Goal: Task Accomplishment & Management: Use online tool/utility

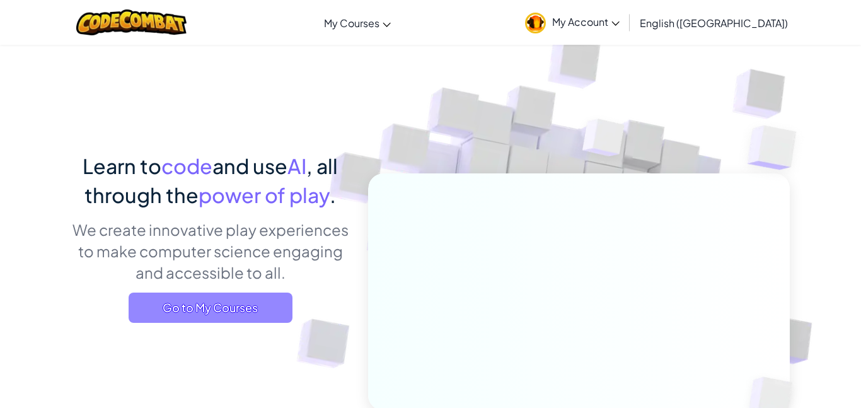
click at [268, 313] on span "Go to My Courses" at bounding box center [211, 307] width 164 height 30
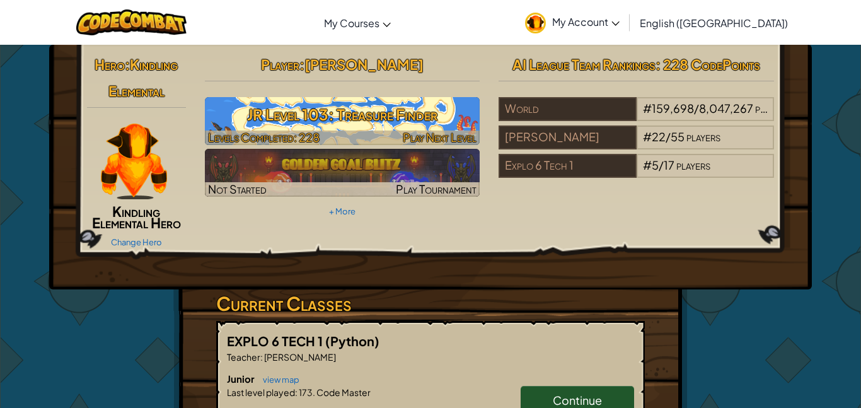
click at [383, 119] on h3 "JR Level 103: Treasure Finder" at bounding box center [342, 114] width 275 height 28
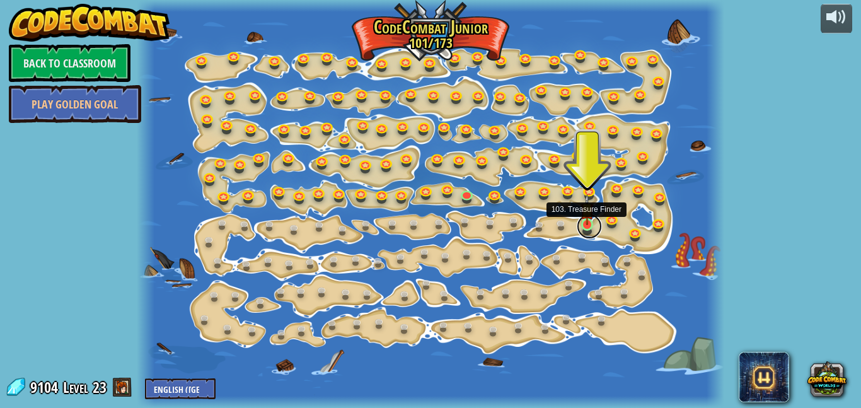
click at [581, 228] on link at bounding box center [589, 226] width 25 height 25
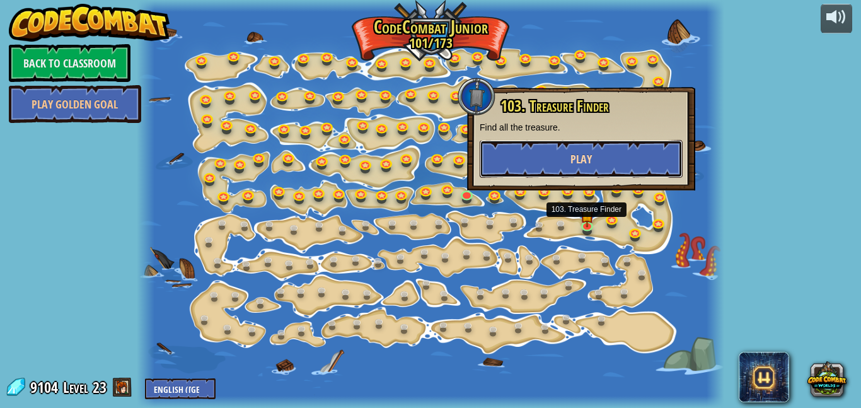
click at [574, 170] on button "Play" at bounding box center [581, 159] width 203 height 38
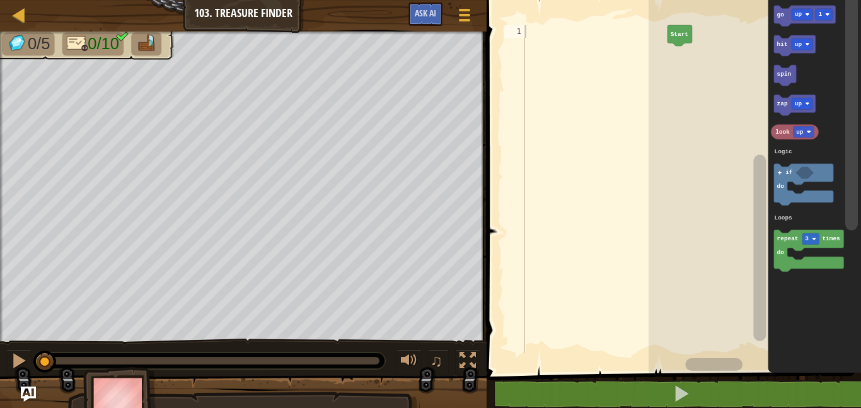
click at [601, 32] on div at bounding box center [594, 201] width 145 height 353
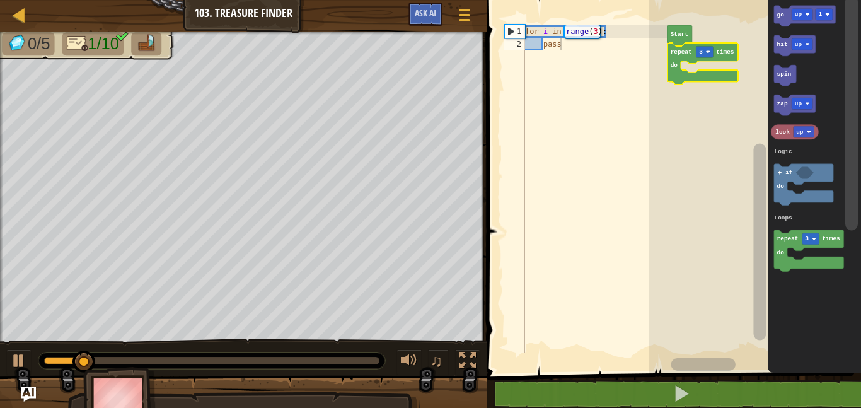
click at [701, 52] on text "3" at bounding box center [701, 52] width 4 height 7
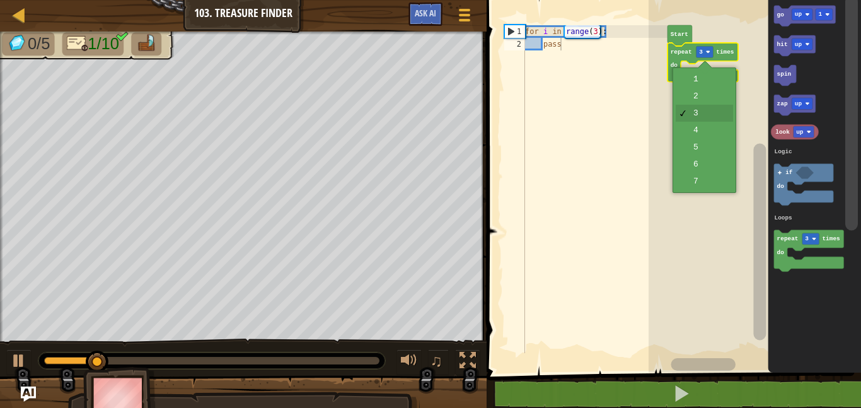
click at [710, 132] on rect "Blockly Workspace" at bounding box center [755, 183] width 212 height 379
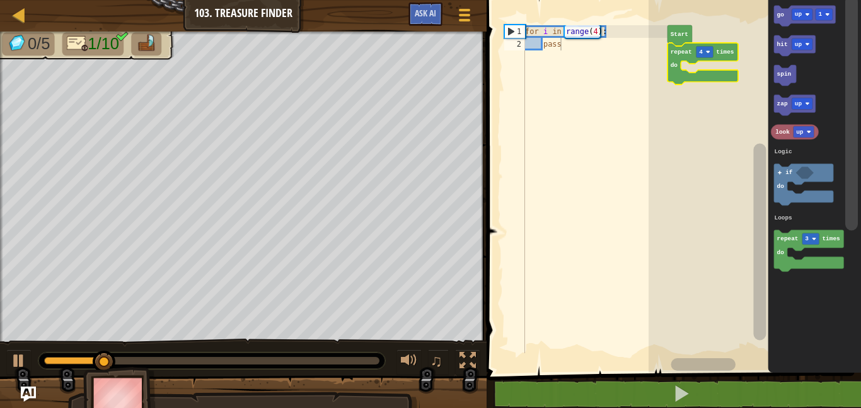
click at [707, 50] on image "Blockly Workspace" at bounding box center [708, 52] width 4 height 4
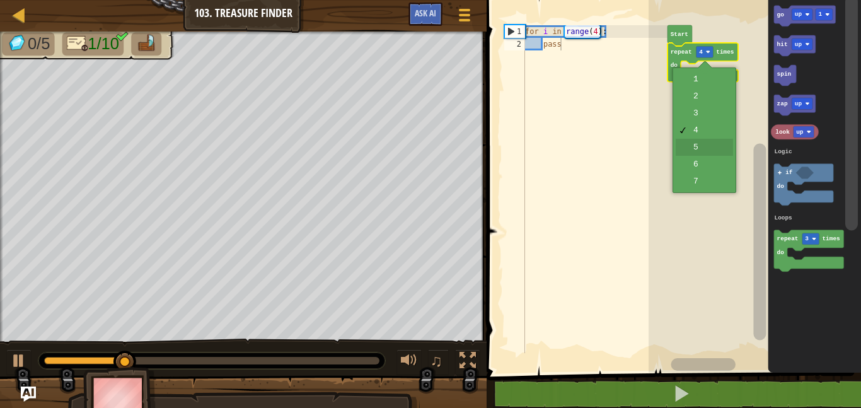
click at [707, 148] on rect "Blockly Workspace" at bounding box center [755, 183] width 212 height 379
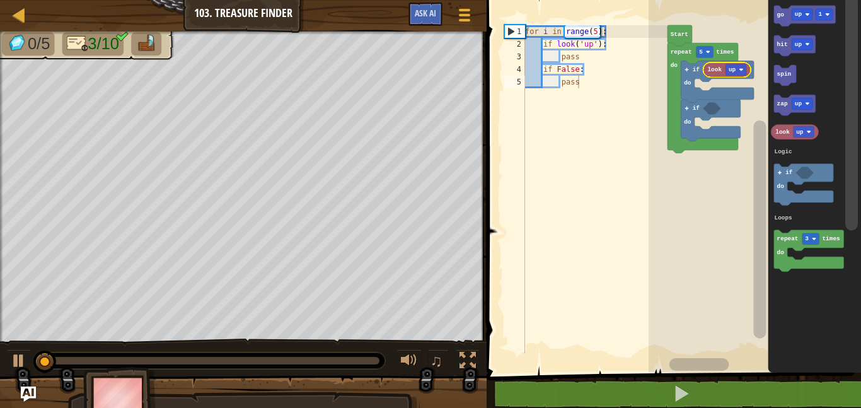
click at [0, 0] on div at bounding box center [0, 0] width 0 height 0
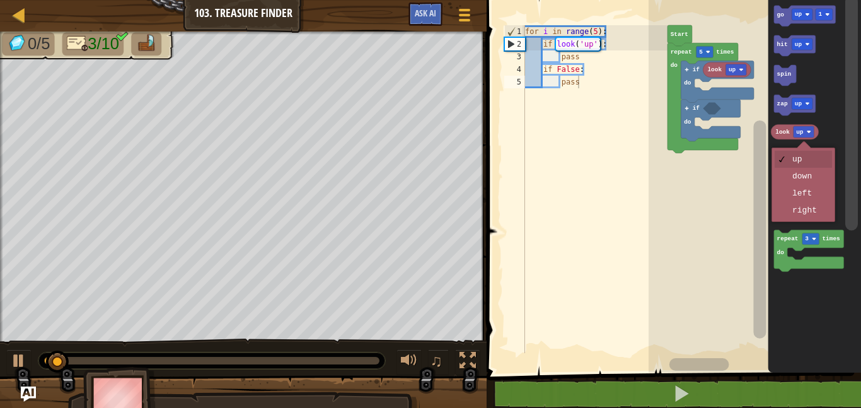
click at [808, 175] on icon "Blockly Workspace" at bounding box center [805, 173] width 18 height 12
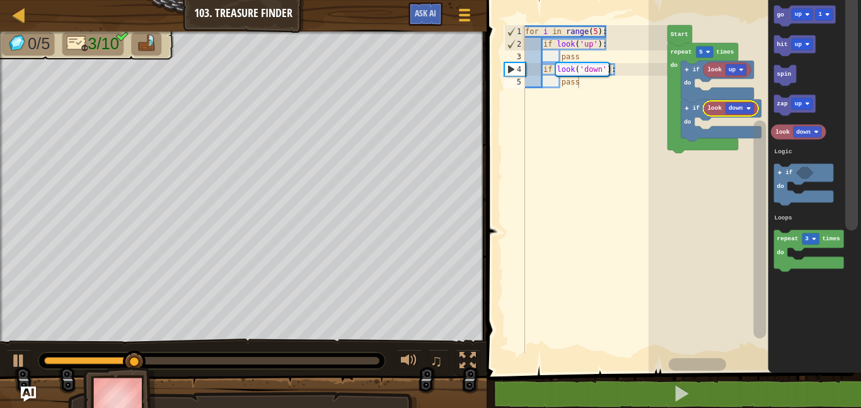
click at [817, 14] on rect "Blockly Workspace" at bounding box center [824, 14] width 17 height 11
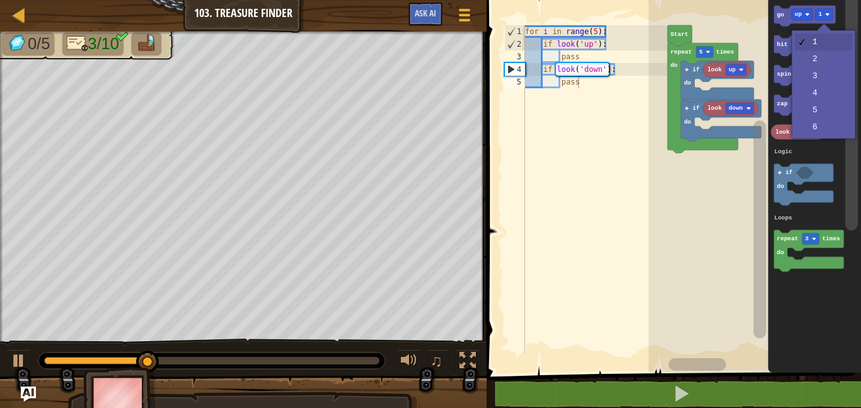
click at [825, 57] on icon "Blockly Workspace" at bounding box center [814, 183] width 93 height 379
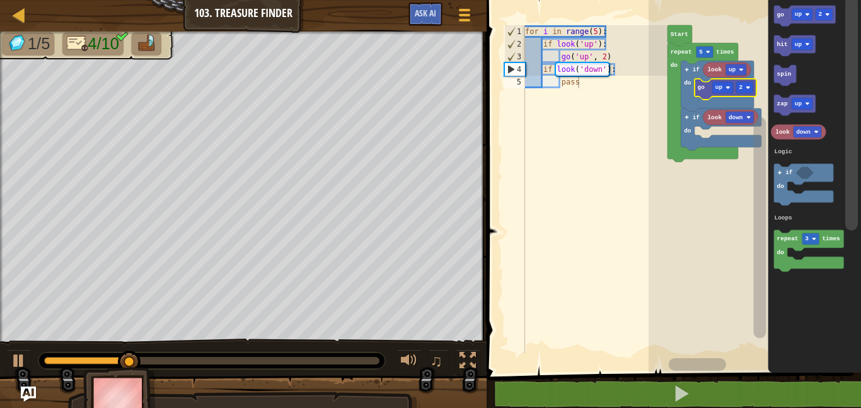
click at [801, 11] on text "up" at bounding box center [799, 14] width 8 height 7
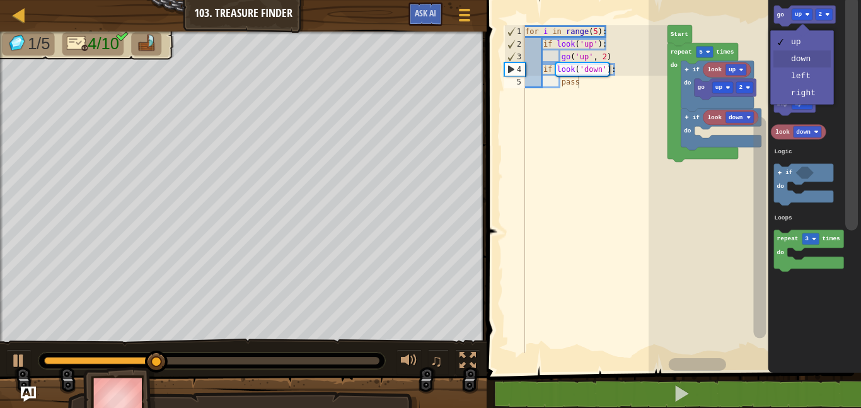
click at [804, 57] on icon "Blockly Workspace" at bounding box center [814, 183] width 93 height 379
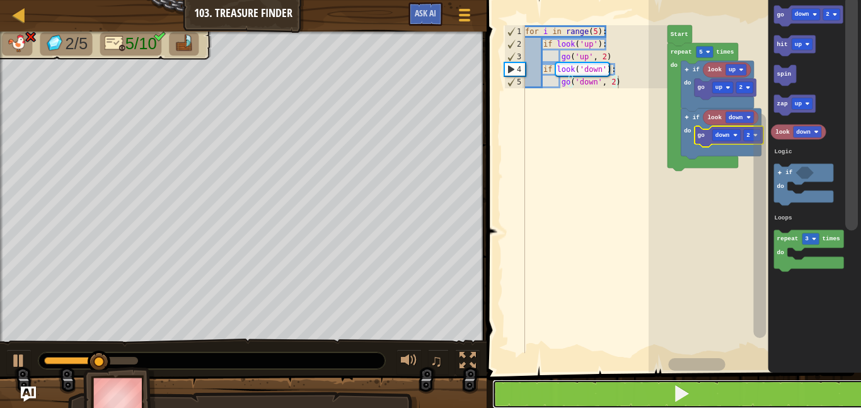
click at [732, 390] on button at bounding box center [681, 393] width 378 height 29
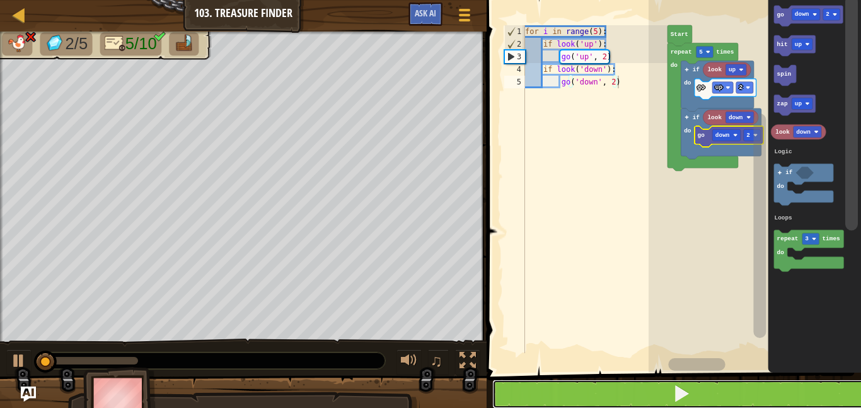
click at [728, 388] on button at bounding box center [681, 393] width 378 height 29
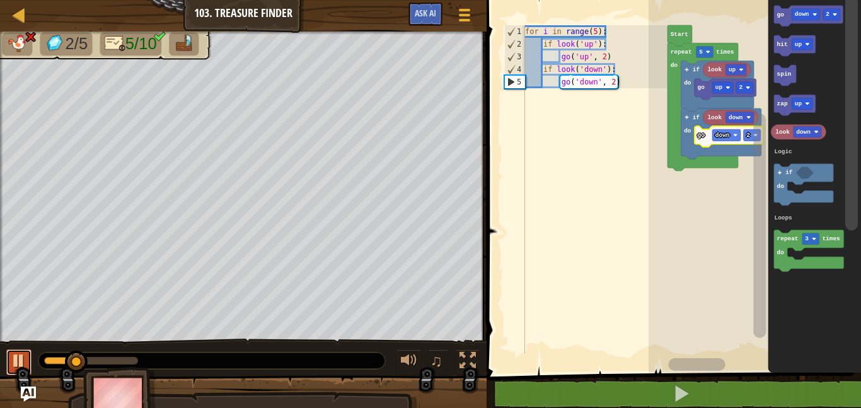
click at [26, 363] on div at bounding box center [19, 360] width 16 height 16
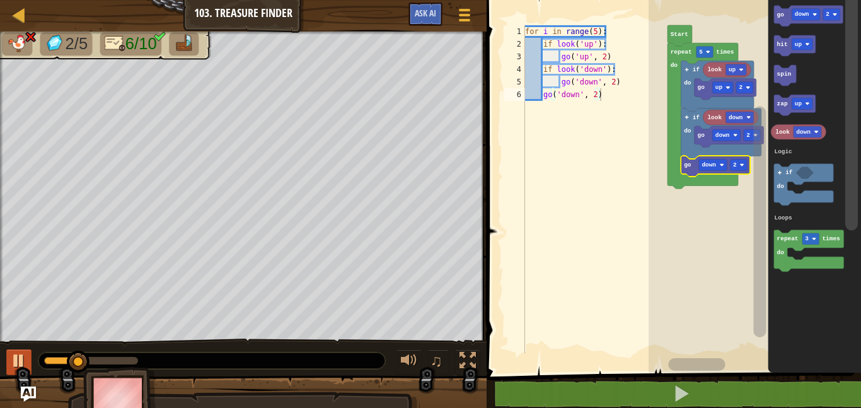
click at [736, 164] on text "2" at bounding box center [735, 164] width 4 height 7
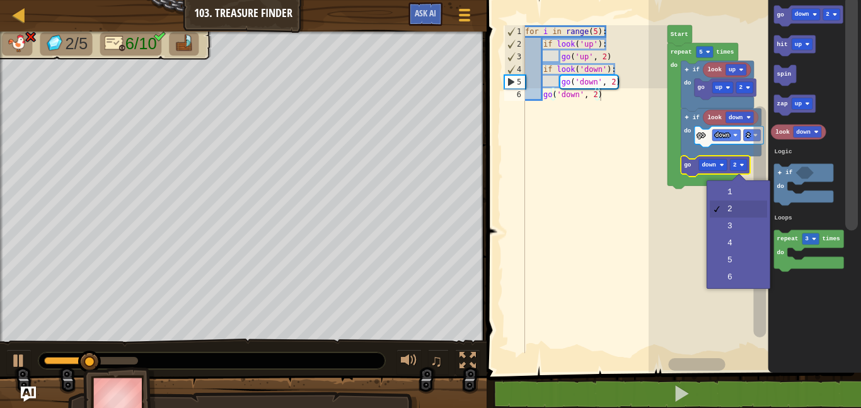
click at [741, 195] on rect "Blockly Workspace" at bounding box center [755, 183] width 212 height 379
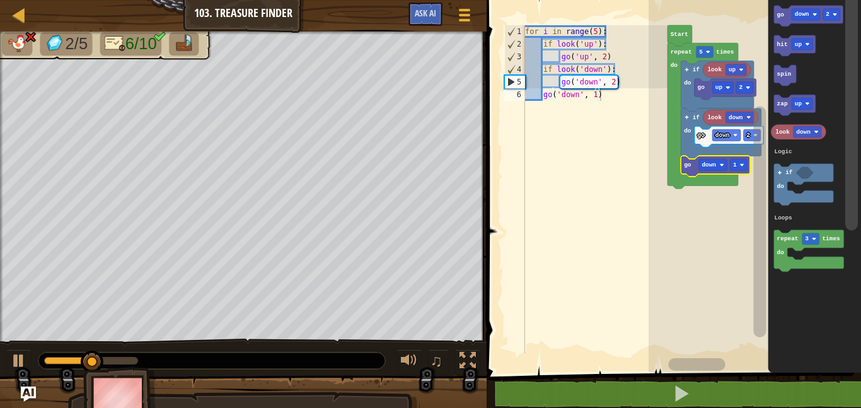
click at [0, 0] on div at bounding box center [0, 0] width 0 height 0
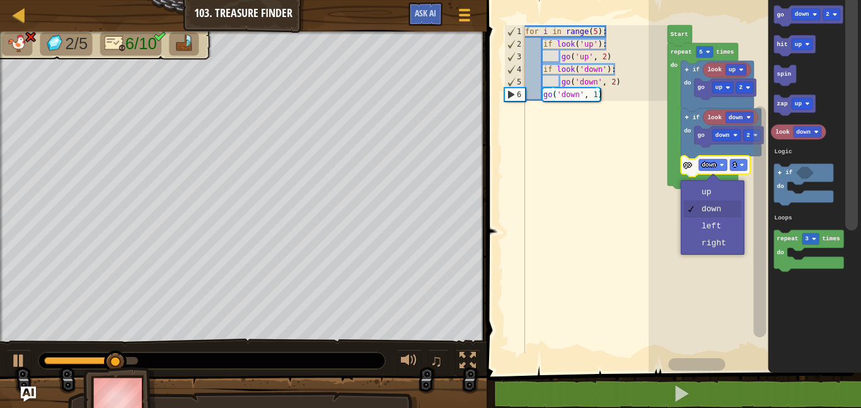
click at [720, 241] on rect "Blockly Workspace" at bounding box center [755, 183] width 212 height 379
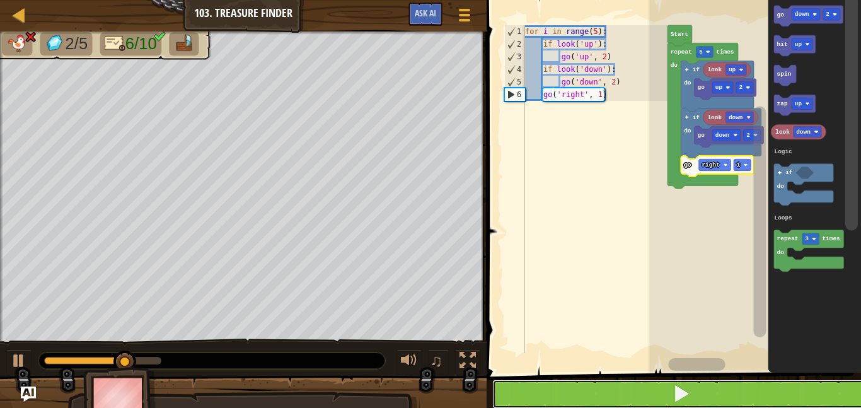
click at [720, 393] on button at bounding box center [681, 393] width 378 height 29
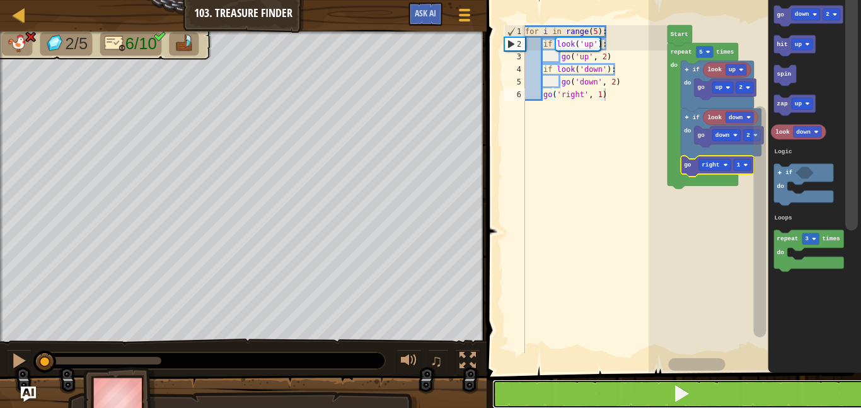
click at [716, 386] on button at bounding box center [681, 393] width 378 height 29
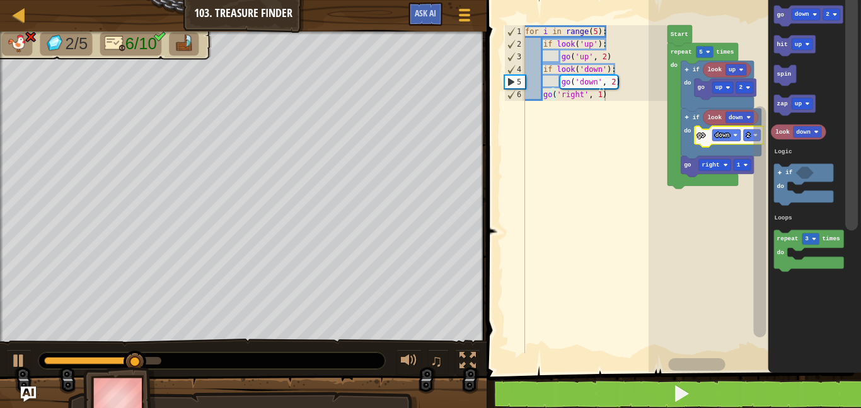
click at [746, 138] on text "2" at bounding box center [748, 135] width 4 height 7
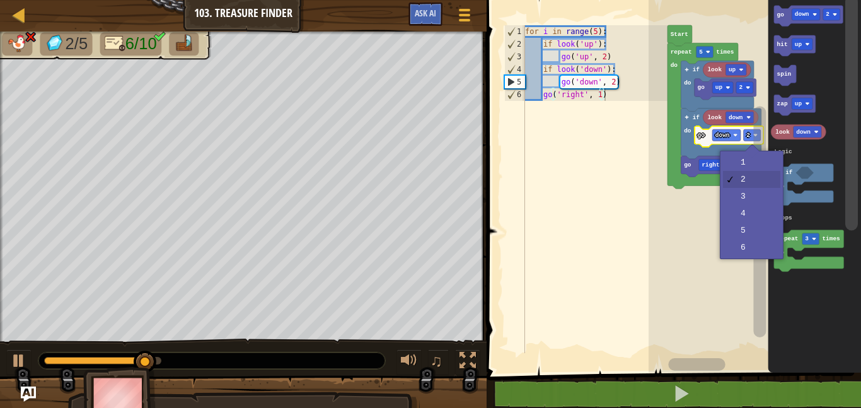
click at [753, 193] on rect "Blockly Workspace" at bounding box center [760, 175] width 16 height 362
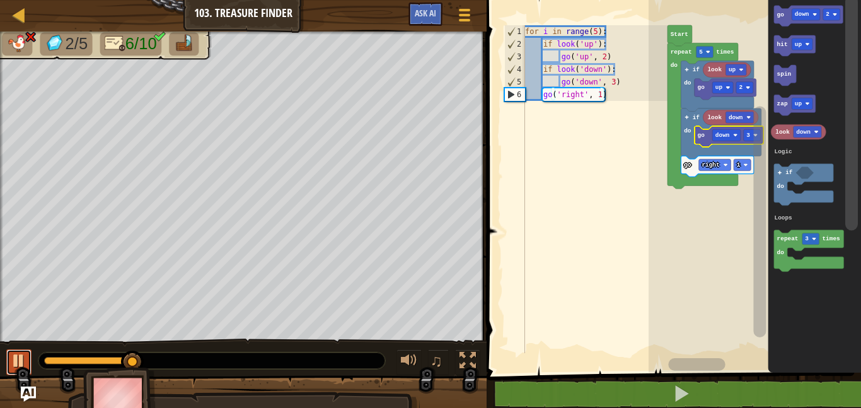
click at [19, 359] on div at bounding box center [19, 360] width 16 height 16
click at [826, 14] on text "2" at bounding box center [828, 14] width 4 height 7
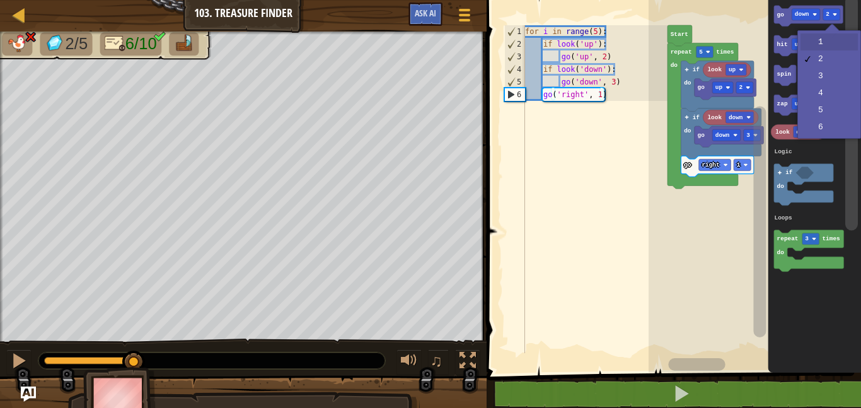
click at [834, 40] on icon "Blockly Workspace" at bounding box center [814, 183] width 93 height 379
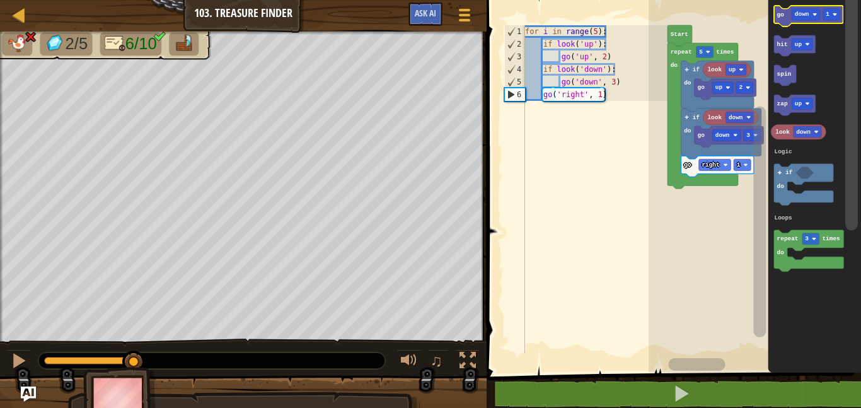
click at [802, 13] on text "down" at bounding box center [802, 14] width 14 height 7
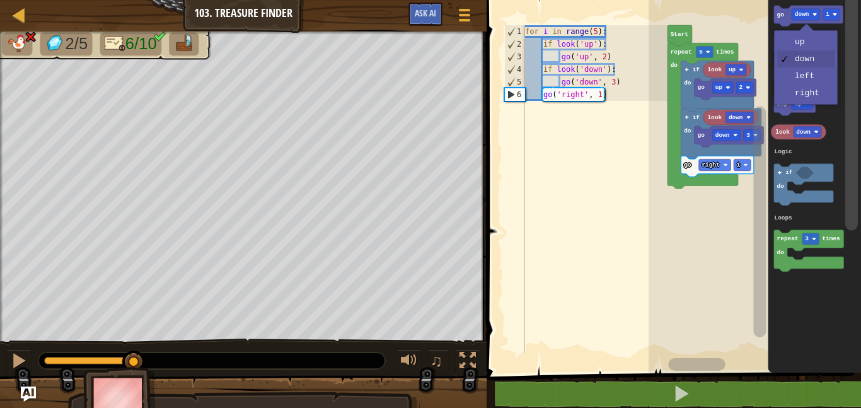
click at [806, 41] on rect "Blockly Workspace" at bounding box center [802, 43] width 21 height 11
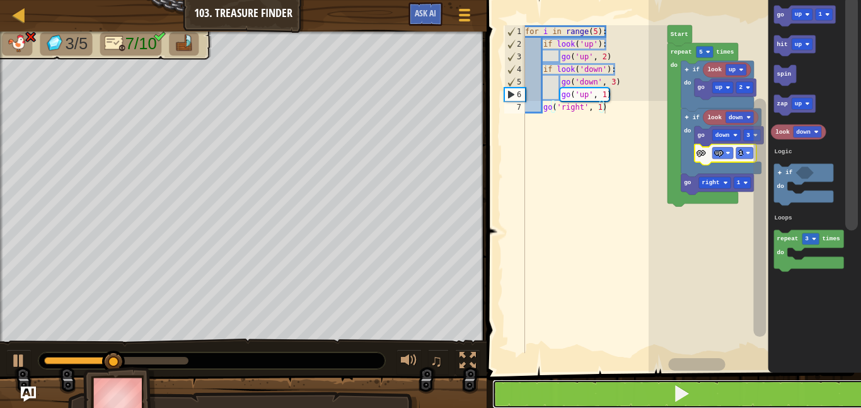
click at [754, 384] on button at bounding box center [681, 393] width 378 height 29
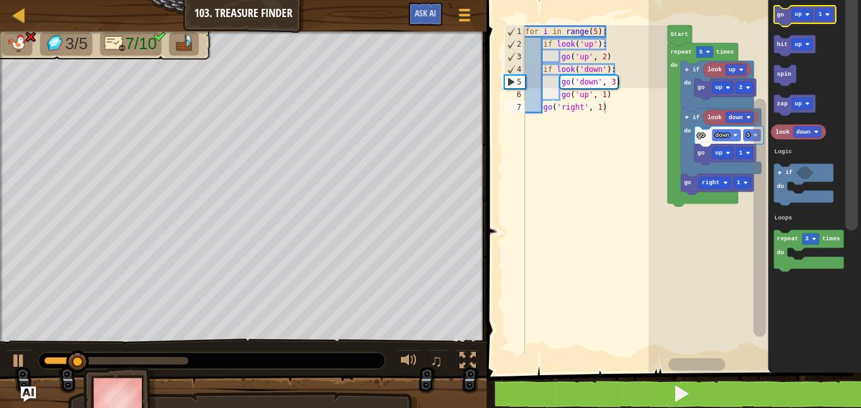
click at [797, 16] on text "up" at bounding box center [799, 14] width 8 height 7
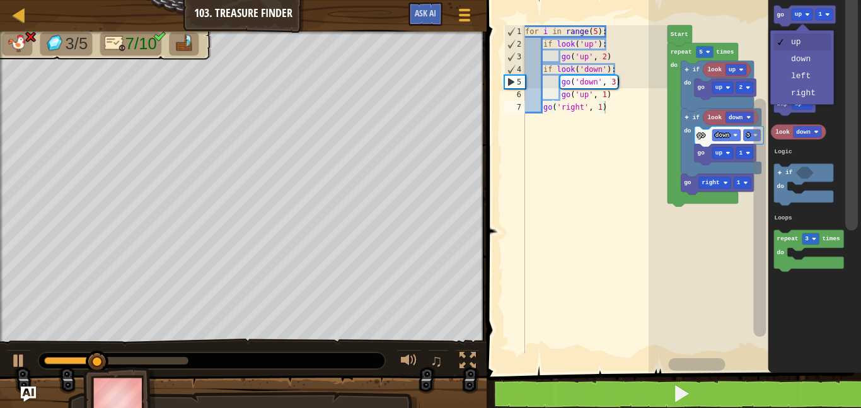
click at [737, 185] on text "1" at bounding box center [739, 182] width 4 height 7
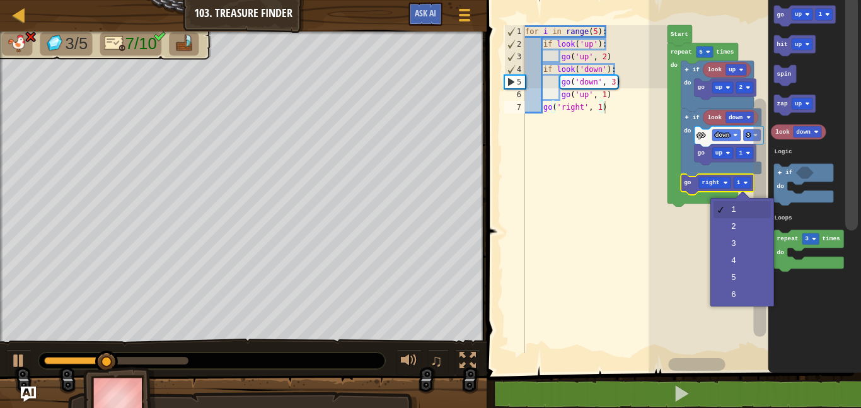
click at [751, 225] on rect "Blockly Workspace" at bounding box center [755, 183] width 212 height 379
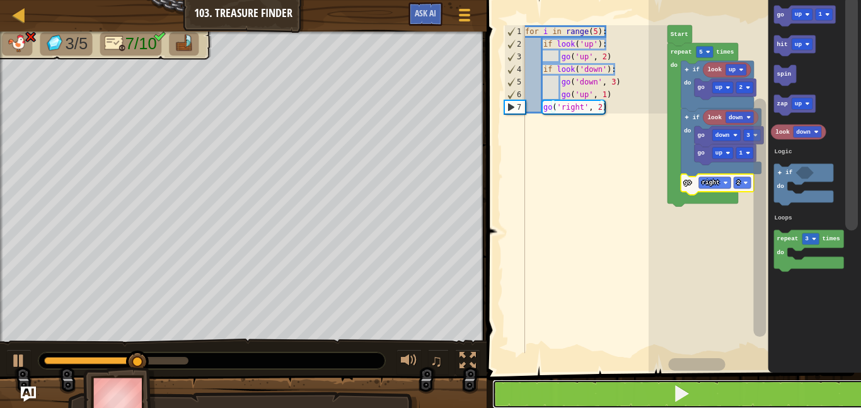
click at [746, 382] on button at bounding box center [681, 393] width 378 height 29
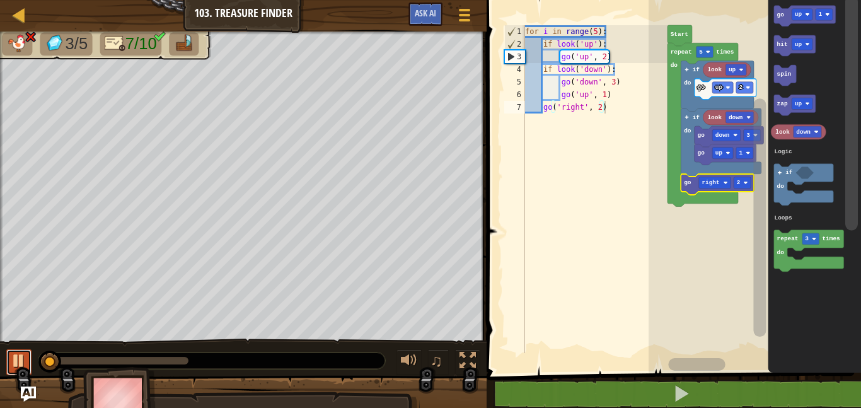
click at [13, 354] on div at bounding box center [19, 360] width 16 height 16
click at [746, 350] on rect "Blockly Workspace" at bounding box center [755, 183] width 212 height 379
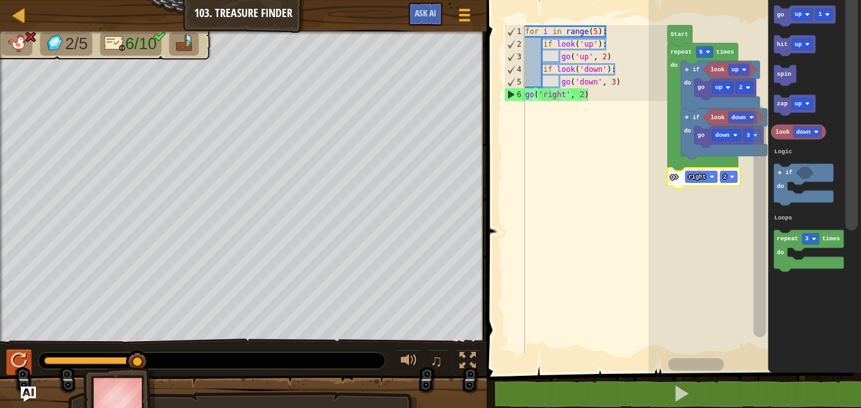
click at [723, 176] on text "2" at bounding box center [725, 176] width 4 height 7
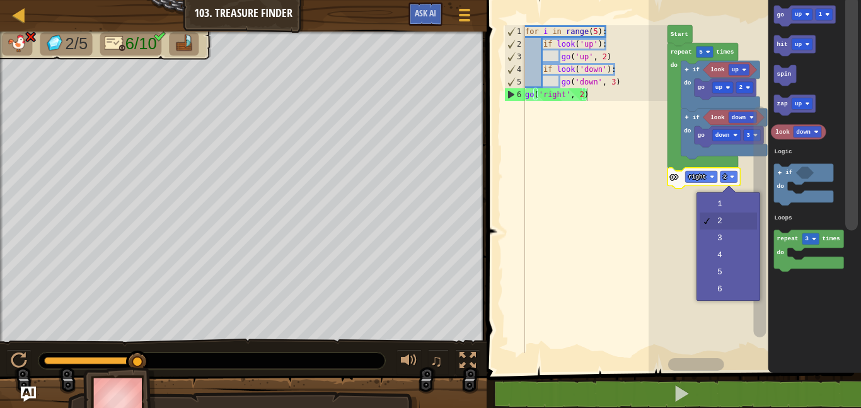
click at [739, 202] on rect "Blockly Workspace" at bounding box center [755, 183] width 212 height 379
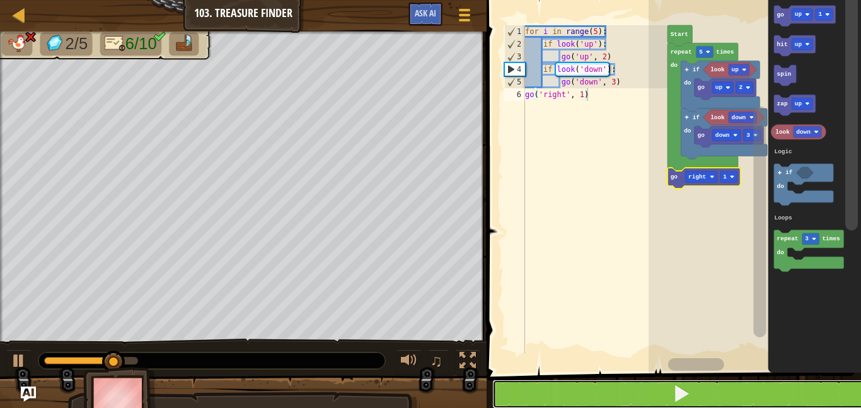
click at [727, 391] on button at bounding box center [681, 393] width 378 height 29
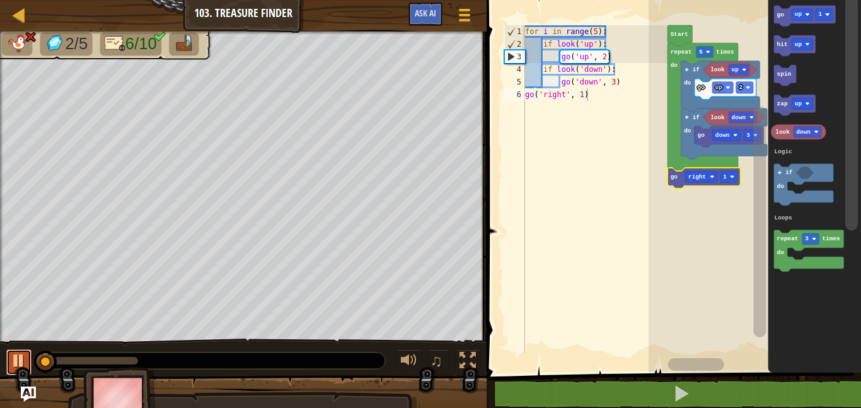
click at [26, 357] on div at bounding box center [19, 360] width 16 height 16
click at [741, 84] on text "2" at bounding box center [741, 87] width 4 height 7
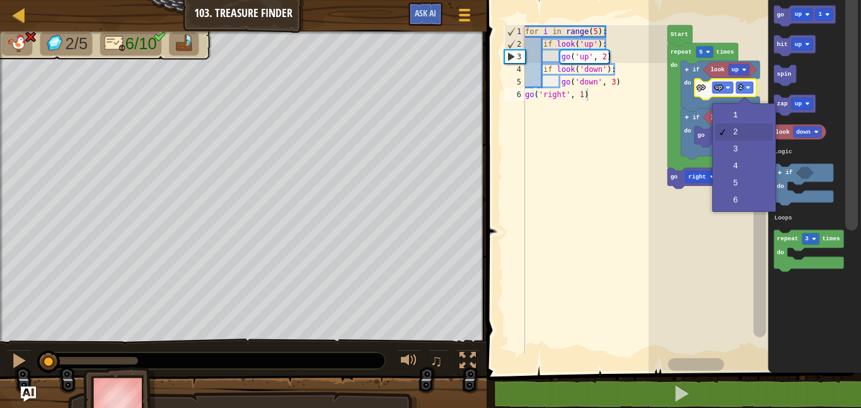
click at [748, 115] on rect "Blockly Workspace" at bounding box center [743, 117] width 28 height 11
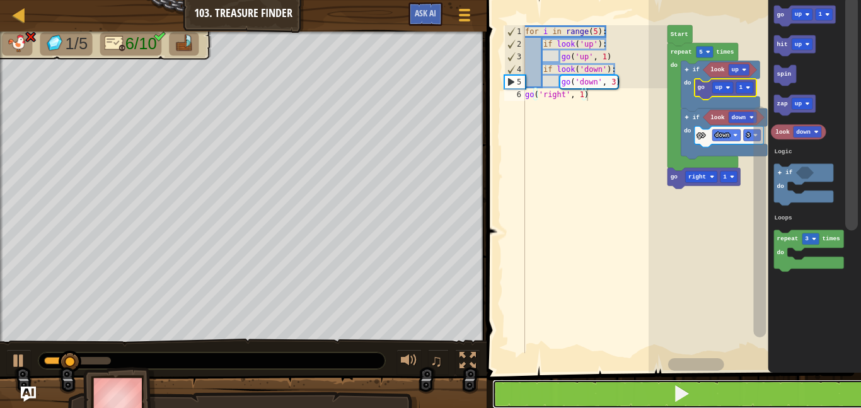
click at [741, 383] on button at bounding box center [681, 393] width 378 height 29
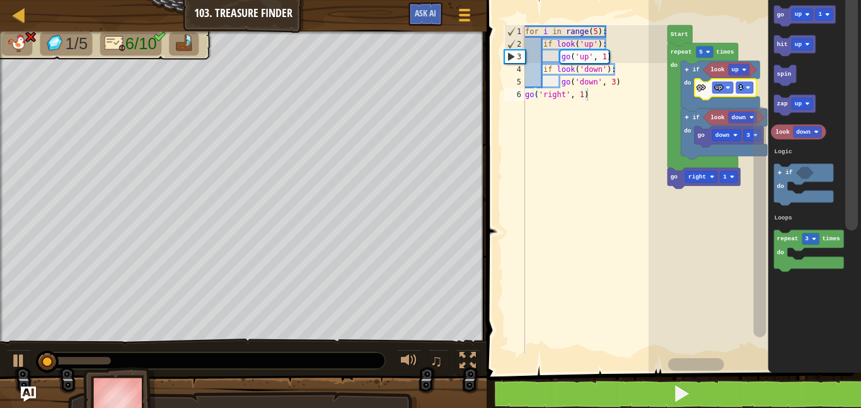
click at [740, 85] on text "1" at bounding box center [741, 87] width 4 height 7
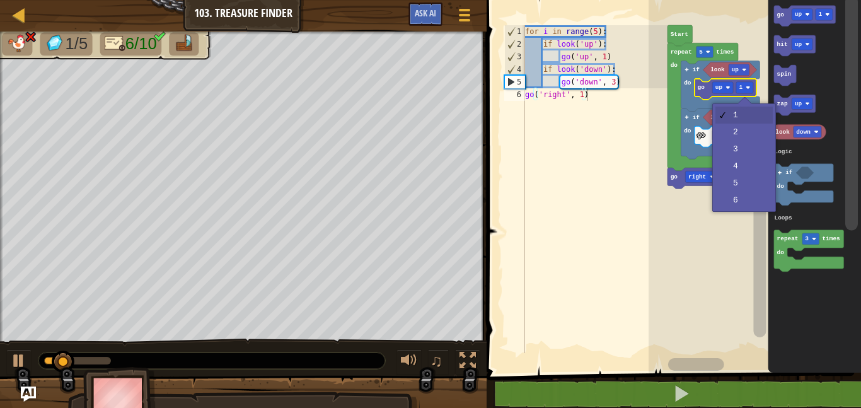
click at [747, 130] on rect "Blockly Workspace" at bounding box center [752, 134] width 17 height 11
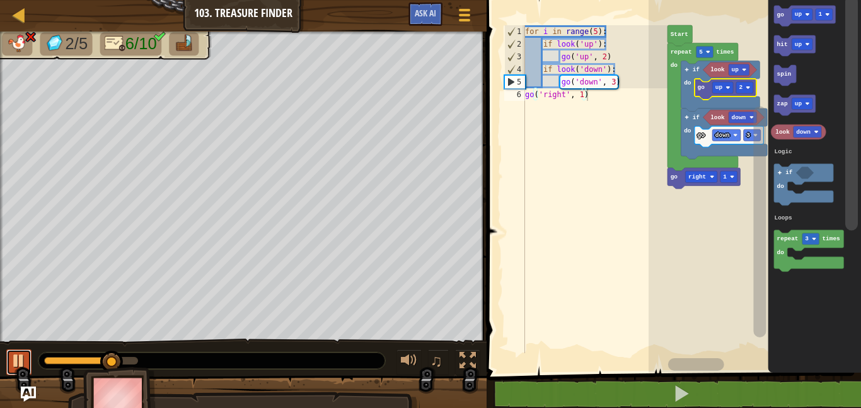
click at [23, 357] on div at bounding box center [19, 360] width 16 height 16
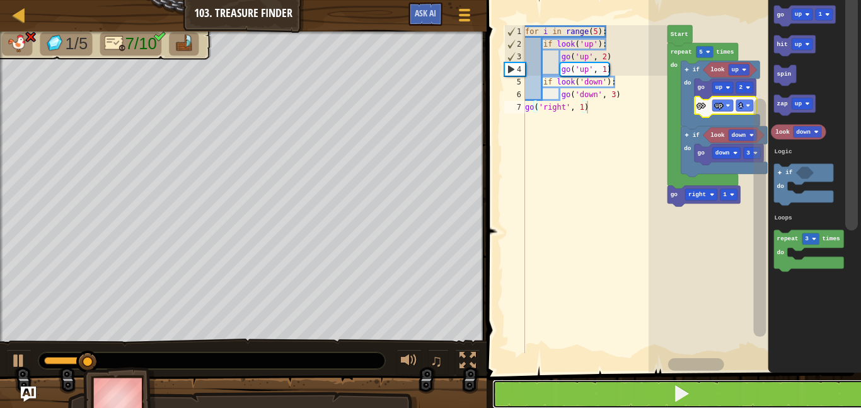
click at [741, 386] on button at bounding box center [681, 393] width 378 height 29
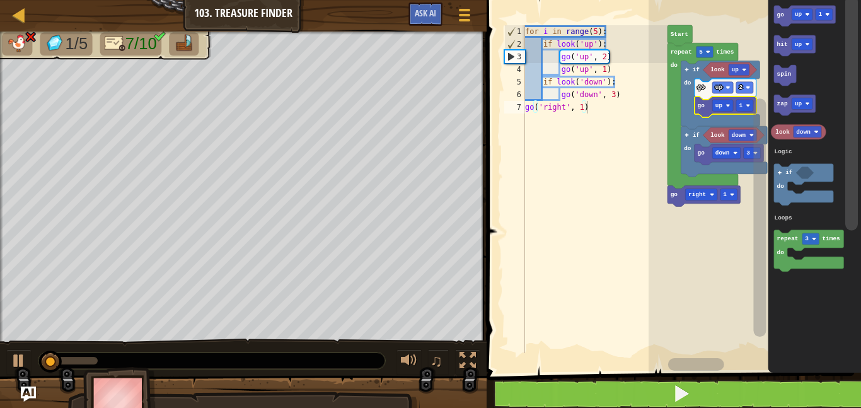
click at [750, 147] on icon "Blockly Workspace" at bounding box center [729, 154] width 69 height 21
click at [748, 153] on text "3" at bounding box center [748, 152] width 4 height 7
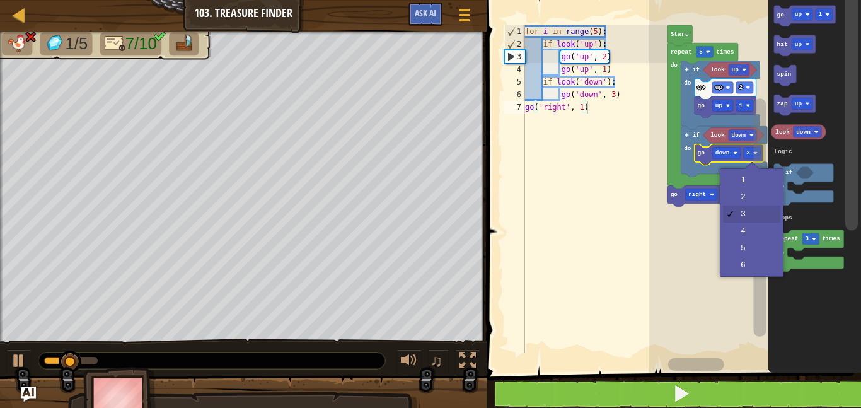
click at [749, 236] on rect "Blockly Workspace" at bounding box center [755, 183] width 212 height 379
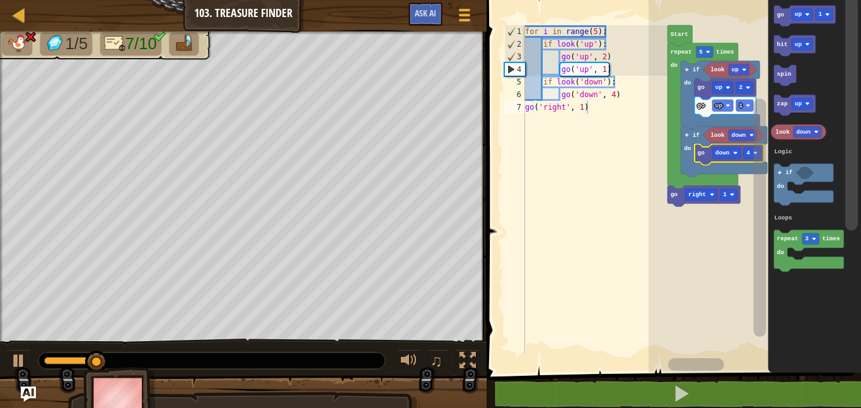
click at [748, 153] on text "4" at bounding box center [748, 152] width 4 height 7
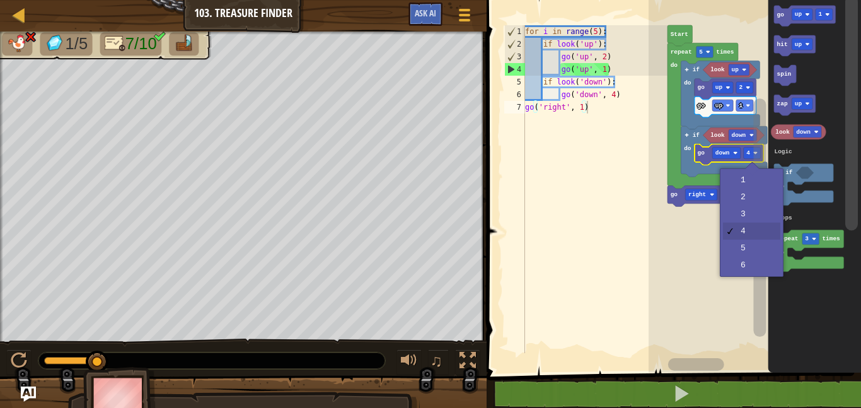
click at [751, 262] on rect "Blockly Workspace" at bounding box center [755, 183] width 212 height 379
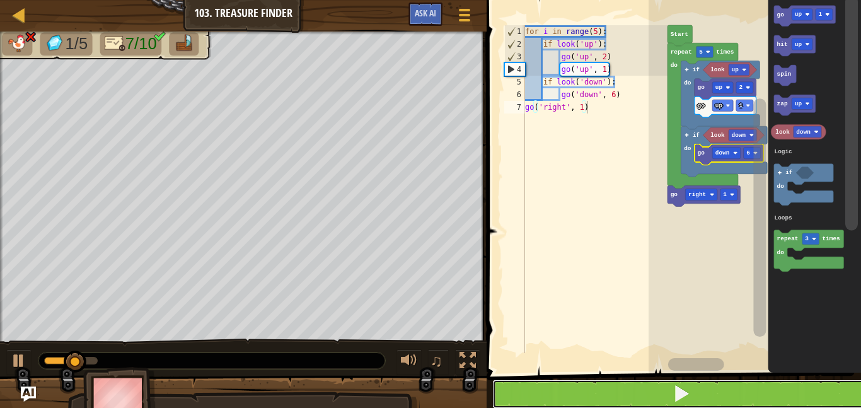
click at [724, 383] on button at bounding box center [681, 393] width 378 height 29
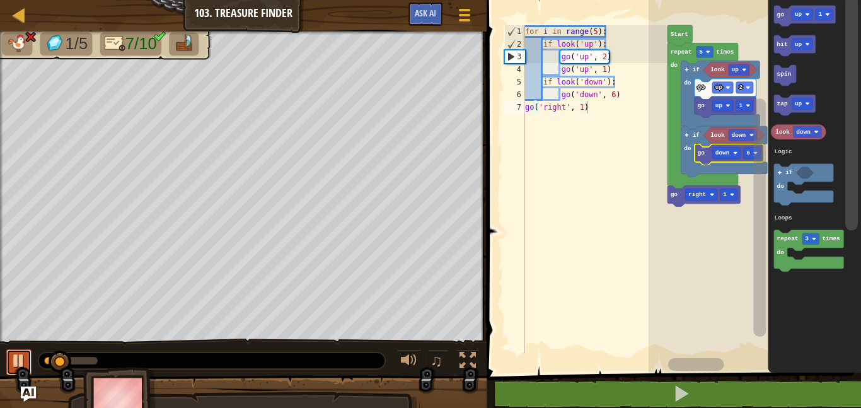
click at [23, 352] on div at bounding box center [19, 360] width 16 height 16
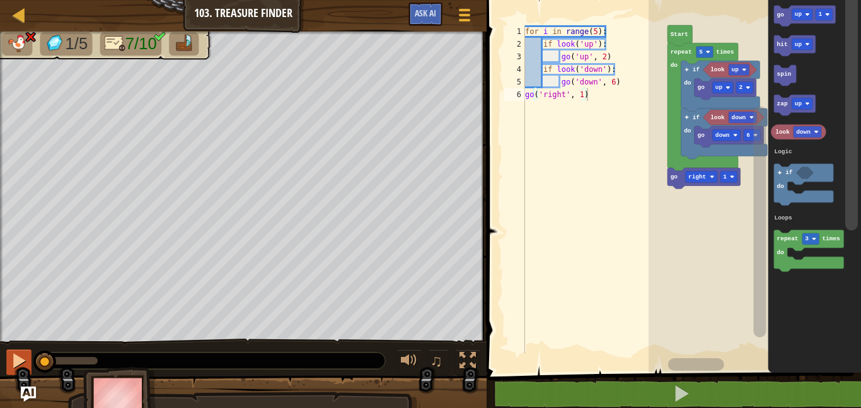
click at [750, 132] on text "6" at bounding box center [748, 135] width 4 height 7
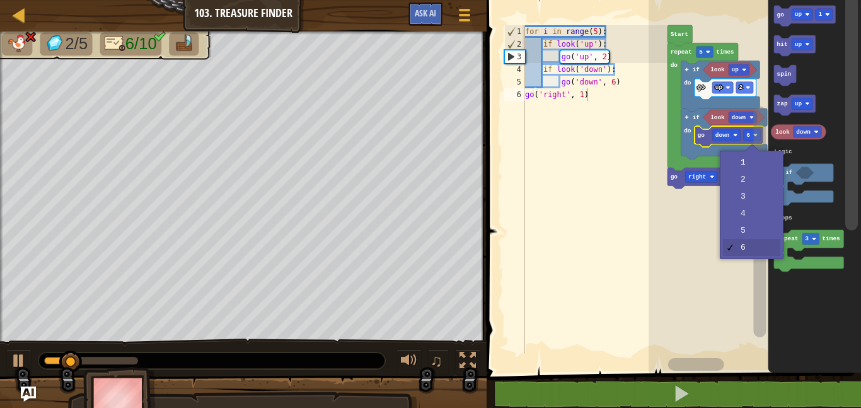
click at [753, 195] on rect "Blockly Workspace" at bounding box center [760, 175] width 16 height 362
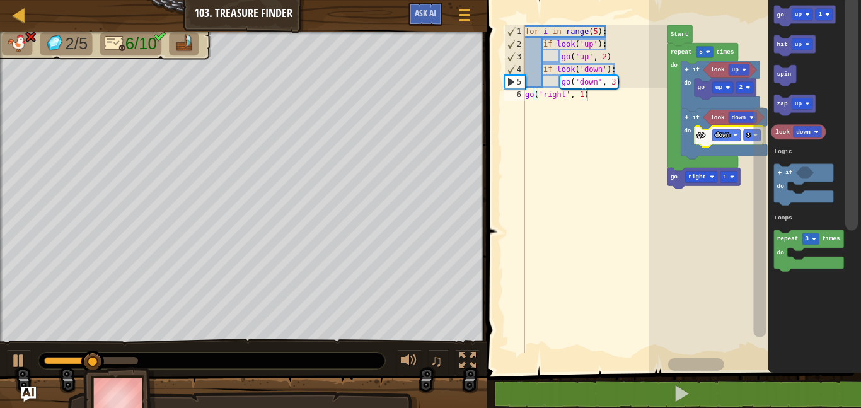
click at [748, 134] on text "3" at bounding box center [748, 135] width 4 height 7
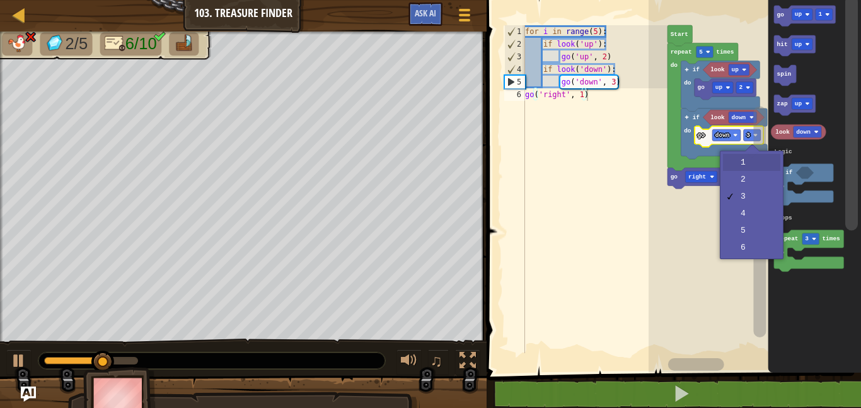
click at [754, 171] on rect "Blockly Workspace" at bounding box center [759, 221] width 13 height 231
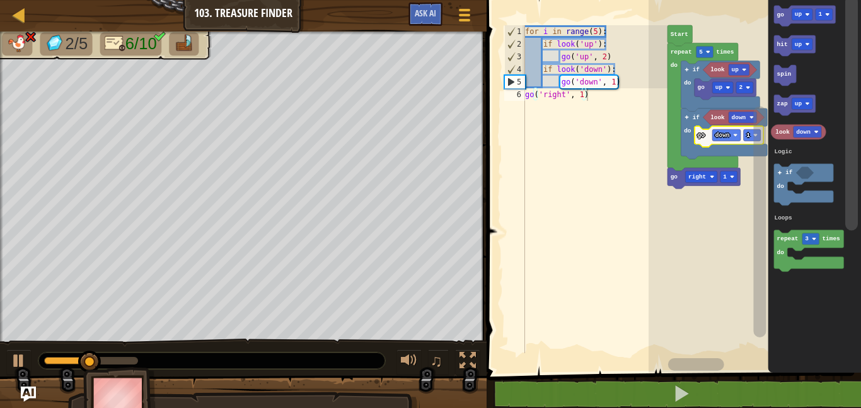
click at [749, 132] on text "1" at bounding box center [748, 135] width 4 height 7
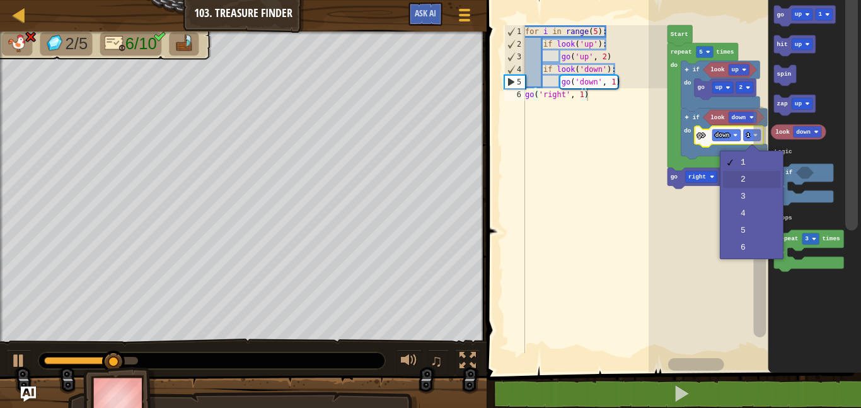
click at [754, 177] on rect "Blockly Workspace" at bounding box center [759, 221] width 13 height 231
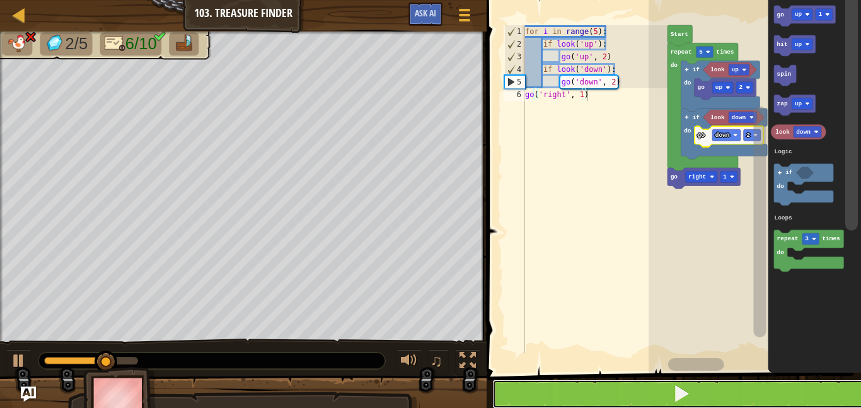
click at [729, 382] on button at bounding box center [681, 393] width 378 height 29
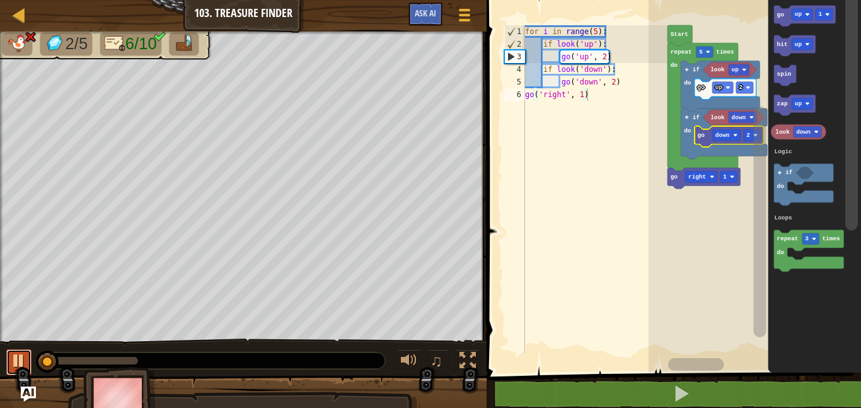
click at [29, 357] on button at bounding box center [18, 362] width 25 height 26
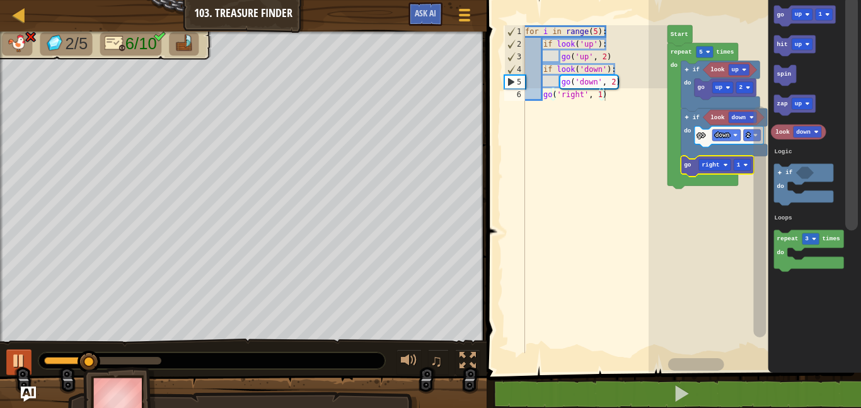
click at [744, 136] on rect "Blockly Workspace" at bounding box center [752, 134] width 17 height 11
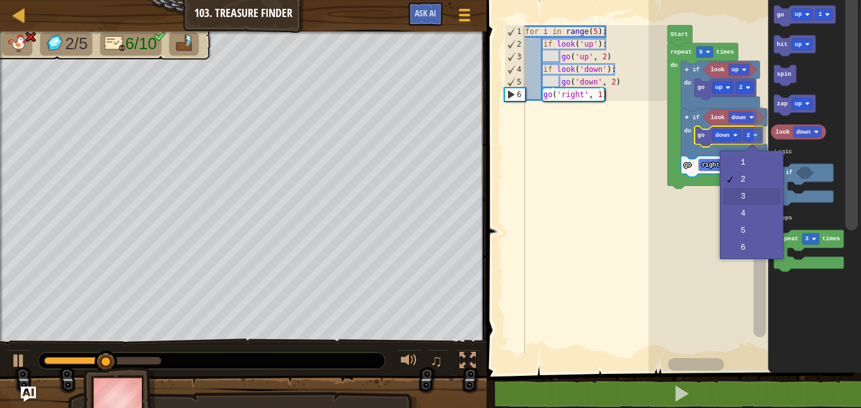
click at [754, 197] on rect "Blockly Workspace" at bounding box center [759, 221] width 13 height 231
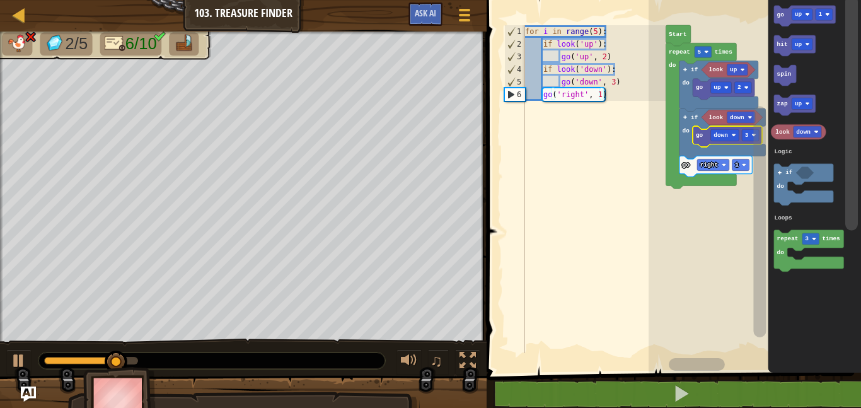
click at [708, 370] on rect "Blockly Workspace" at bounding box center [697, 364] width 56 height 13
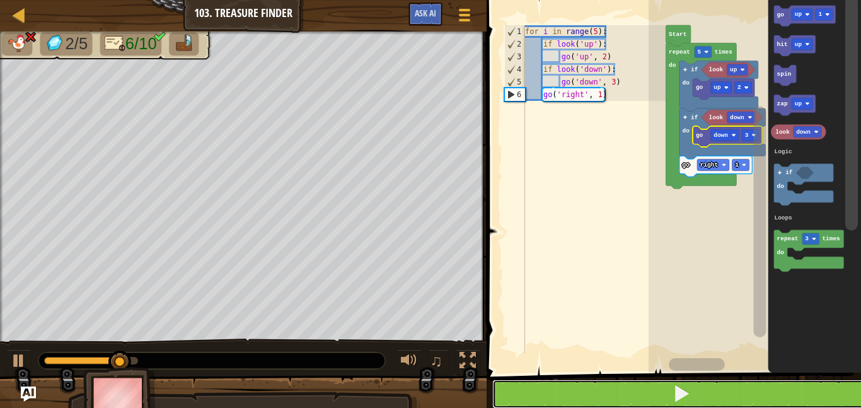
click at [708, 381] on button at bounding box center [681, 393] width 378 height 29
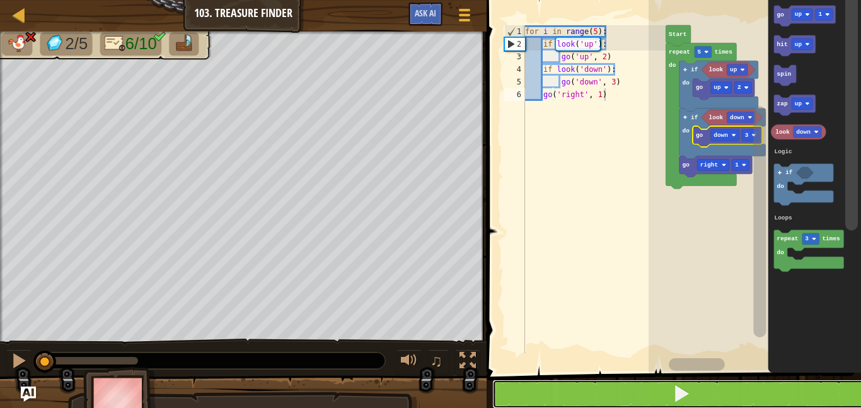
click at [708, 381] on button at bounding box center [681, 393] width 378 height 29
click at [705, 383] on button at bounding box center [681, 393] width 378 height 29
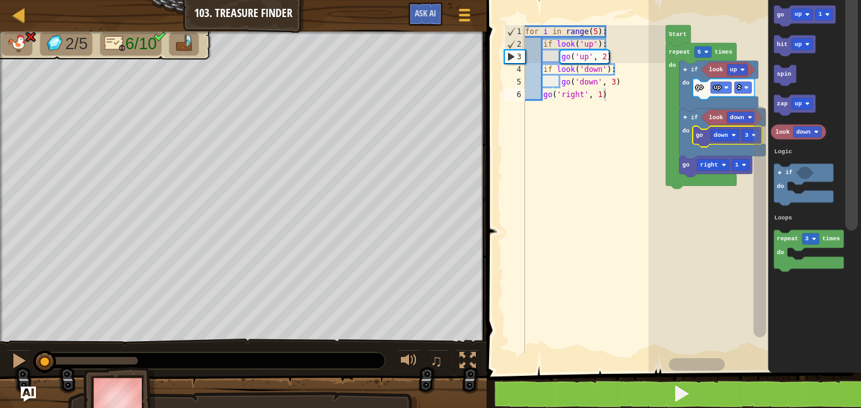
click at [704, 369] on rect "Blockly Workspace" at bounding box center [697, 364] width 56 height 13
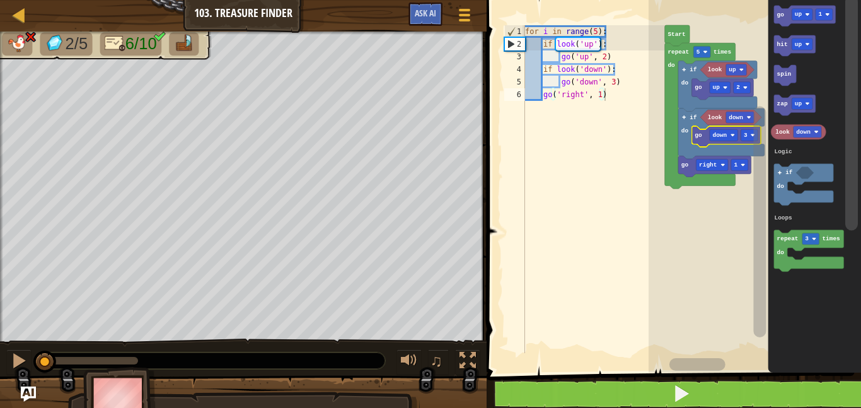
click at [703, 370] on rect "Blockly Workspace" at bounding box center [697, 364] width 56 height 13
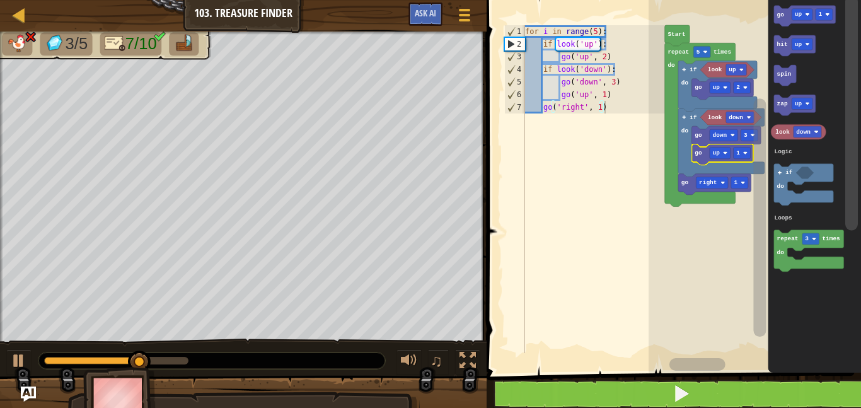
click at [734, 182] on text "1" at bounding box center [736, 182] width 4 height 7
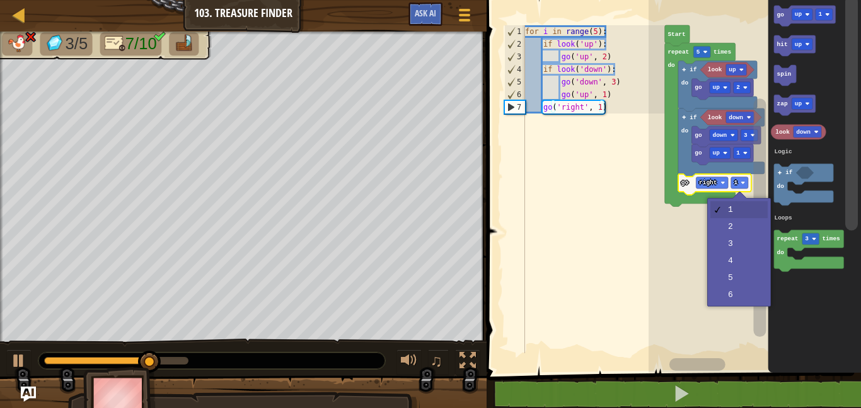
click at [749, 222] on rect "Blockly Workspace" at bounding box center [755, 183] width 212 height 379
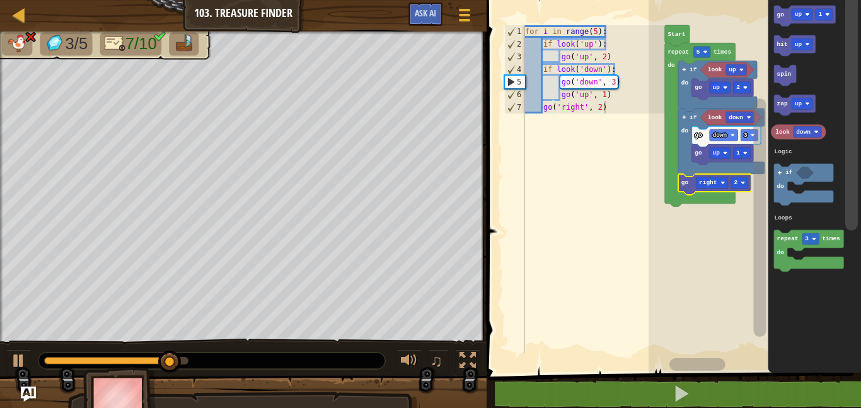
click at [736, 180] on text "2" at bounding box center [736, 182] width 4 height 7
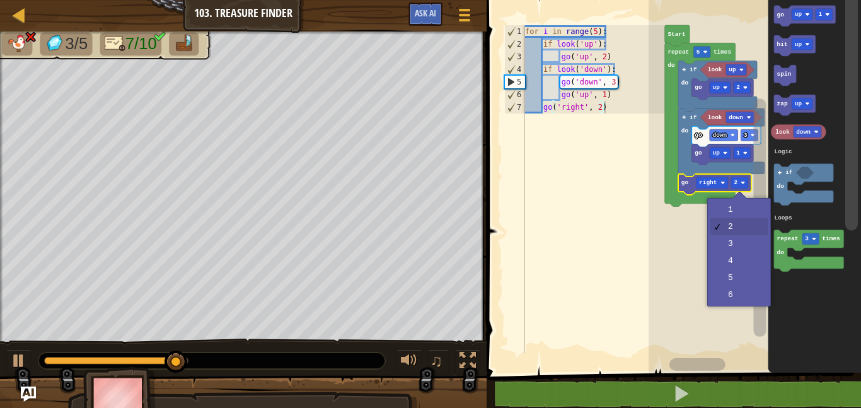
click at [740, 204] on rect "Blockly Workspace" at bounding box center [755, 183] width 212 height 379
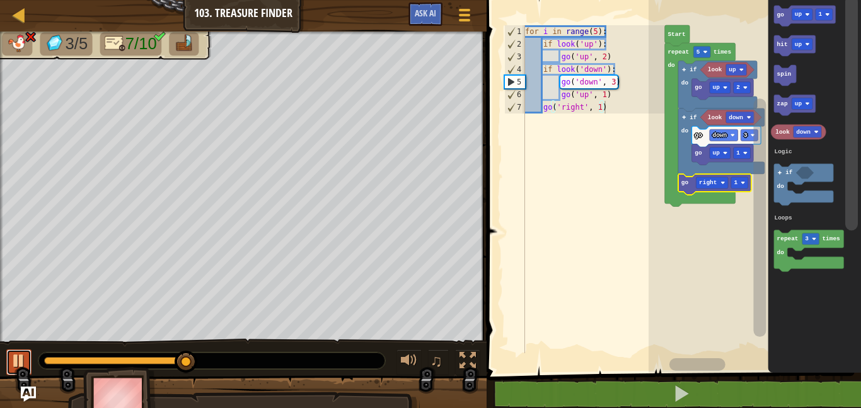
click at [13, 359] on div at bounding box center [19, 360] width 16 height 16
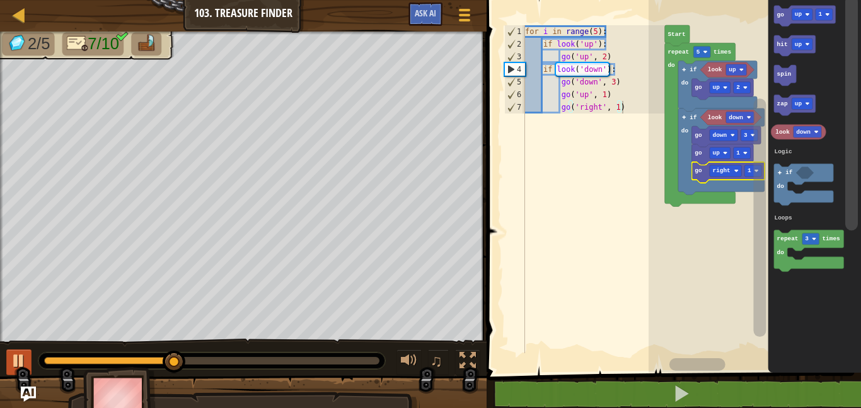
click at [0, 0] on div at bounding box center [0, 0] width 0 height 0
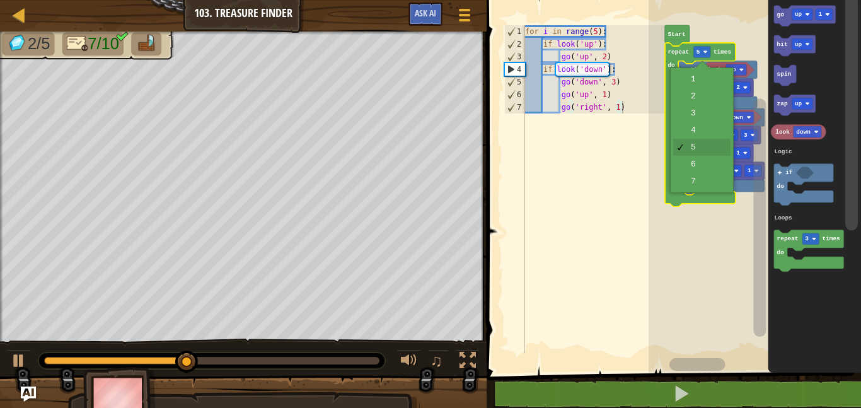
click at [707, 183] on icon "Blockly Workspace" at bounding box center [721, 151] width 86 height 86
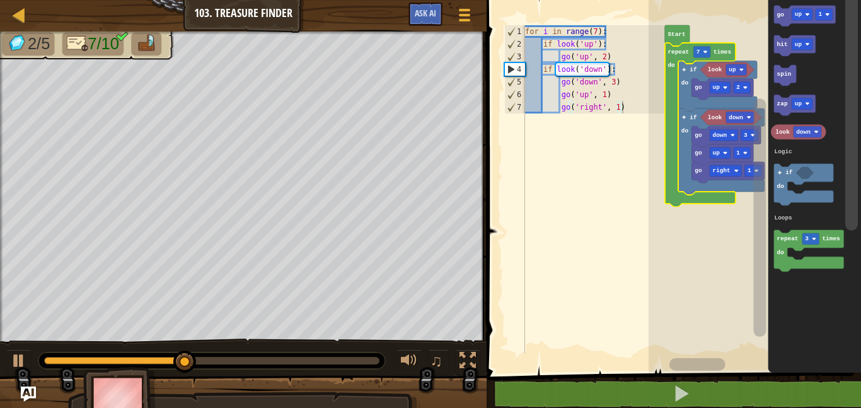
click at [747, 171] on rect "Blockly Workspace" at bounding box center [752, 170] width 17 height 11
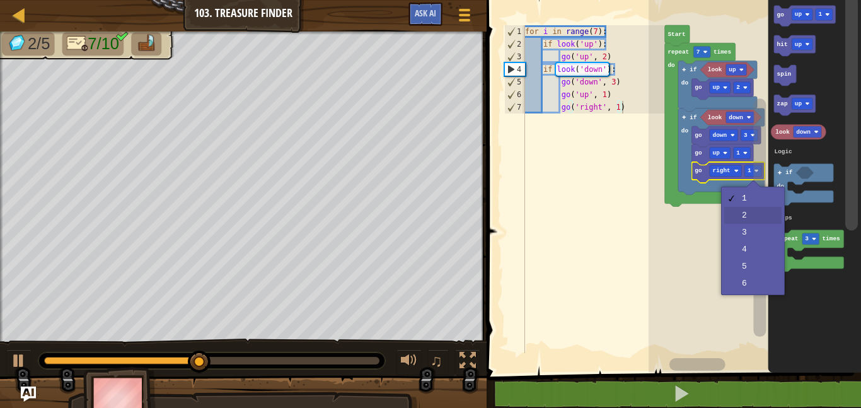
click at [755, 214] on rect "Blockly Workspace" at bounding box center [759, 217] width 13 height 238
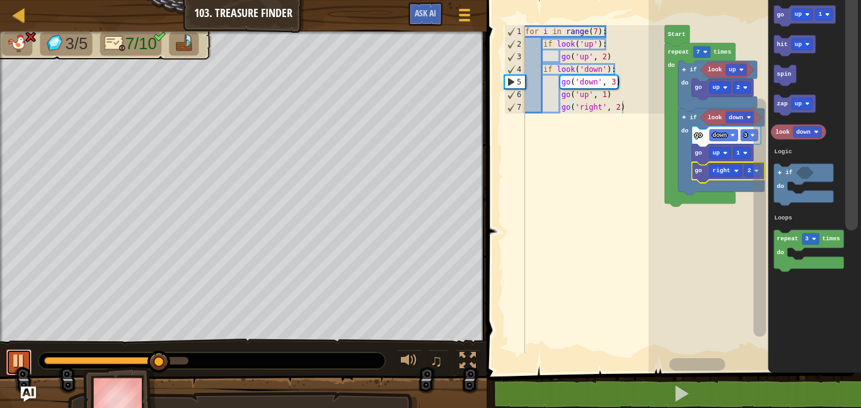
click at [23, 356] on div at bounding box center [19, 360] width 16 height 16
click at [745, 153] on image "Blockly Workspace" at bounding box center [745, 153] width 4 height 4
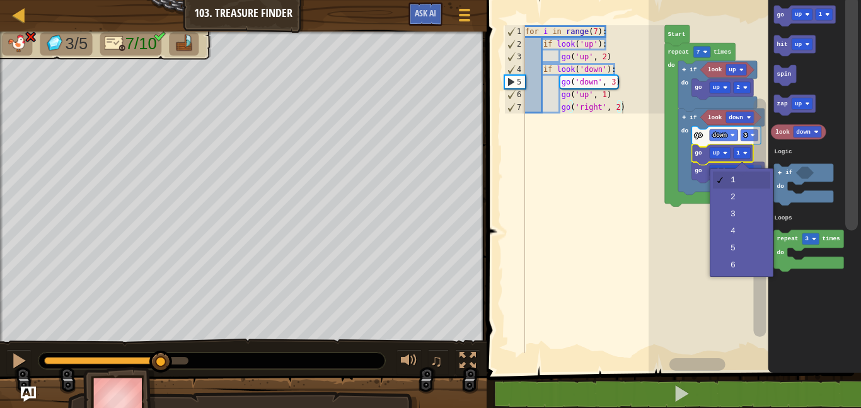
click at [752, 199] on icon "Blockly Workspace" at bounding box center [760, 175] width 16 height 362
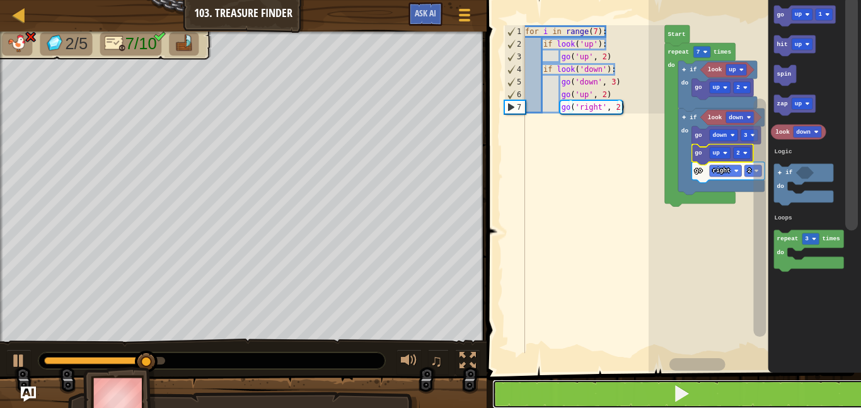
click at [730, 384] on button at bounding box center [681, 393] width 378 height 29
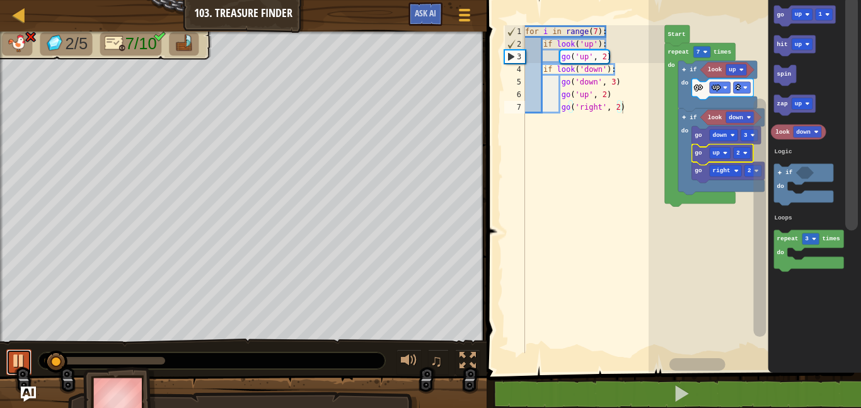
click at [25, 354] on div at bounding box center [19, 360] width 16 height 16
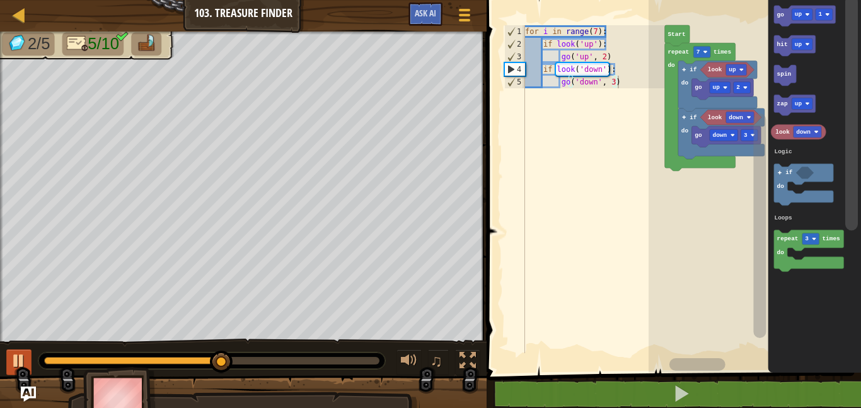
click at [0, 0] on div at bounding box center [0, 0] width 0 height 0
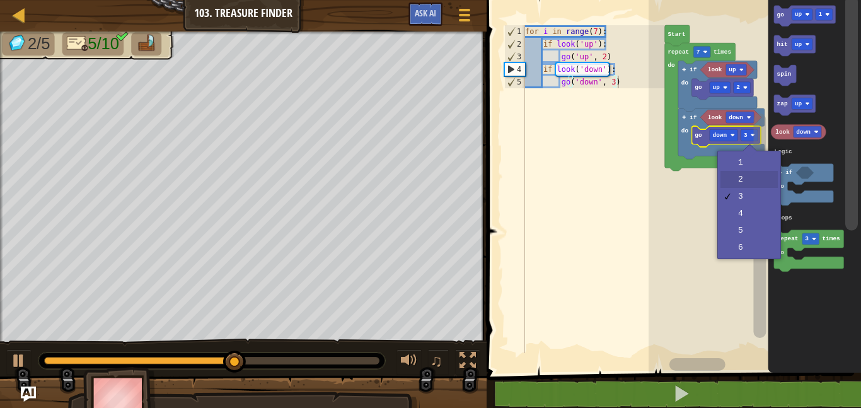
click at [754, 178] on rect "Blockly Workspace" at bounding box center [759, 225] width 13 height 224
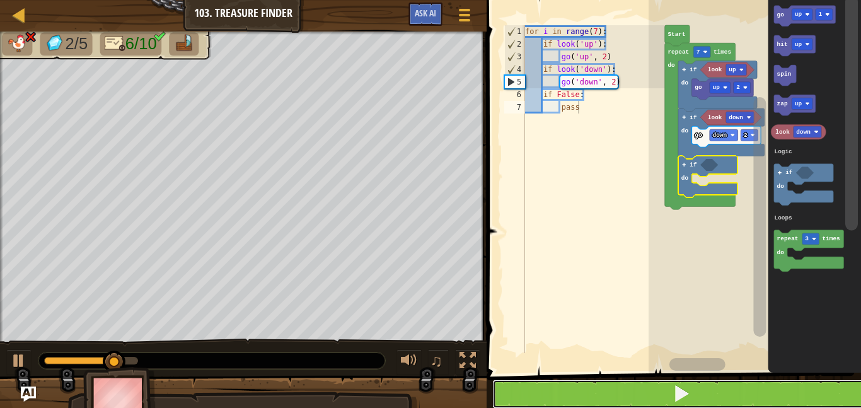
click at [747, 395] on button at bounding box center [681, 393] width 378 height 29
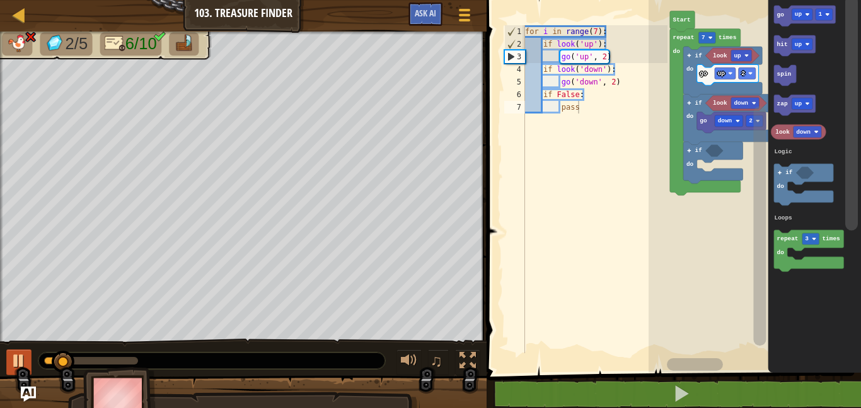
click at [13, 361] on div at bounding box center [19, 360] width 16 height 16
click at [802, 131] on text "down" at bounding box center [803, 132] width 14 height 7
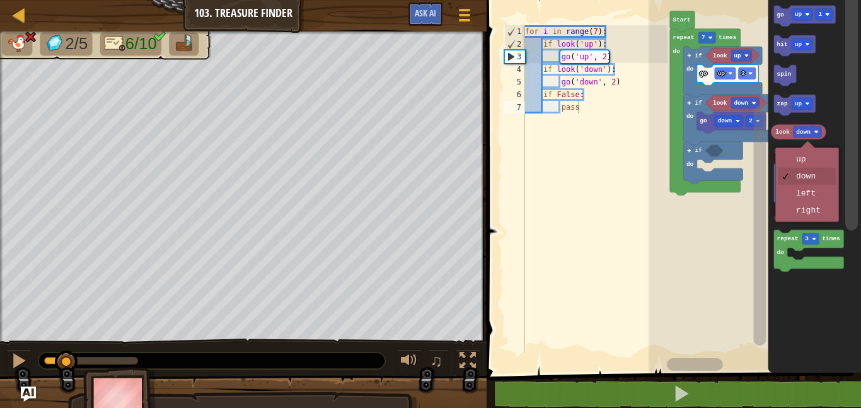
click at [818, 210] on icon "Blockly Workspace" at bounding box center [814, 183] width 93 height 379
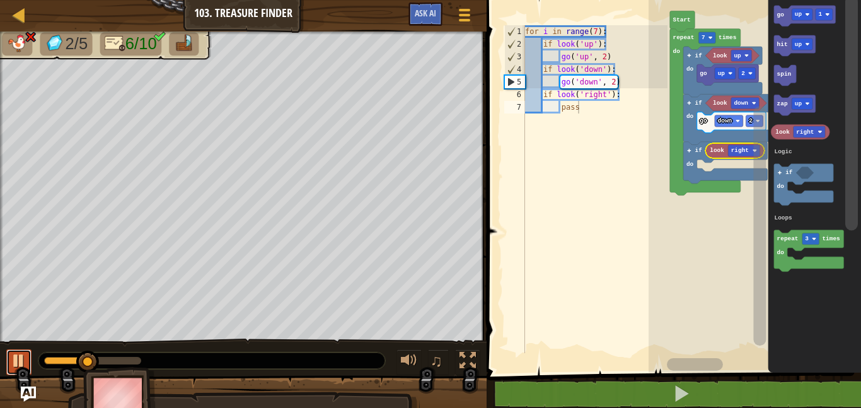
click at [22, 356] on div at bounding box center [19, 360] width 16 height 16
click at [799, 11] on text "up" at bounding box center [799, 14] width 8 height 7
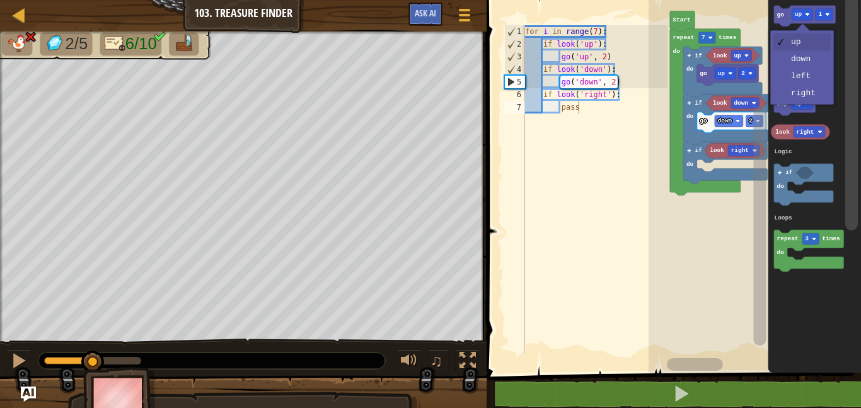
click at [810, 96] on icon "Blockly Workspace" at bounding box center [795, 105] width 42 height 21
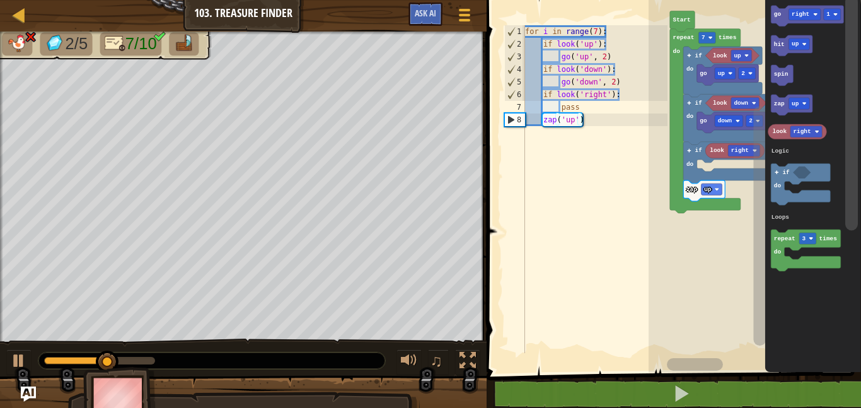
click at [836, 14] on image "Blockly Workspace" at bounding box center [835, 14] width 4 height 4
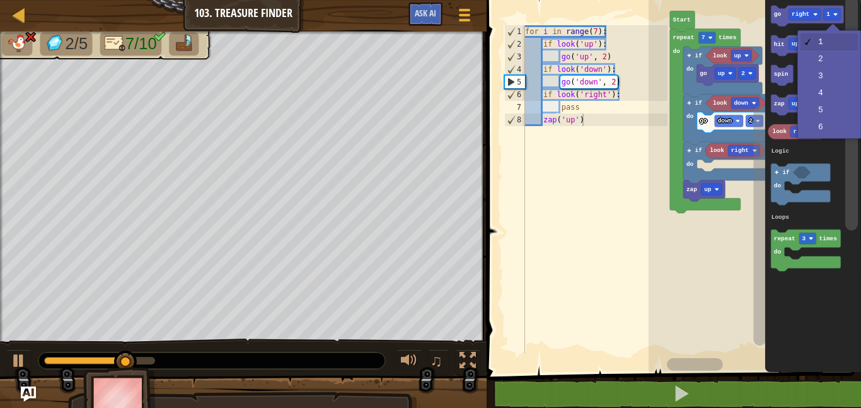
click at [834, 61] on icon "Blockly Workspace" at bounding box center [813, 183] width 96 height 379
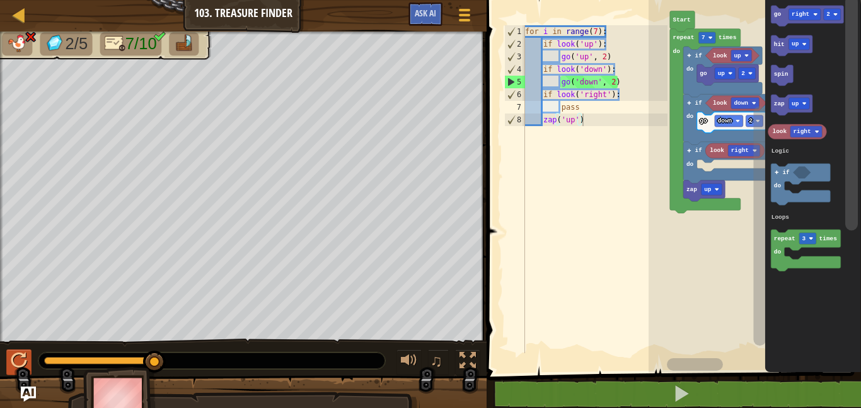
click at [27, 361] on div at bounding box center [19, 360] width 16 height 16
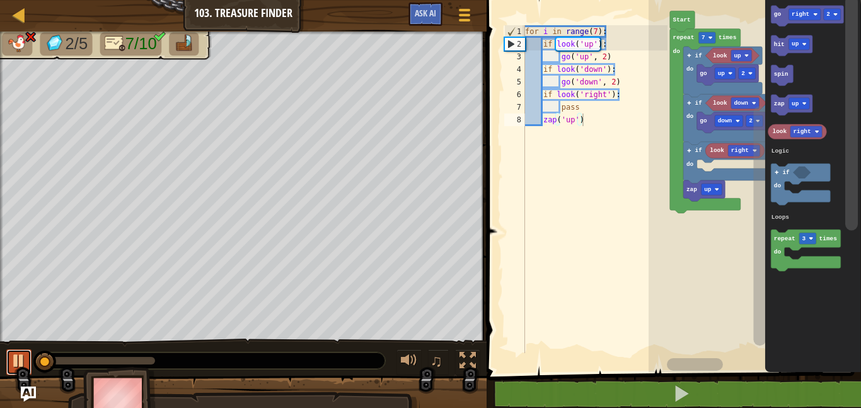
click at [22, 354] on div at bounding box center [19, 360] width 16 height 16
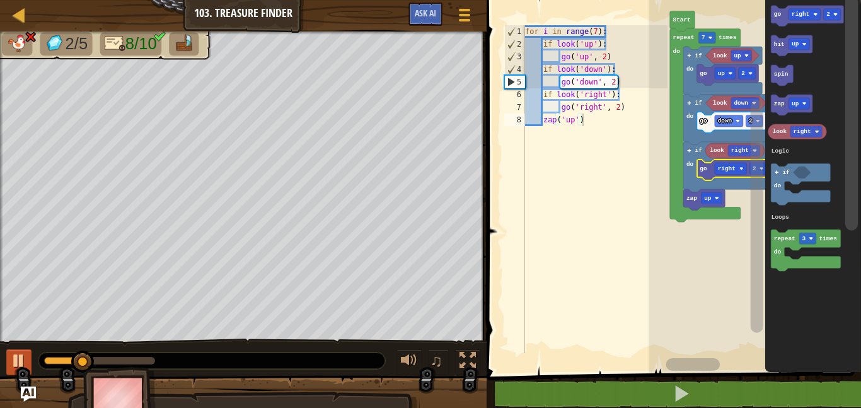
click at [16, 355] on div at bounding box center [19, 360] width 16 height 16
click at [749, 120] on icon "Blockly Workspace" at bounding box center [757, 175] width 16 height 362
click at [745, 118] on icon "Blockly Workspace" at bounding box center [731, 122] width 69 height 21
click at [746, 122] on icon "Blockly Workspace" at bounding box center [731, 122] width 69 height 21
click at [750, 124] on rect "Blockly Workspace" at bounding box center [757, 175] width 16 height 362
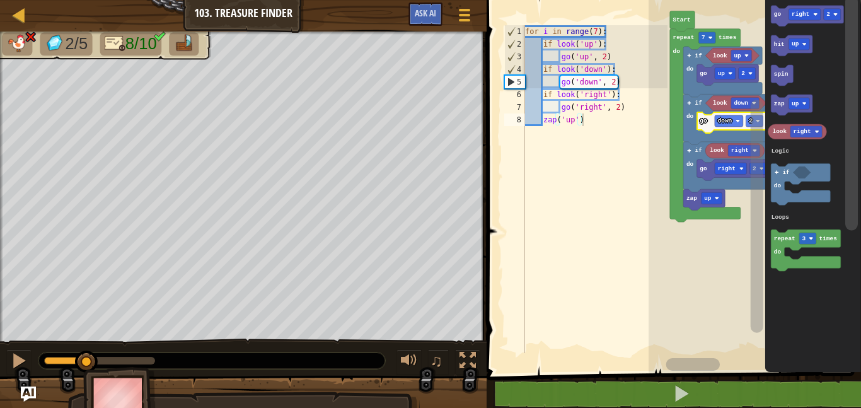
click at [755, 120] on rect "Blockly Workspace" at bounding box center [757, 216] width 13 height 233
click at [758, 118] on rect "Blockly Workspace" at bounding box center [757, 216] width 13 height 233
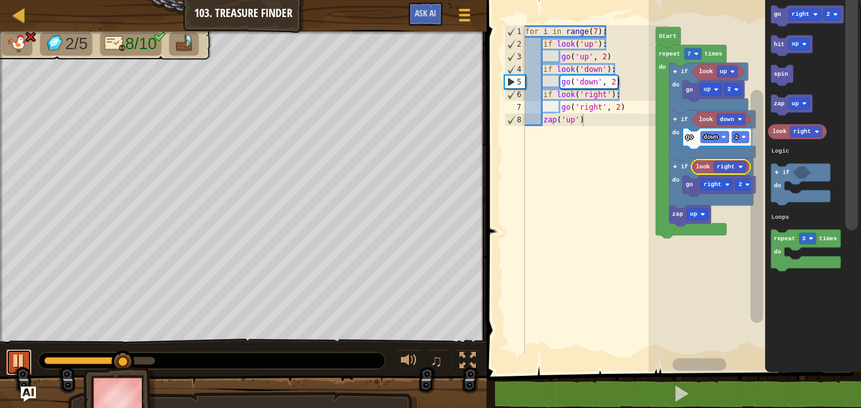
click at [16, 355] on div at bounding box center [19, 360] width 16 height 16
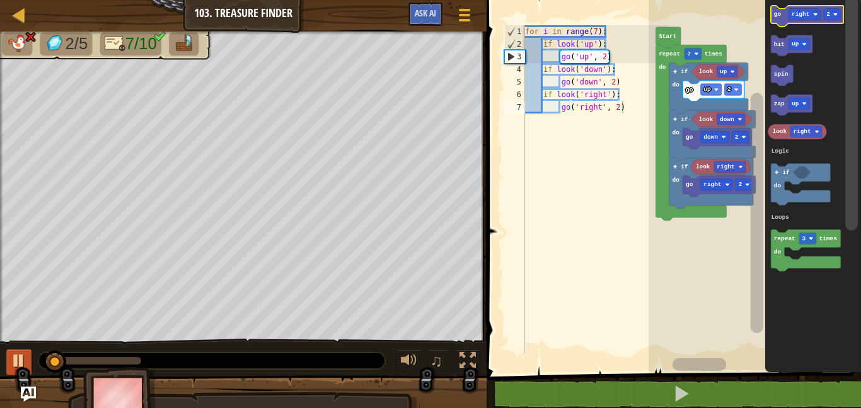
click at [836, 14] on image "Blockly Workspace" at bounding box center [835, 14] width 4 height 4
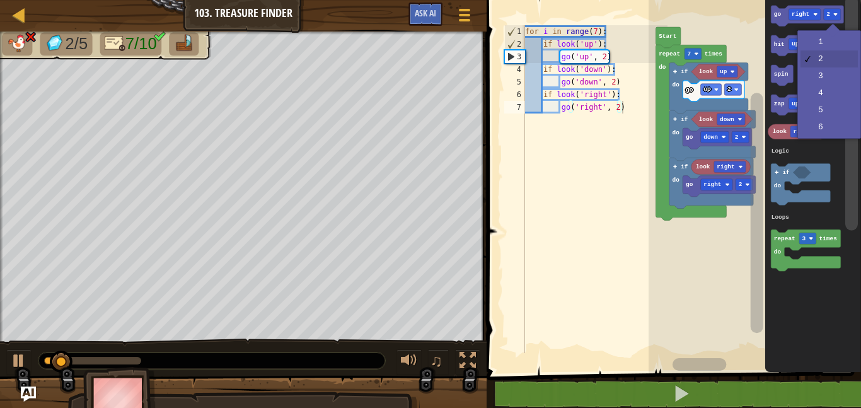
click at [832, 38] on icon "Blockly Workspace" at bounding box center [813, 183] width 96 height 379
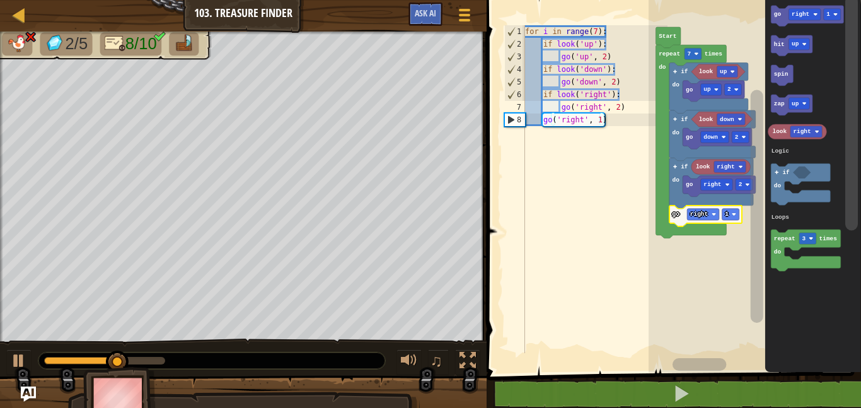
click at [725, 372] on rect "Blockly Workspace" at bounding box center [699, 365] width 100 height 16
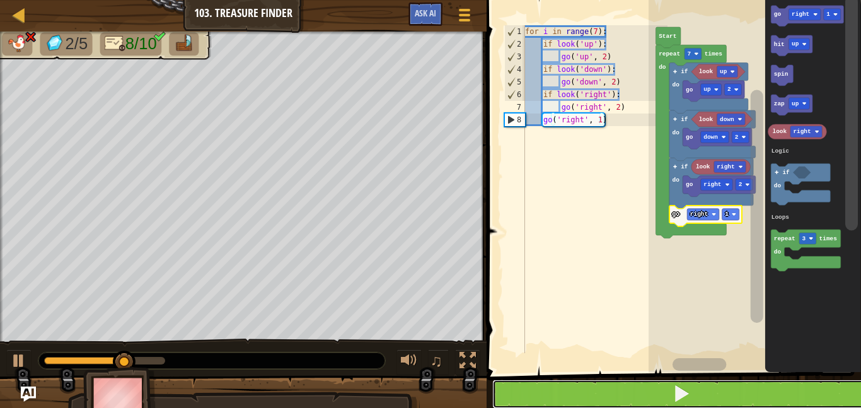
click at [733, 386] on button at bounding box center [681, 393] width 378 height 29
click at [733, 391] on button at bounding box center [681, 393] width 378 height 29
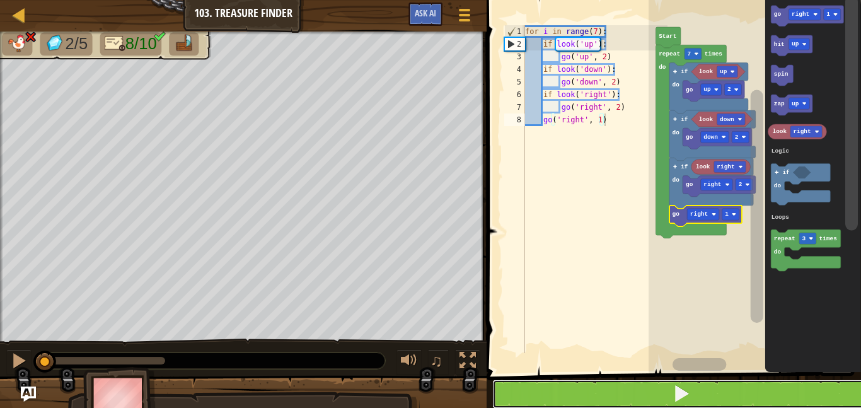
click at [733, 391] on button at bounding box center [681, 393] width 378 height 29
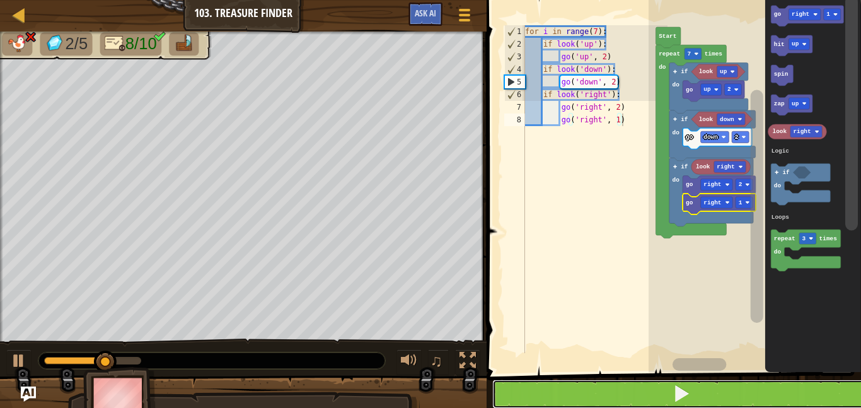
click at [739, 387] on button at bounding box center [681, 393] width 378 height 29
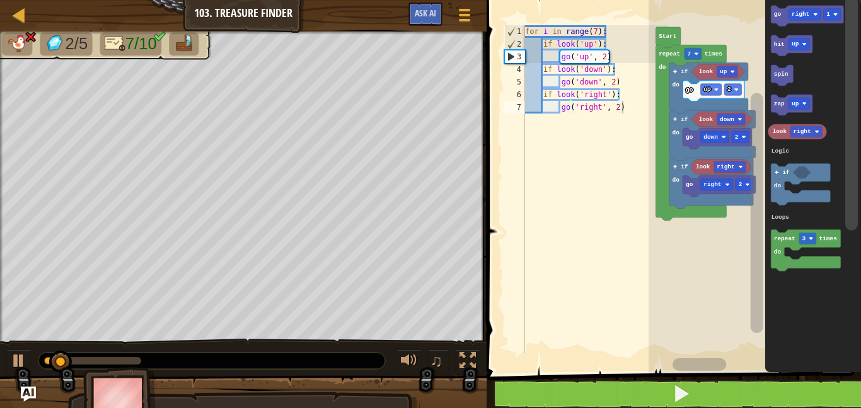
click at [0, 0] on div at bounding box center [0, 0] width 0 height 0
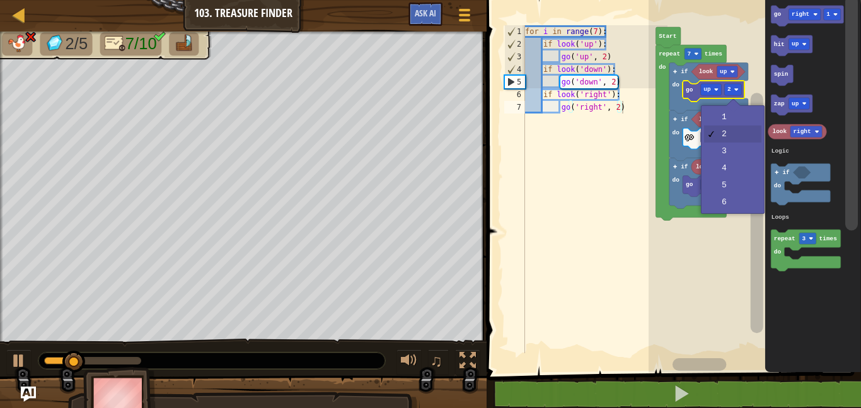
click at [749, 94] on icon "Blockly Workspace" at bounding box center [757, 175] width 16 height 362
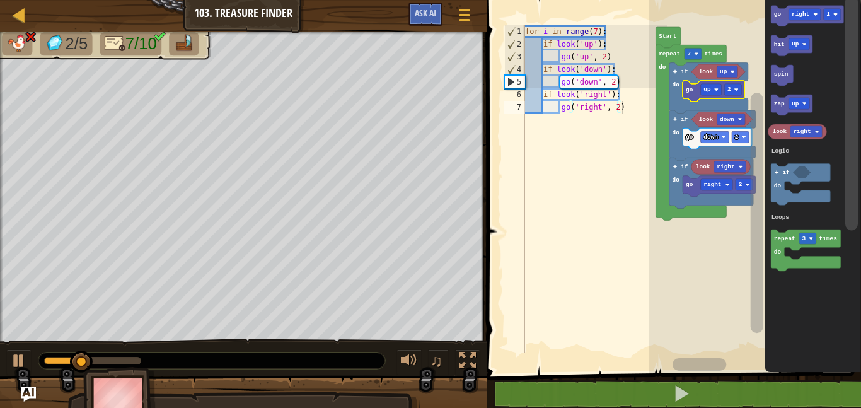
click at [764, 93] on rect "Blockly Workspace" at bounding box center [757, 175] width 16 height 362
click at [738, 137] on text "2" at bounding box center [737, 137] width 4 height 7
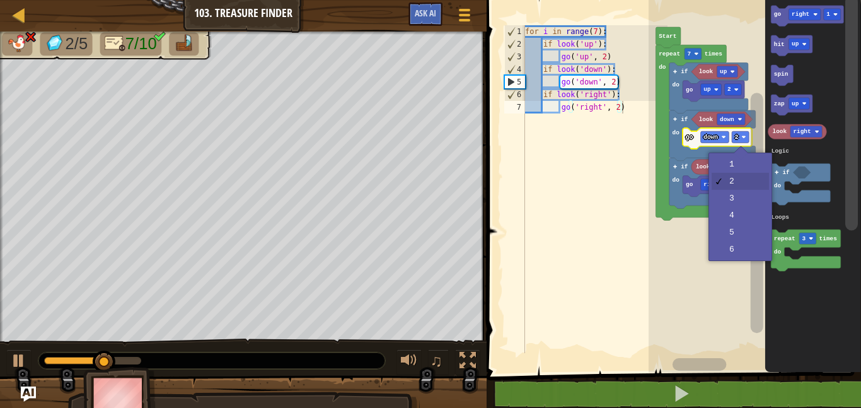
click at [748, 195] on icon "Blockly Workspace" at bounding box center [711, 183] width 84 height 50
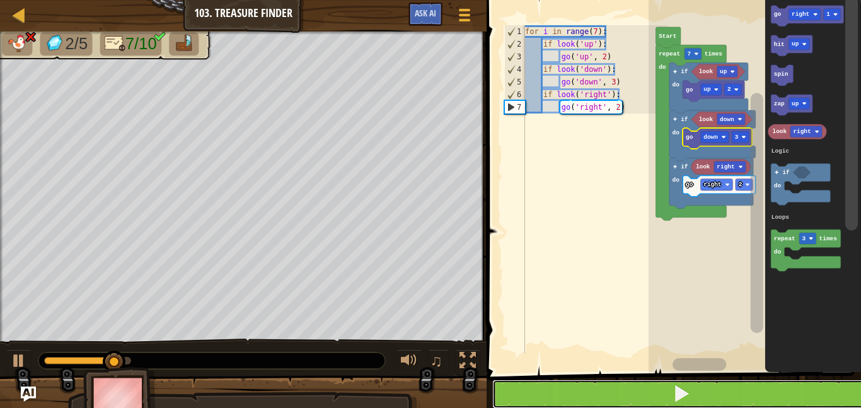
click at [742, 382] on button at bounding box center [681, 393] width 378 height 29
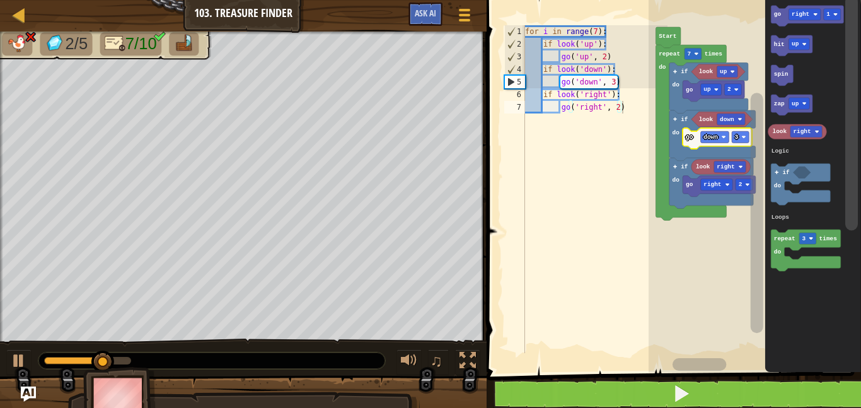
click at [0, 0] on div at bounding box center [0, 0] width 0 height 0
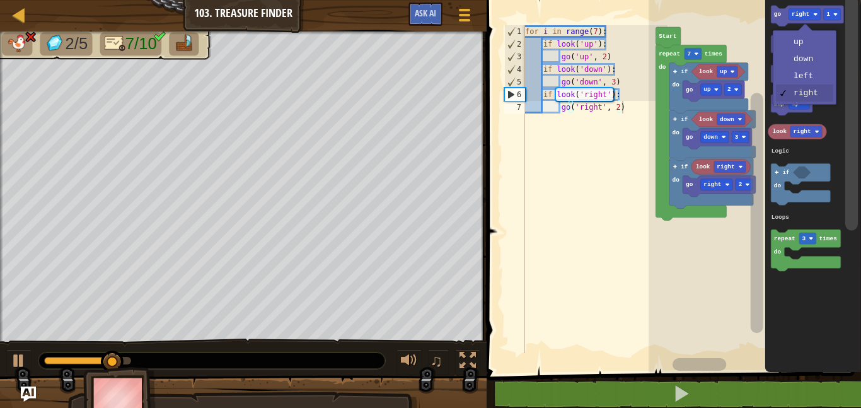
click at [809, 37] on icon "Blockly Workspace" at bounding box center [792, 45] width 42 height 21
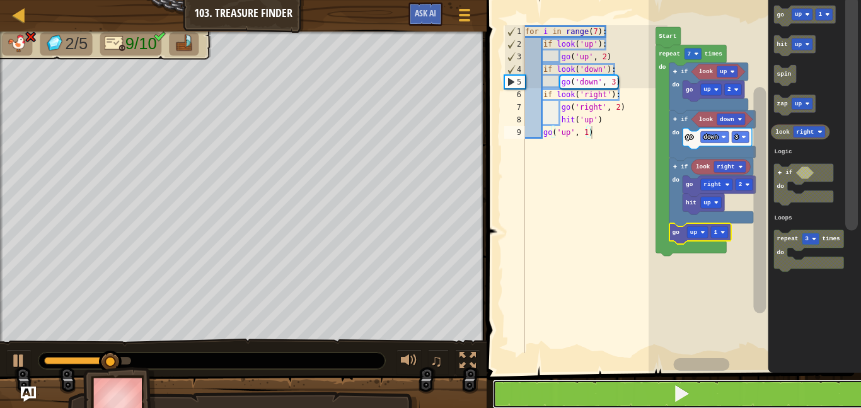
click at [729, 396] on button at bounding box center [681, 393] width 378 height 29
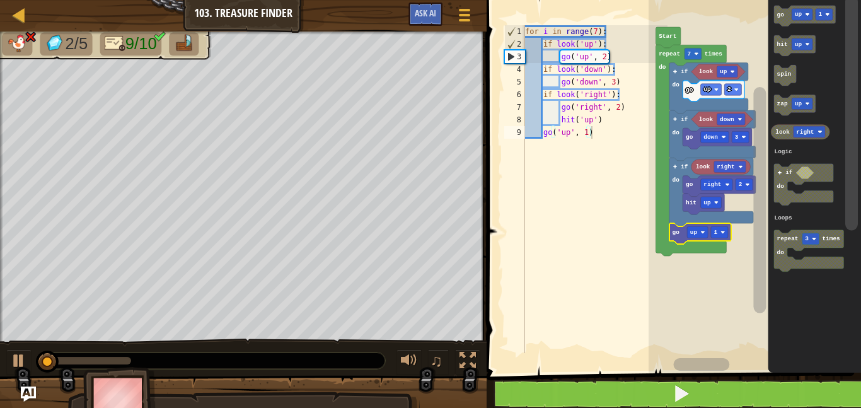
click at [715, 229] on text "1" at bounding box center [716, 232] width 4 height 7
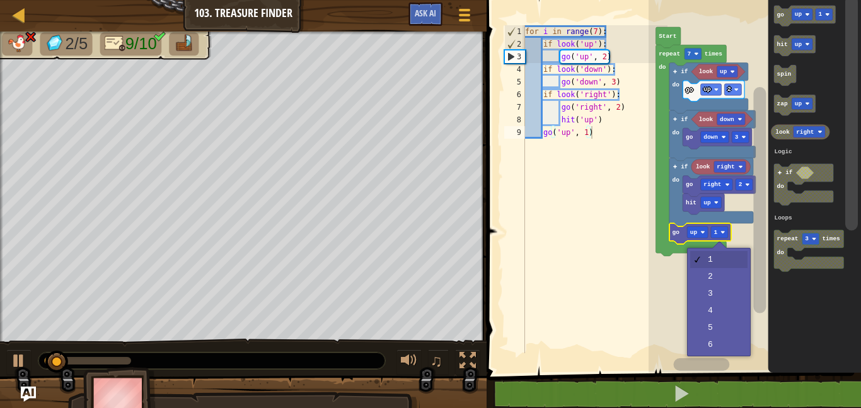
click at [724, 274] on rect "Blockly Workspace" at bounding box center [755, 183] width 212 height 379
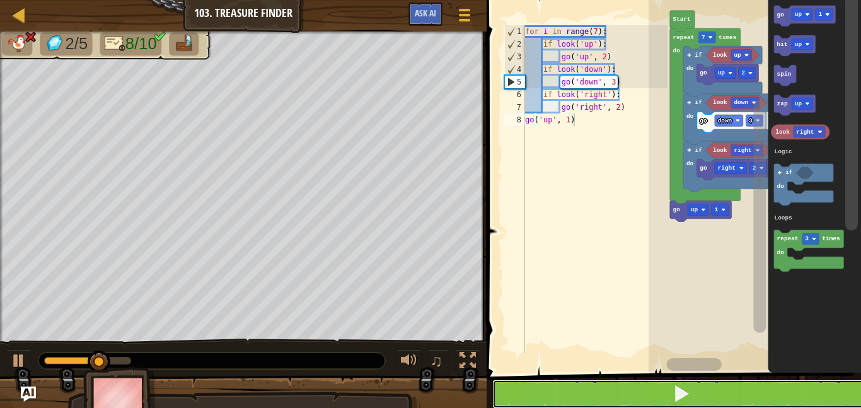
click at [724, 383] on button at bounding box center [681, 393] width 378 height 29
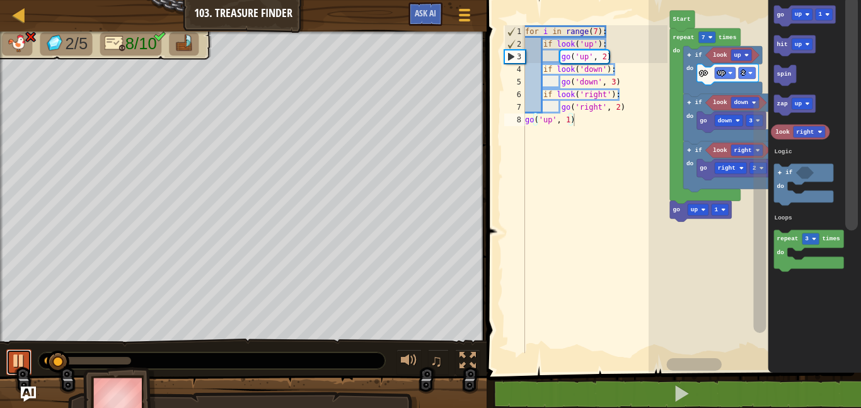
click at [10, 359] on button at bounding box center [18, 362] width 25 height 26
click at [724, 202] on icon "Blockly Workspace" at bounding box center [701, 210] width 62 height 21
click at [715, 209] on text "1" at bounding box center [717, 209] width 4 height 7
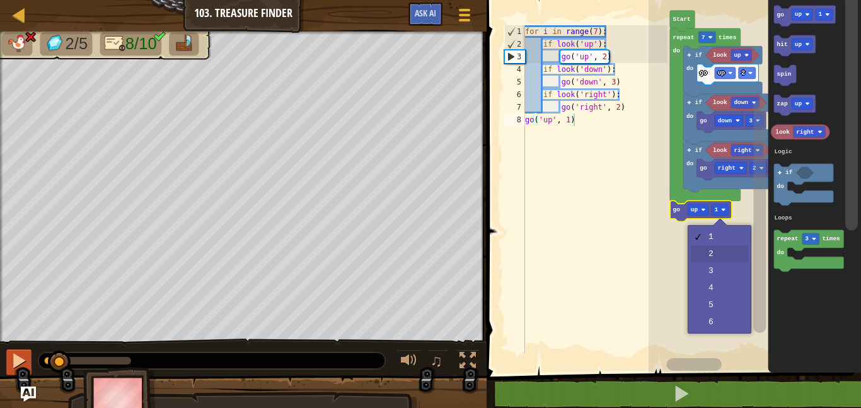
click at [724, 257] on rect "Blockly Workspace" at bounding box center [755, 183] width 212 height 379
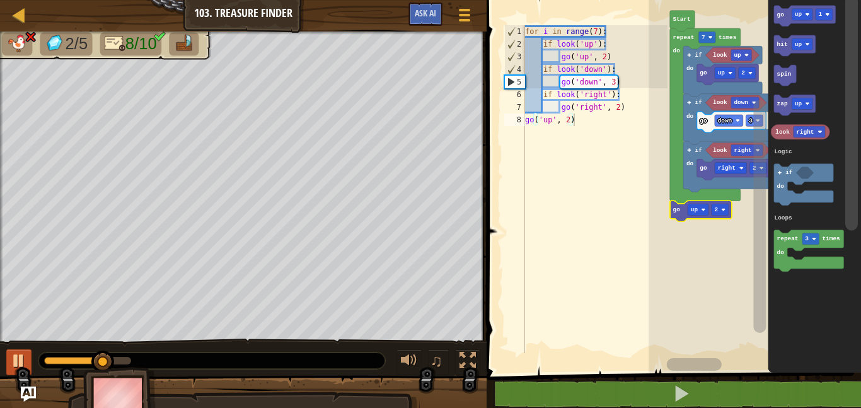
click at [14, 354] on div at bounding box center [19, 360] width 16 height 16
click at [707, 35] on rect "Blockly Workspace" at bounding box center [706, 37] width 17 height 11
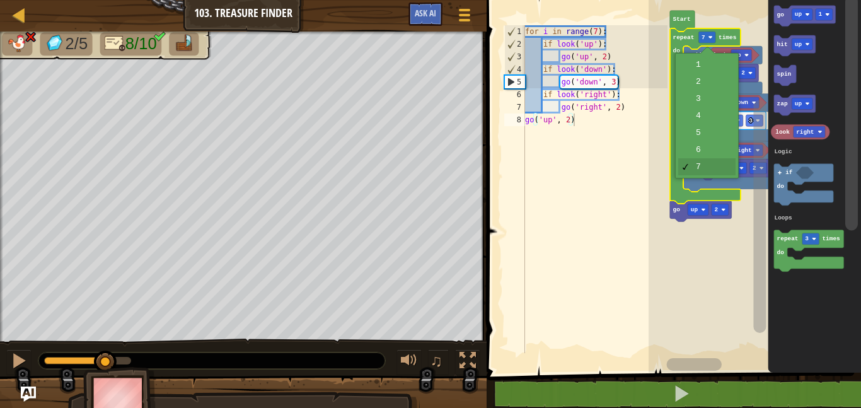
click at [712, 117] on icon "Blockly Workspace" at bounding box center [731, 122] width 69 height 21
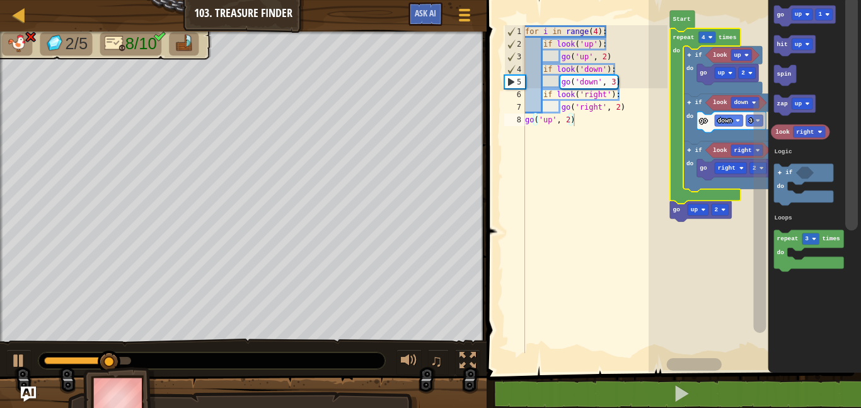
click at [705, 35] on text "4" at bounding box center [703, 37] width 4 height 7
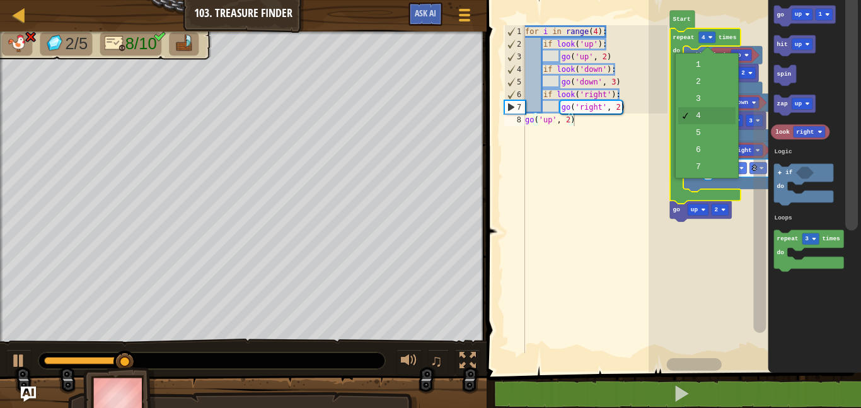
click at [701, 136] on icon "Blockly Workspace" at bounding box center [726, 119] width 86 height 50
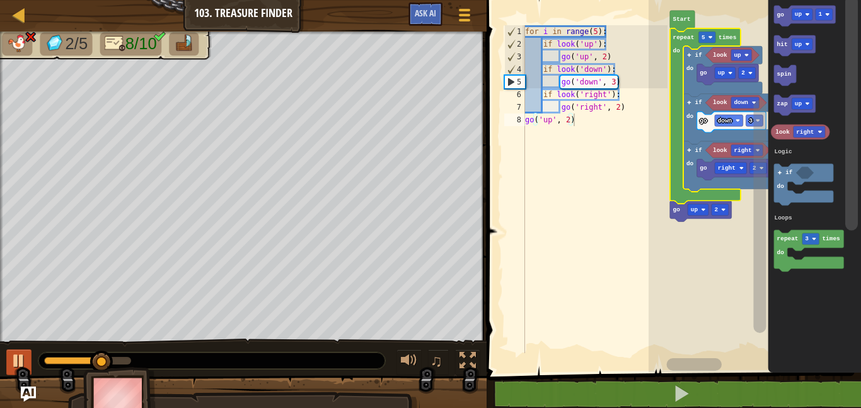
click at [21, 353] on div at bounding box center [19, 360] width 16 height 16
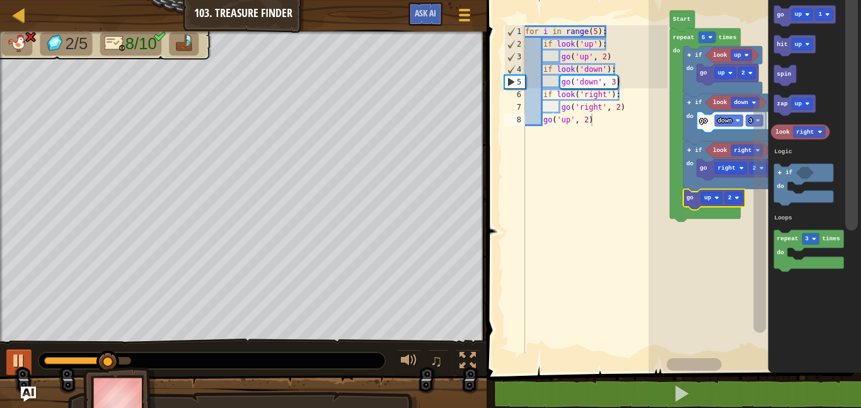
click at [710, 193] on rect "Blockly Workspace" at bounding box center [711, 197] width 21 height 11
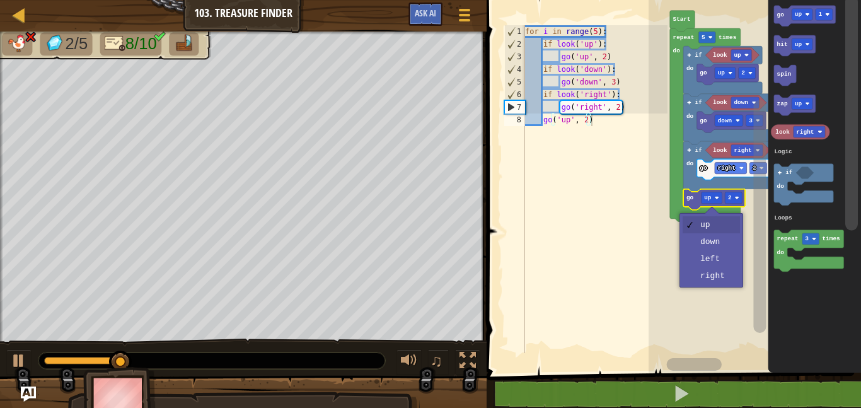
click at [729, 277] on rect "Blockly Workspace" at bounding box center [755, 183] width 212 height 379
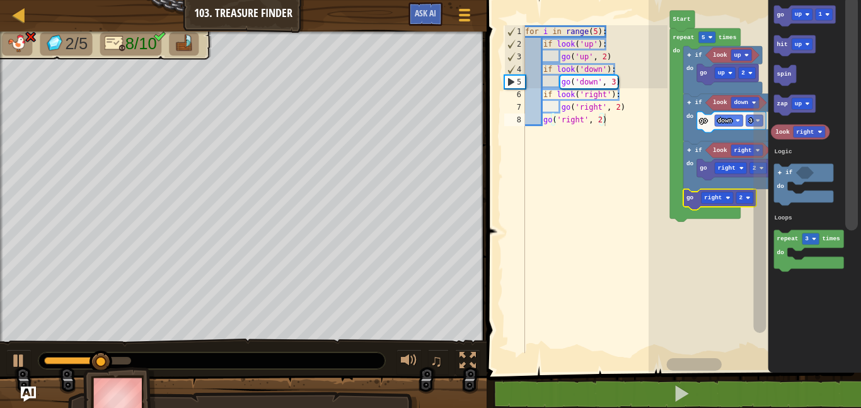
click at [739, 200] on text "2" at bounding box center [741, 197] width 4 height 7
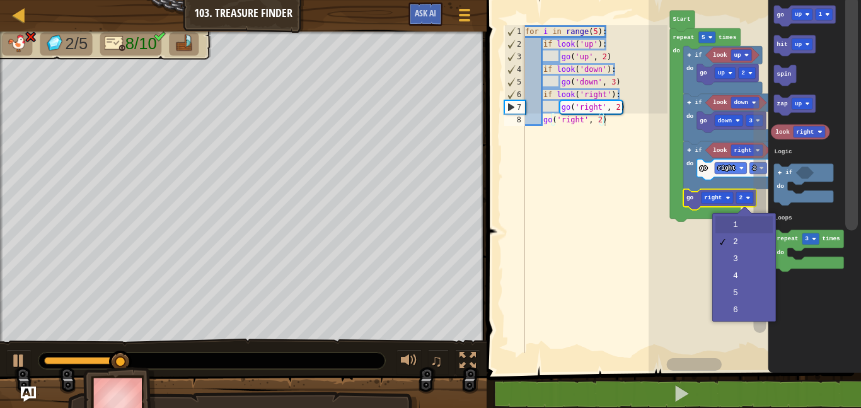
click at [749, 220] on rect "Blockly Workspace" at bounding box center [755, 183] width 212 height 379
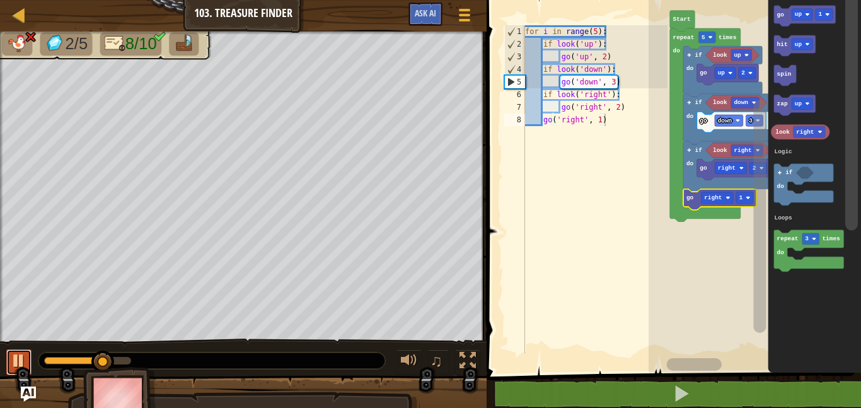
click at [11, 357] on div at bounding box center [19, 360] width 16 height 16
click at [738, 153] on text "right" at bounding box center [743, 150] width 18 height 7
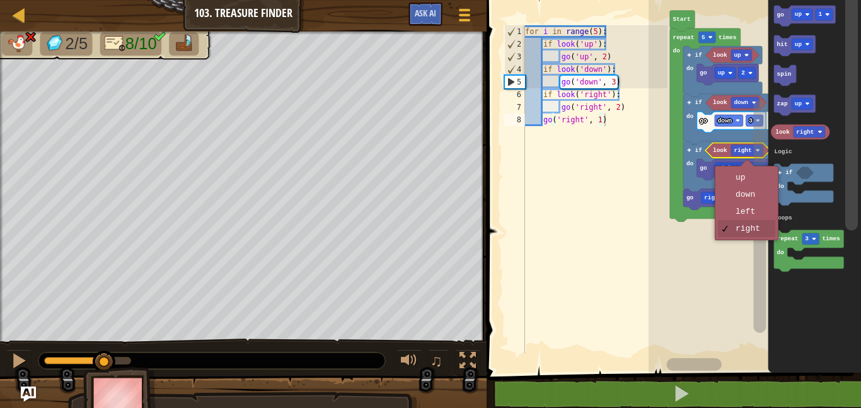
click at [750, 176] on icon "Blockly Workspace" at bounding box center [733, 169] width 72 height 21
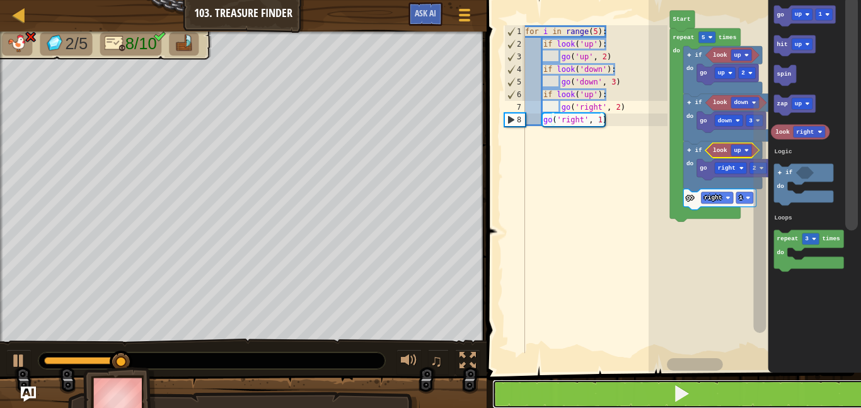
click at [729, 384] on button at bounding box center [681, 393] width 378 height 29
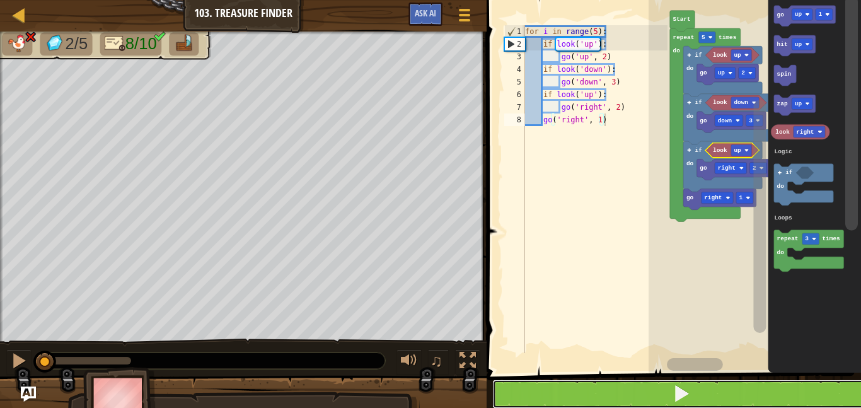
click at [731, 388] on button at bounding box center [681, 393] width 378 height 29
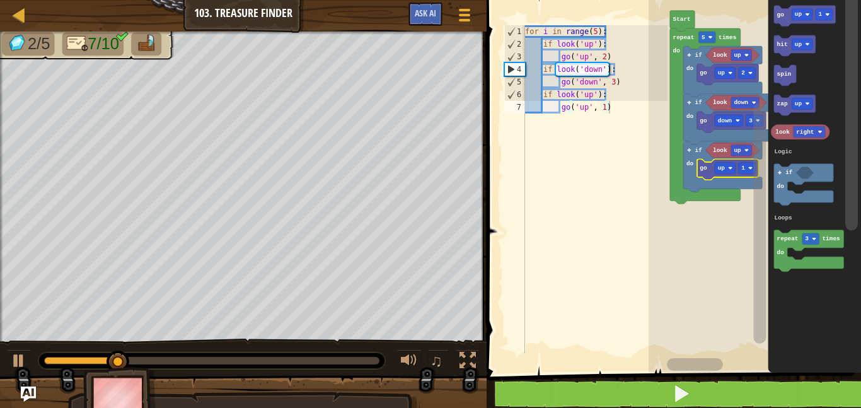
click at [743, 168] on text "1" at bounding box center [743, 168] width 4 height 7
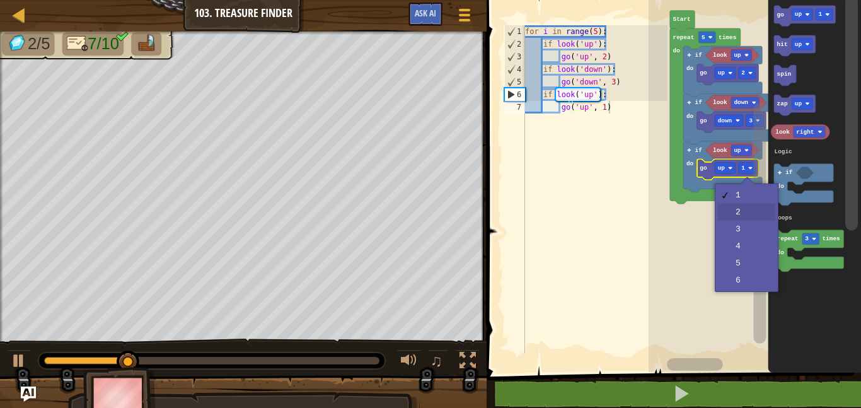
click at [758, 212] on rect "Blockly Workspace" at bounding box center [759, 223] width 13 height 240
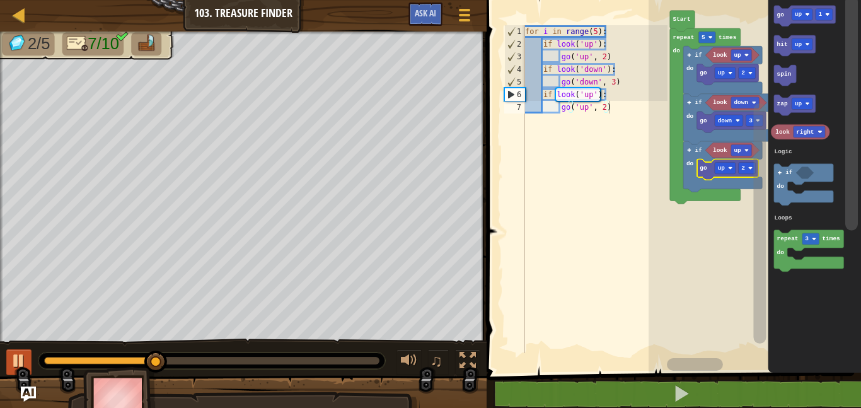
click at [21, 359] on div at bounding box center [19, 360] width 16 height 16
click at [23, 359] on div at bounding box center [19, 360] width 16 height 16
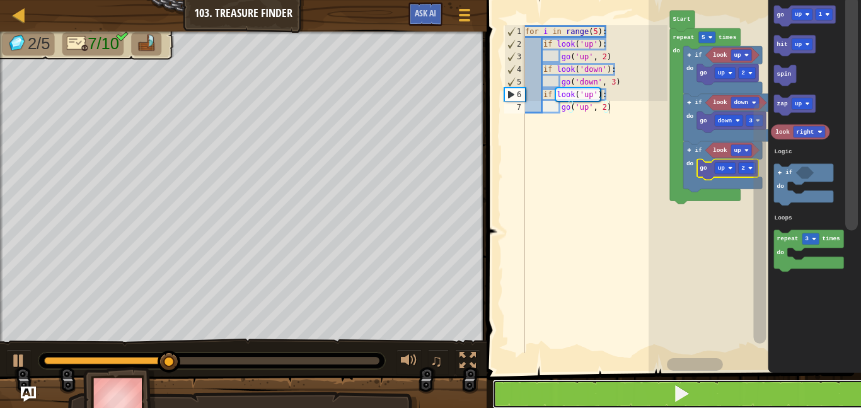
click at [746, 383] on button at bounding box center [681, 393] width 378 height 29
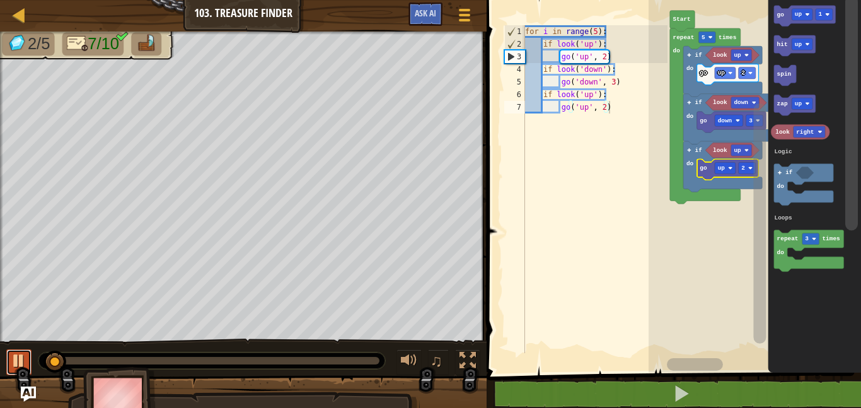
click at [8, 357] on button at bounding box center [18, 362] width 25 height 26
click at [743, 168] on text "2" at bounding box center [743, 168] width 4 height 7
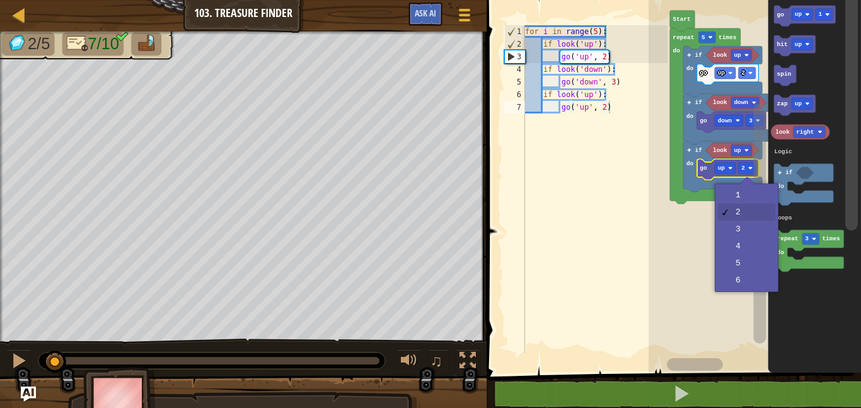
click at [749, 197] on rect "Blockly Workspace" at bounding box center [755, 183] width 212 height 379
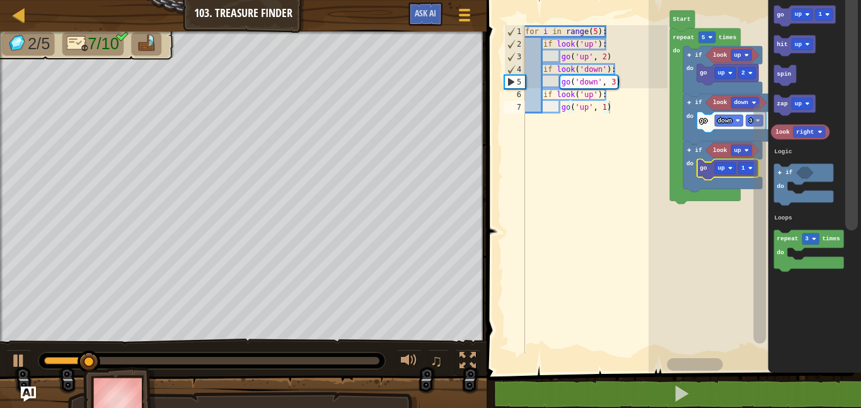
click at [734, 147] on text "up" at bounding box center [738, 150] width 8 height 7
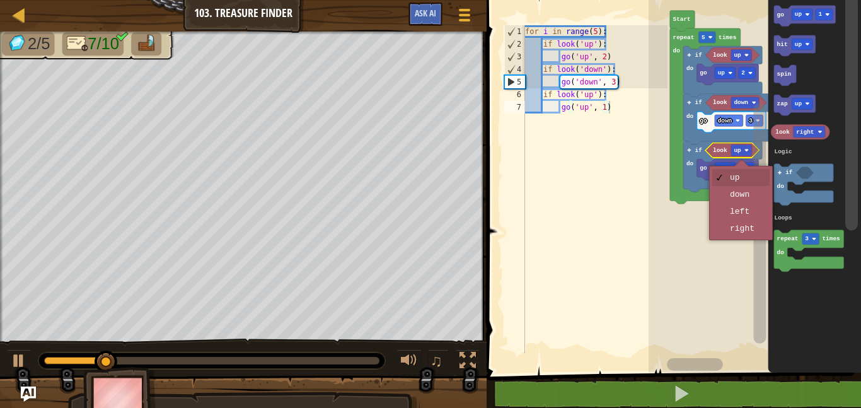
click at [753, 274] on rect "Blockly Workspace" at bounding box center [760, 175] width 16 height 362
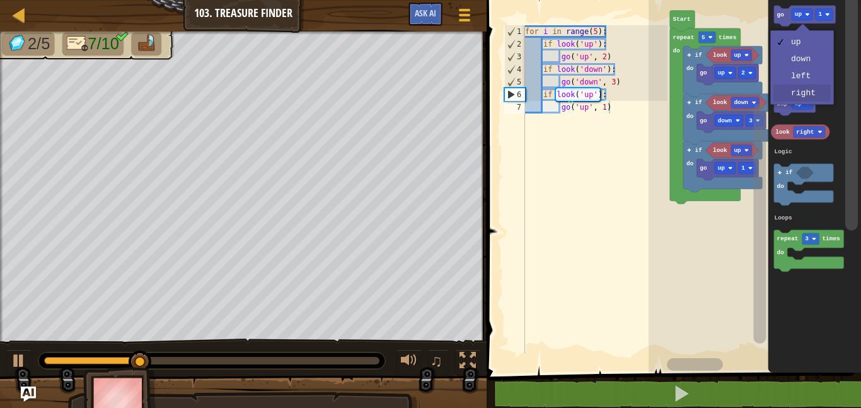
click at [809, 93] on icon "Blockly Workspace" at bounding box center [814, 183] width 93 height 379
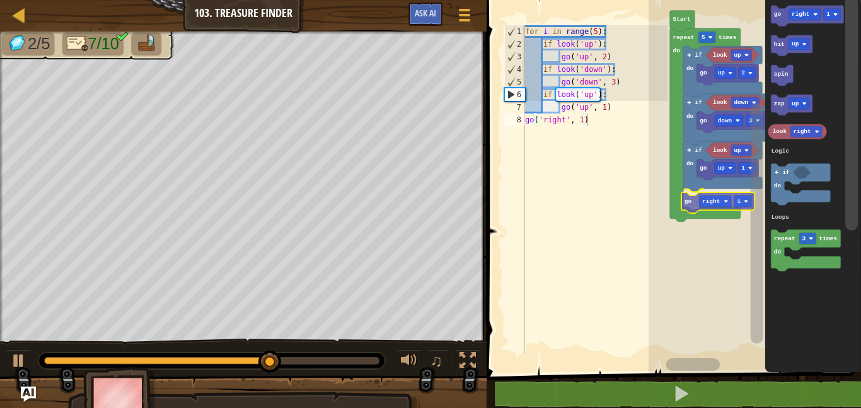
click at [694, 205] on div "Logic Loops Start repeat 5 times do look up go up 2 if do look down go down 3 i…" at bounding box center [755, 183] width 212 height 379
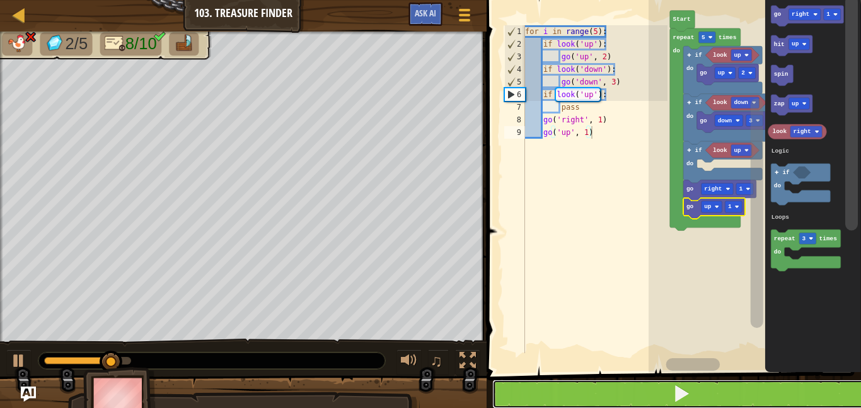
click at [656, 391] on button at bounding box center [681, 393] width 378 height 29
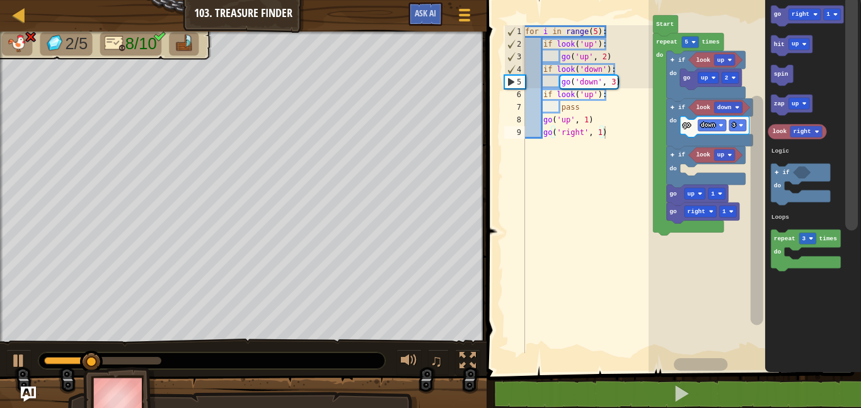
click at [693, 173] on rect "Blockly Workspace" at bounding box center [755, 183] width 212 height 379
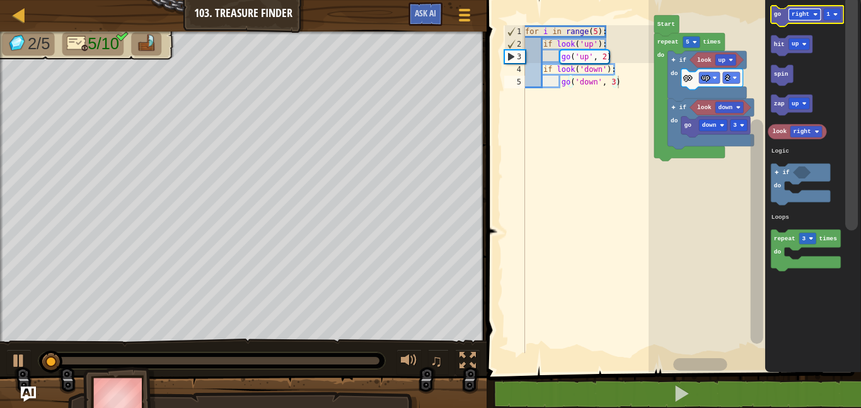
click at [797, 14] on text "right" at bounding box center [801, 14] width 18 height 7
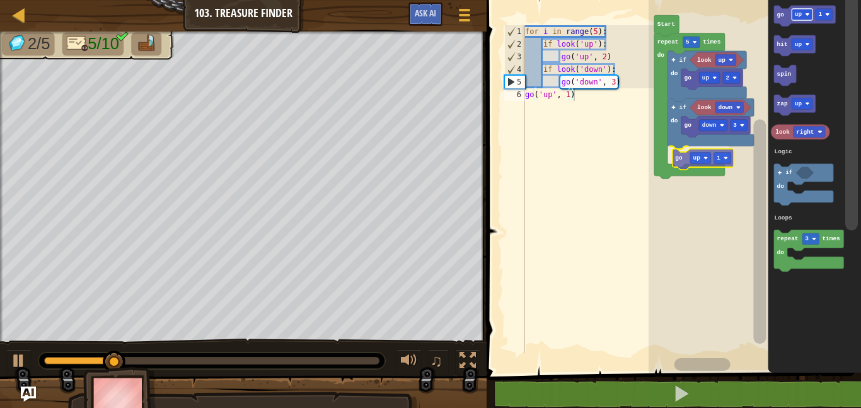
click at [702, 161] on div "Logic Loops Start repeat 5 times do look up go up 2 if do look down go down 3 i…" at bounding box center [755, 183] width 212 height 379
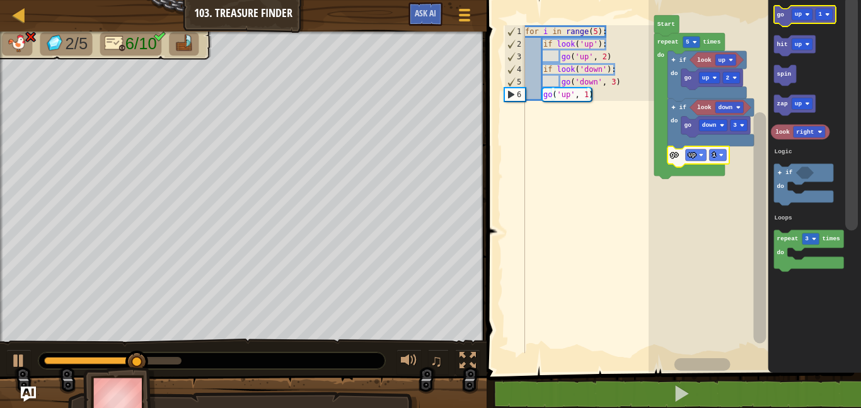
click at [804, 23] on icon "Blockly Workspace" at bounding box center [805, 16] width 62 height 21
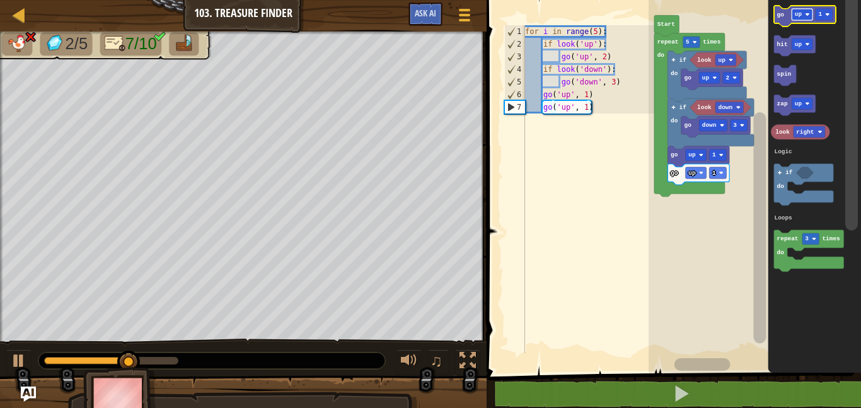
click at [802, 16] on text "up" at bounding box center [799, 14] width 8 height 7
click at [701, 175] on rect "Blockly Workspace" at bounding box center [696, 172] width 21 height 11
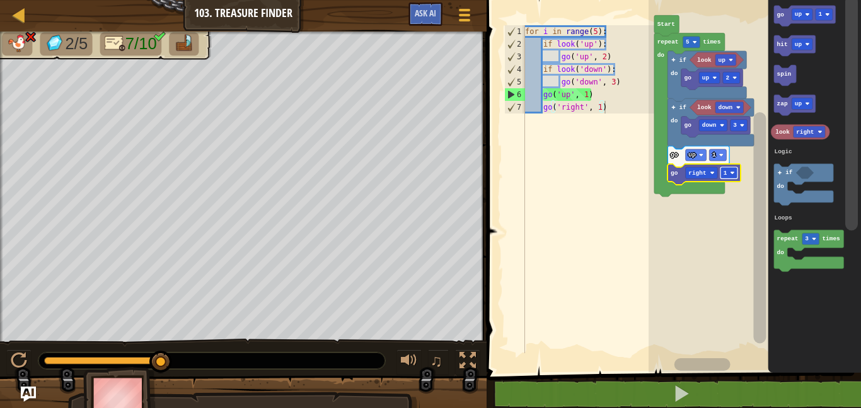
click at [726, 171] on text "1" at bounding box center [726, 173] width 4 height 7
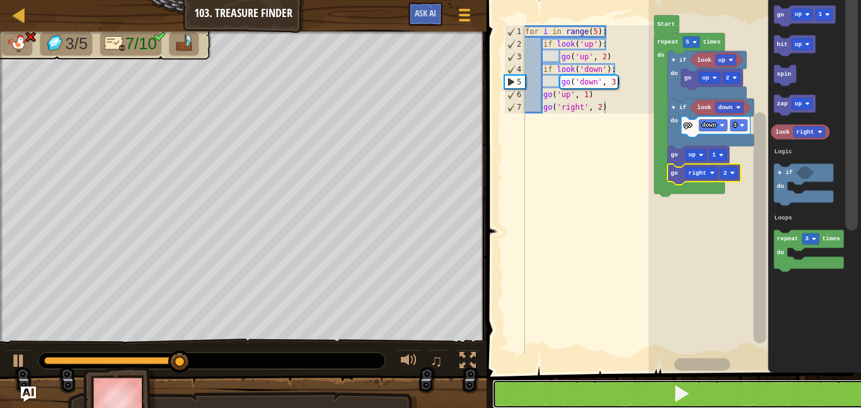
click at [667, 382] on button at bounding box center [681, 393] width 378 height 29
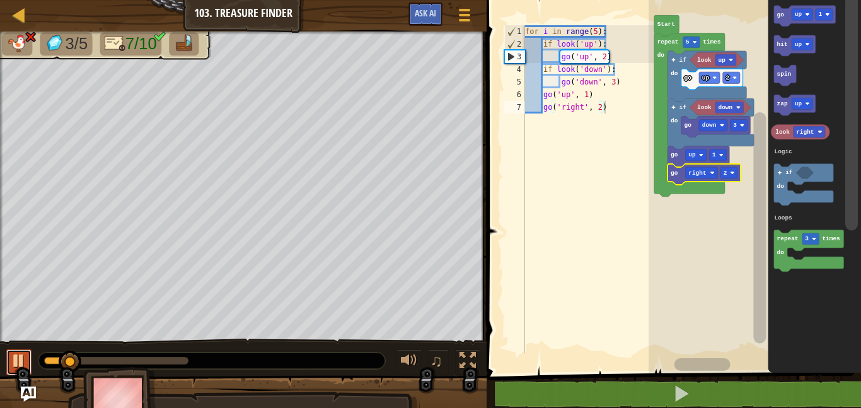
click at [8, 362] on button at bounding box center [18, 362] width 25 height 26
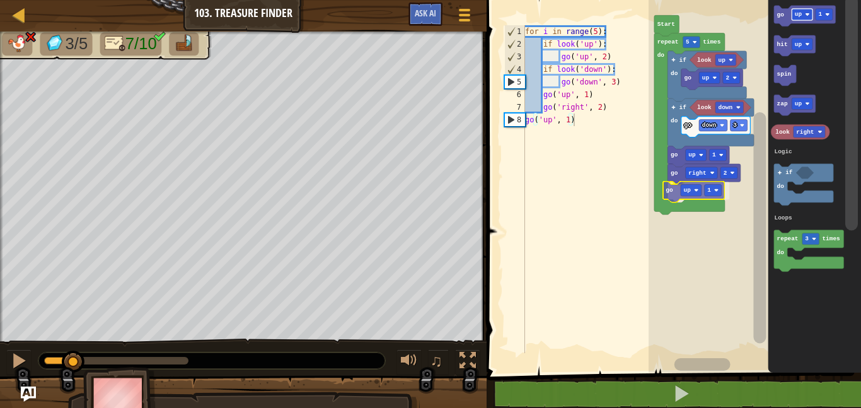
click at [698, 193] on div "Logic Loops Start repeat 5 times do look up if do go up 2 look down go down 3 i…" at bounding box center [755, 183] width 212 height 379
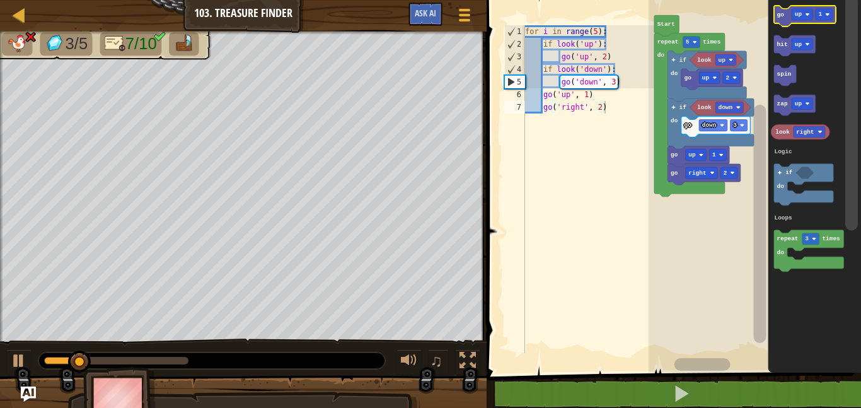
click at [804, 21] on icon "Blockly Workspace" at bounding box center [805, 16] width 62 height 21
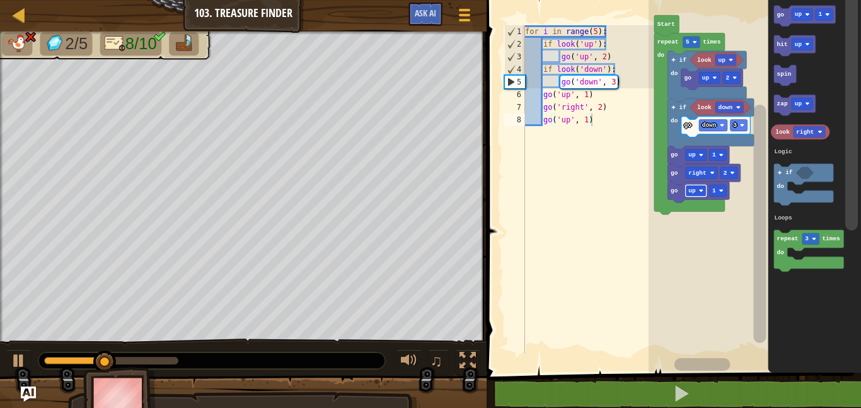
click at [700, 192] on image "Blockly Workspace" at bounding box center [701, 190] width 4 height 4
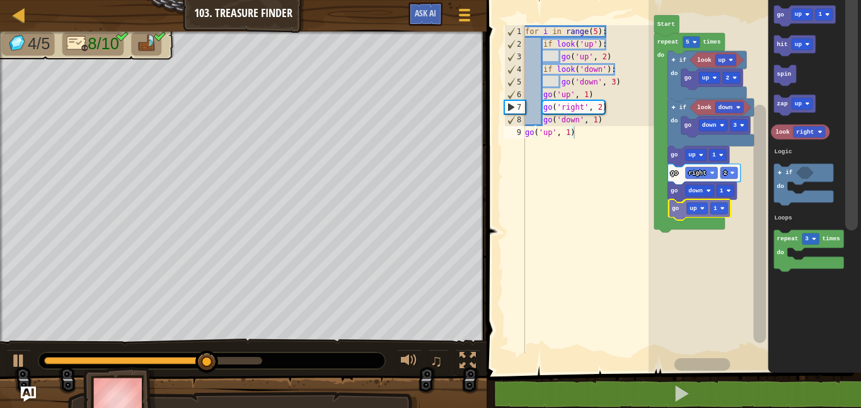
click at [683, 216] on div "Logic Loops Start repeat 5 times do look up if do go up 2 look down go down 3 i…" at bounding box center [755, 183] width 212 height 379
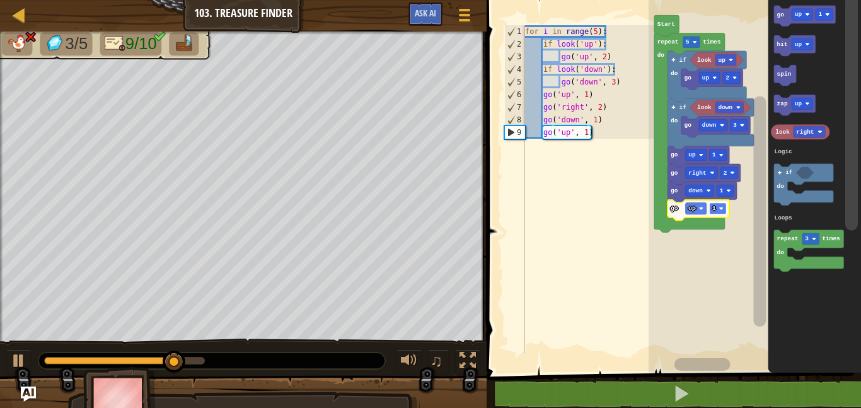
click at [710, 207] on rect "Blockly Workspace" at bounding box center [717, 208] width 17 height 11
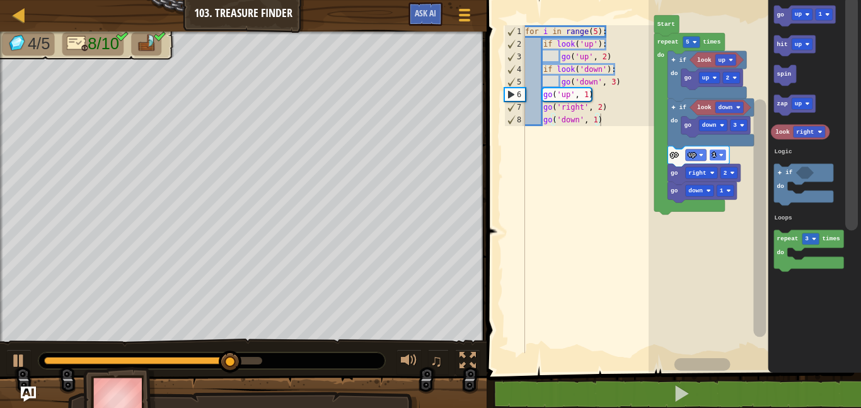
click at [724, 154] on rect "Blockly Workspace" at bounding box center [717, 154] width 17 height 11
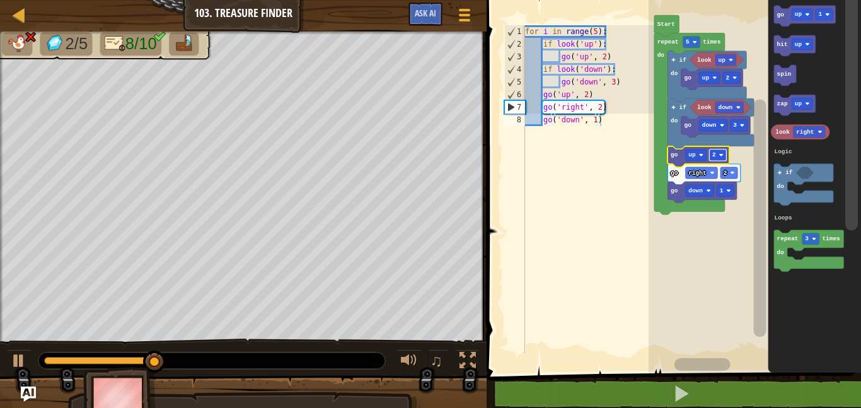
click at [718, 154] on rect "Blockly Workspace" at bounding box center [717, 154] width 17 height 11
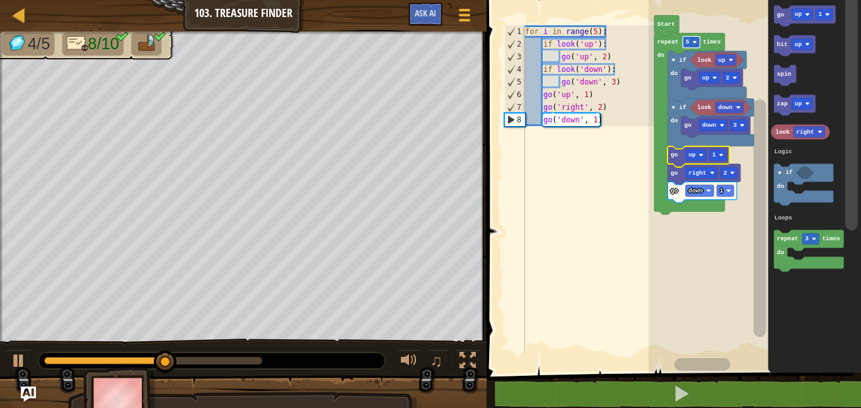
click at [690, 44] on rect "Blockly Workspace" at bounding box center [691, 42] width 17 height 11
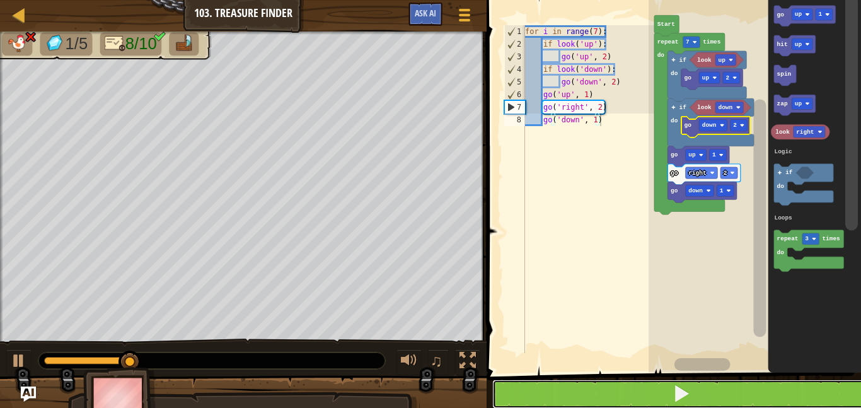
click at [617, 396] on button at bounding box center [681, 393] width 378 height 29
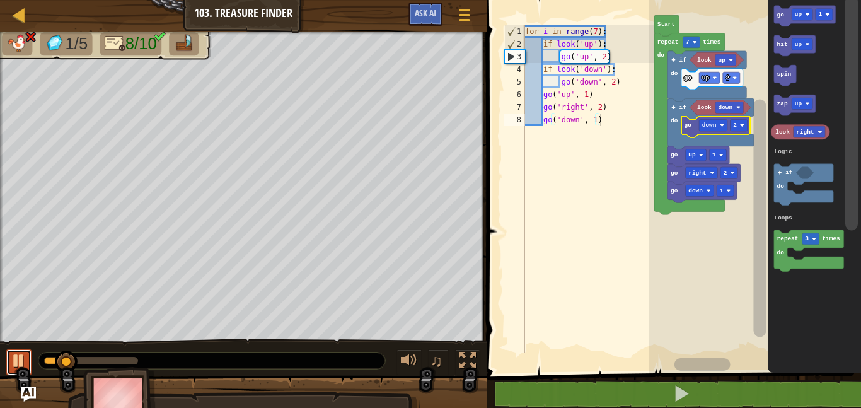
click at [8, 359] on button at bounding box center [18, 362] width 25 height 26
click at [739, 126] on rect "Blockly Workspace" at bounding box center [738, 125] width 17 height 11
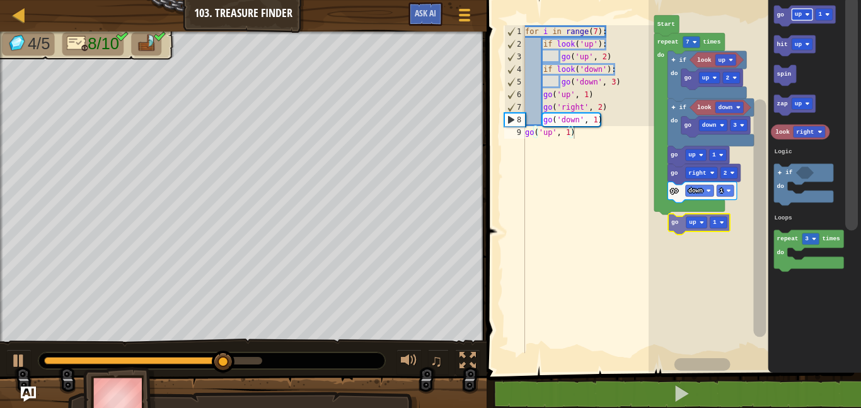
click at [696, 222] on div "Logic Loops Start repeat 7 times do look up if do go up 2 look down if do go up…" at bounding box center [755, 183] width 212 height 379
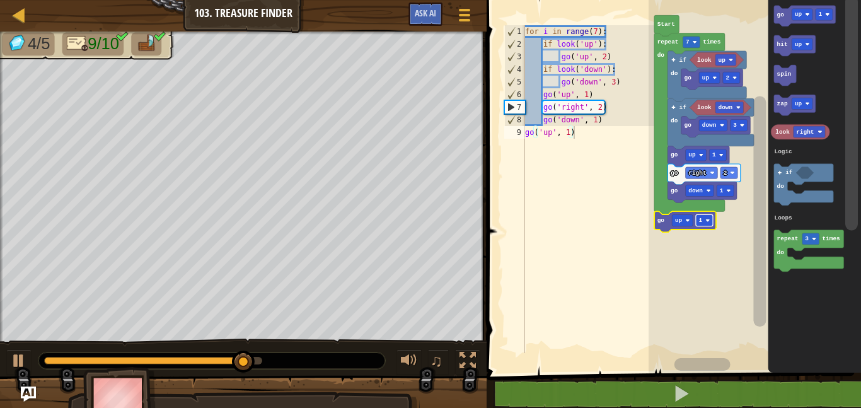
click at [707, 219] on image "Blockly Workspace" at bounding box center [707, 220] width 4 height 4
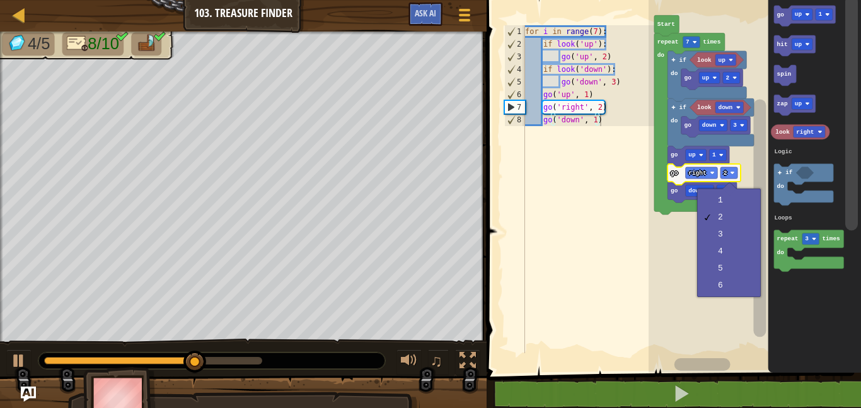
click at [765, 159] on rect "Blockly Workspace" at bounding box center [759, 218] width 13 height 238
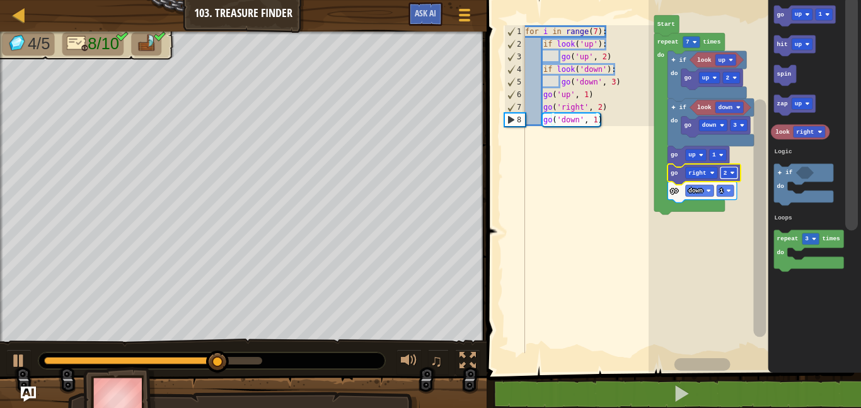
click at [729, 176] on rect "Blockly Workspace" at bounding box center [728, 172] width 17 height 11
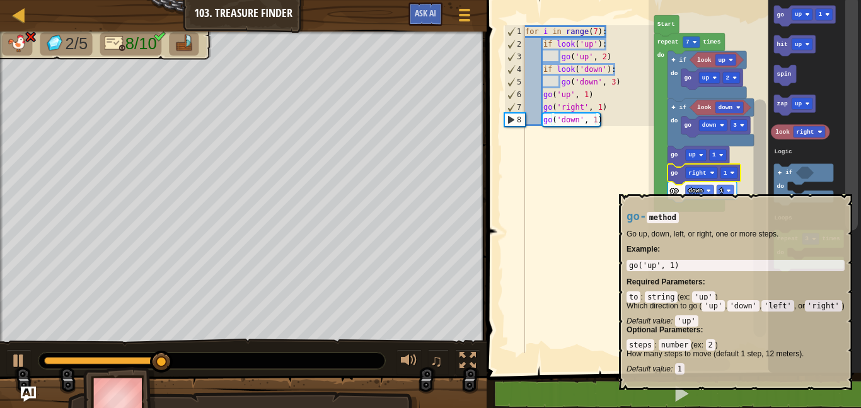
click at [800, 13] on text "up" at bounding box center [799, 14] width 8 height 7
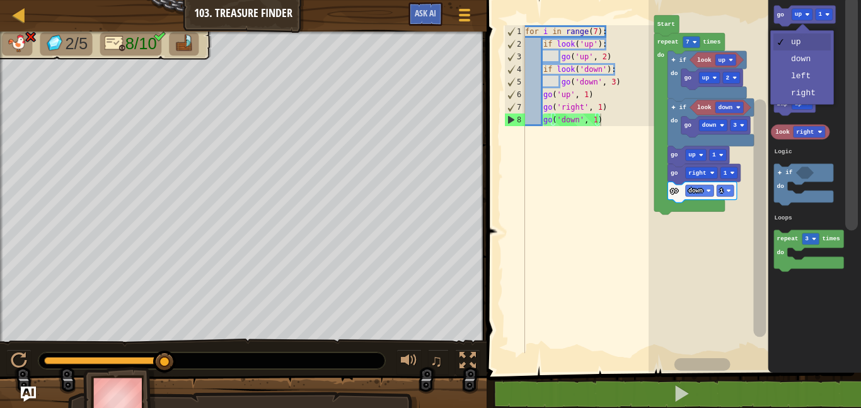
click at [802, 93] on icon "Blockly Workspace" at bounding box center [814, 183] width 93 height 379
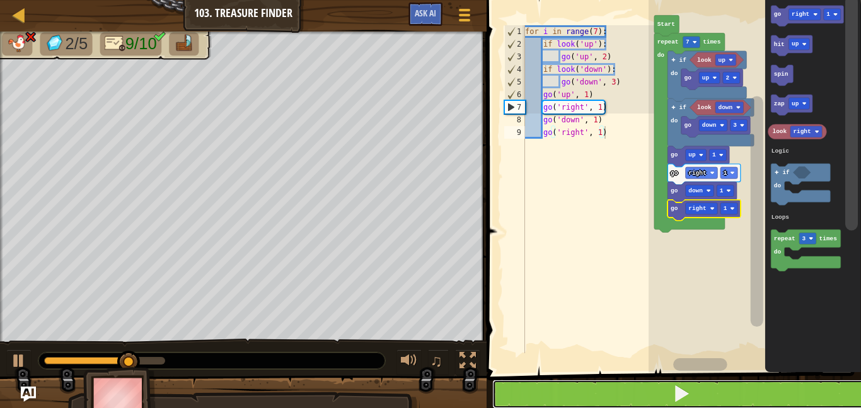
click at [727, 387] on button at bounding box center [681, 393] width 378 height 29
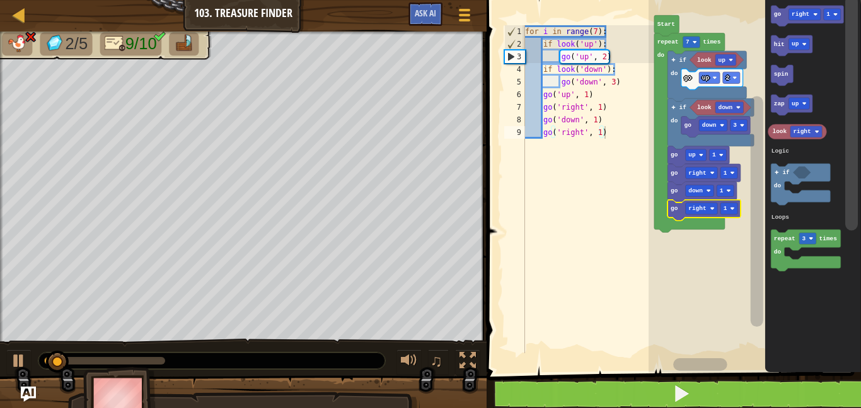
click at [725, 202] on icon "Blockly Workspace" at bounding box center [703, 210] width 72 height 21
click at [727, 204] on rect "Blockly Workspace" at bounding box center [728, 208] width 17 height 11
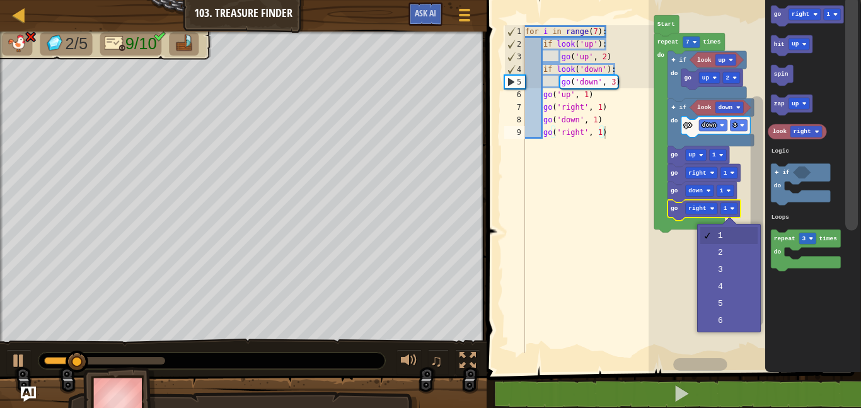
click at [730, 251] on rect "Blockly Workspace" at bounding box center [755, 183] width 212 height 379
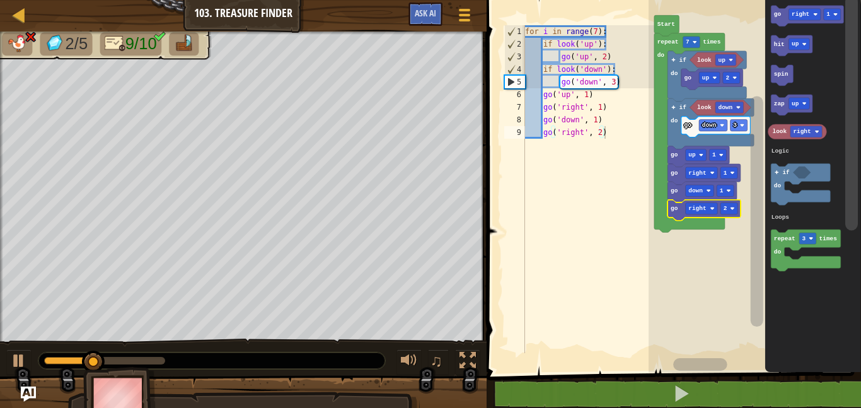
click at [727, 205] on text "2" at bounding box center [726, 208] width 4 height 7
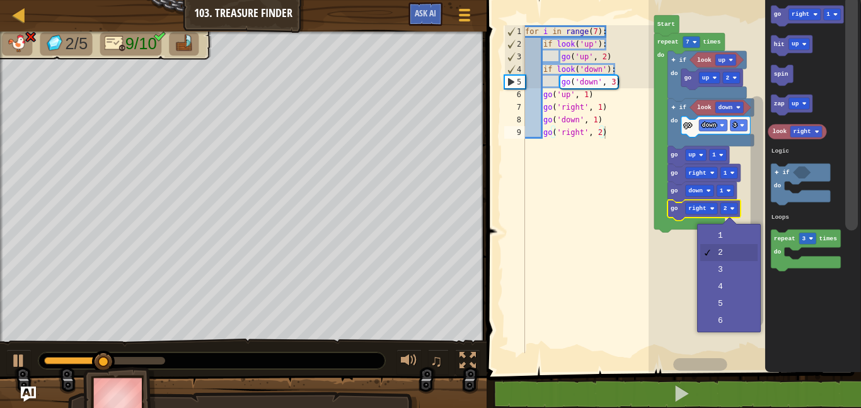
click at [734, 279] on rect "Blockly Workspace" at bounding box center [755, 183] width 212 height 379
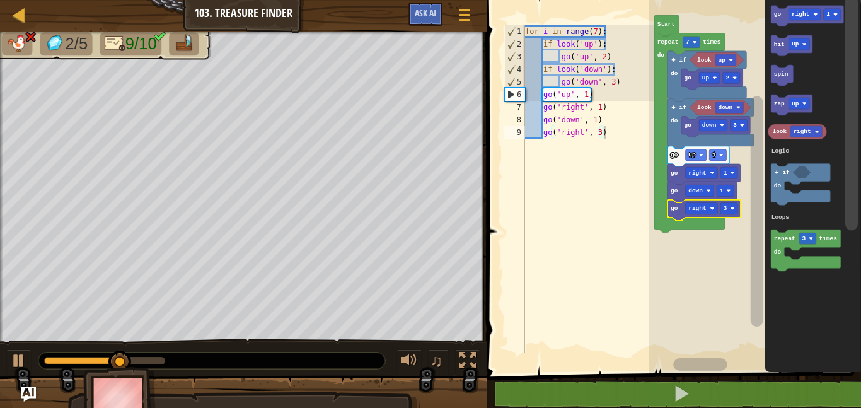
click at [727, 205] on text "3" at bounding box center [726, 208] width 4 height 7
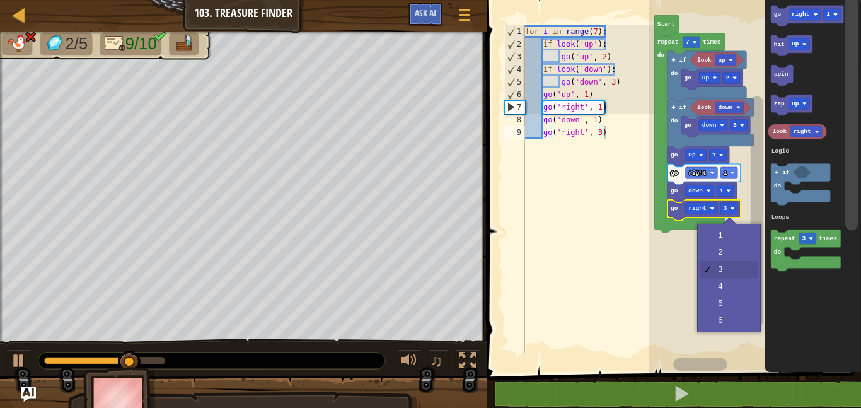
click at [733, 237] on rect "Blockly Workspace" at bounding box center [755, 183] width 212 height 379
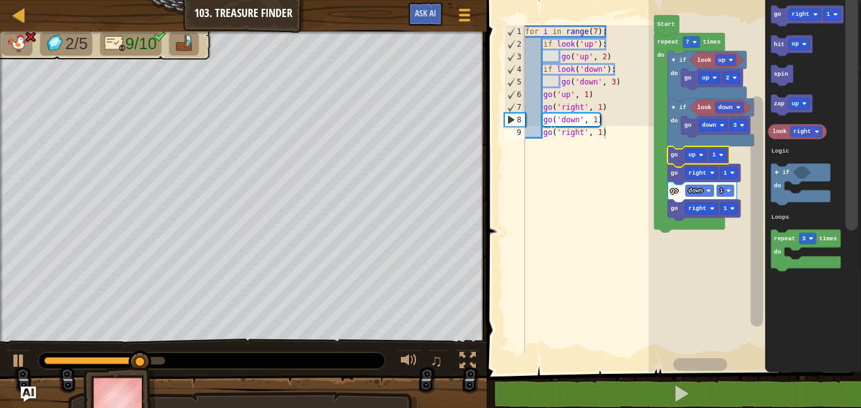
click at [716, 151] on text "1" at bounding box center [714, 154] width 4 height 7
click at [727, 167] on rect "Blockly Workspace" at bounding box center [728, 172] width 17 height 11
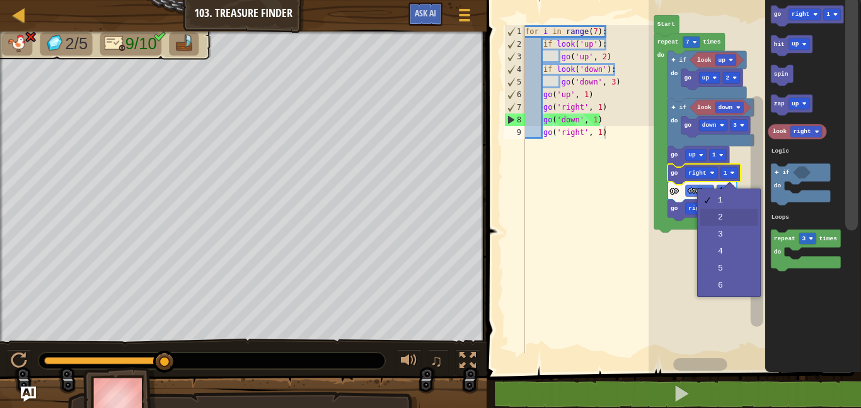
click at [725, 212] on rect "Blockly Workspace" at bounding box center [728, 208] width 17 height 11
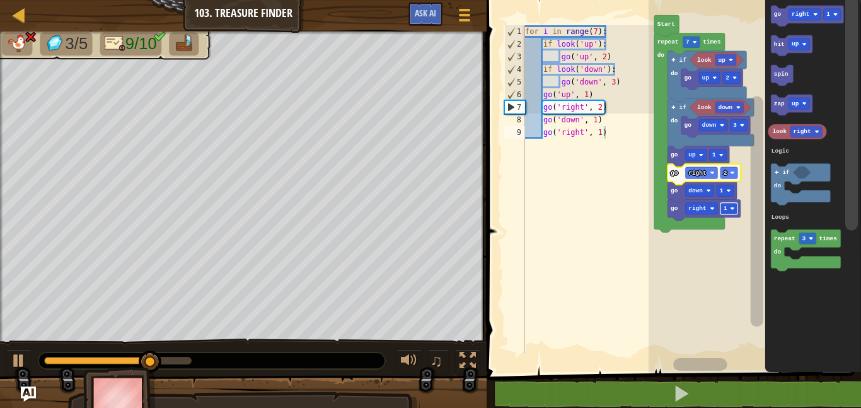
click at [725, 166] on icon "Blockly Workspace" at bounding box center [703, 174] width 72 height 21
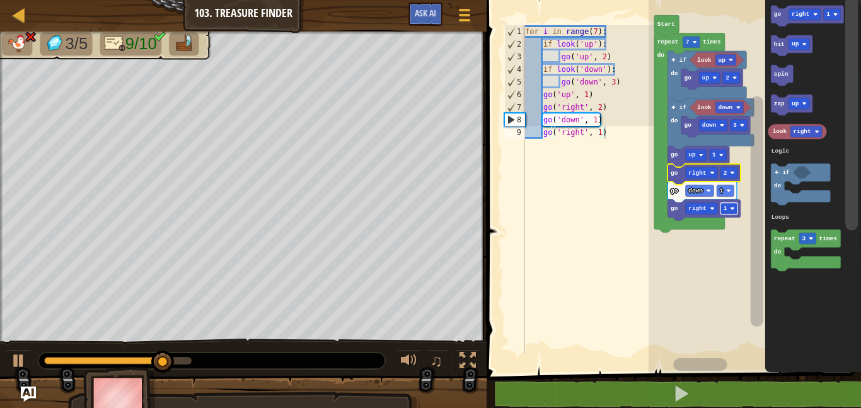
click at [729, 165] on icon "Blockly Workspace" at bounding box center [703, 174] width 72 height 21
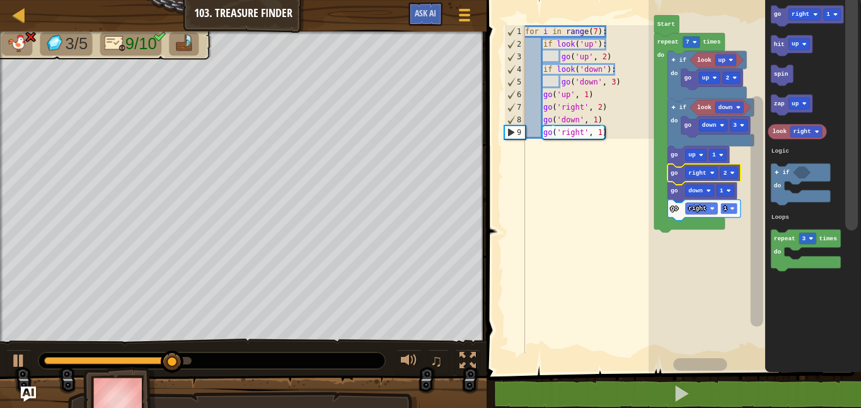
click at [720, 169] on rect "Blockly Workspace" at bounding box center [728, 172] width 17 height 11
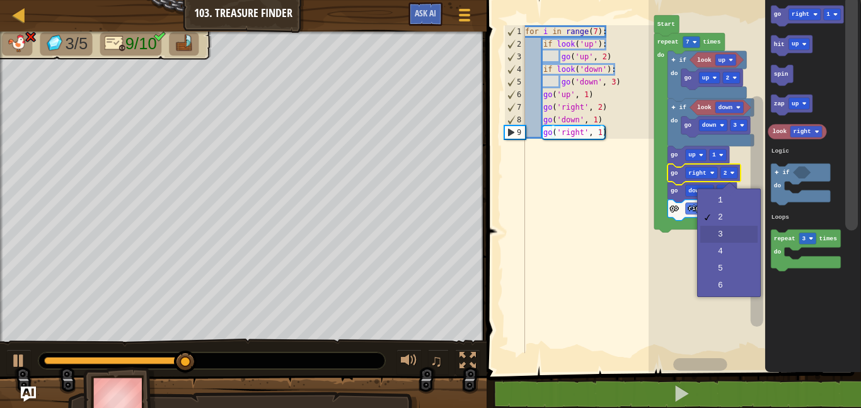
click at [727, 228] on rect "Blockly Workspace" at bounding box center [755, 183] width 212 height 379
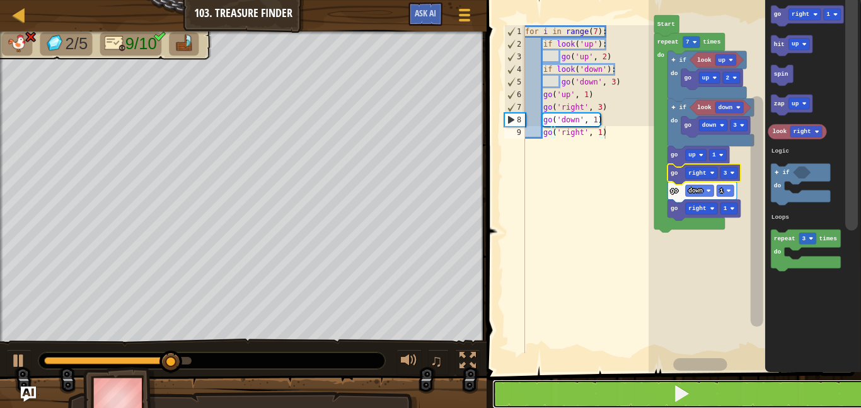
click at [713, 384] on button at bounding box center [681, 393] width 378 height 29
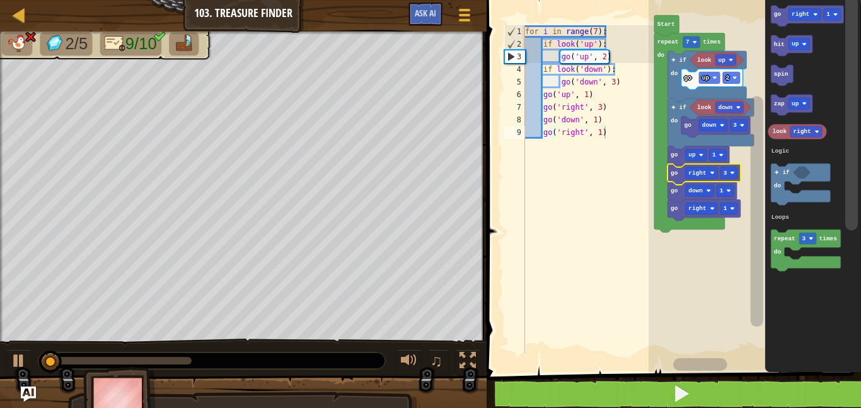
click at [727, 166] on icon "Blockly Workspace" at bounding box center [703, 174] width 72 height 21
click at [724, 167] on rect "Blockly Workspace" at bounding box center [728, 172] width 17 height 11
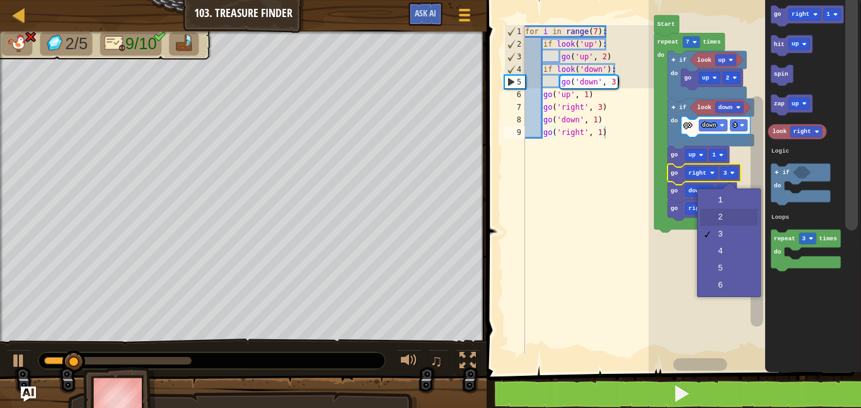
click at [725, 216] on icon "Blockly Workspace" at bounding box center [703, 210] width 72 height 21
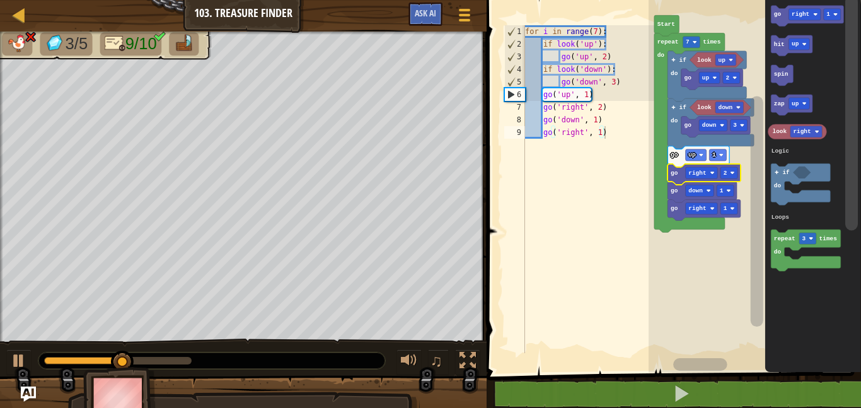
click at [713, 154] on text "1" at bounding box center [714, 154] width 4 height 7
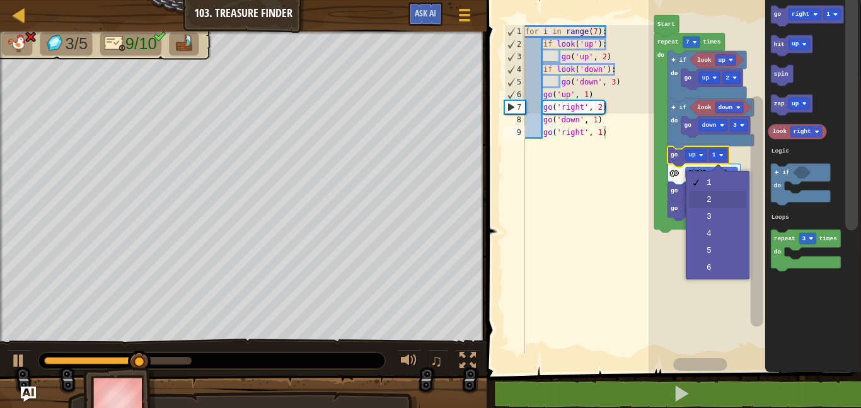
click at [727, 197] on icon "Blockly Workspace" at bounding box center [701, 192] width 69 height 21
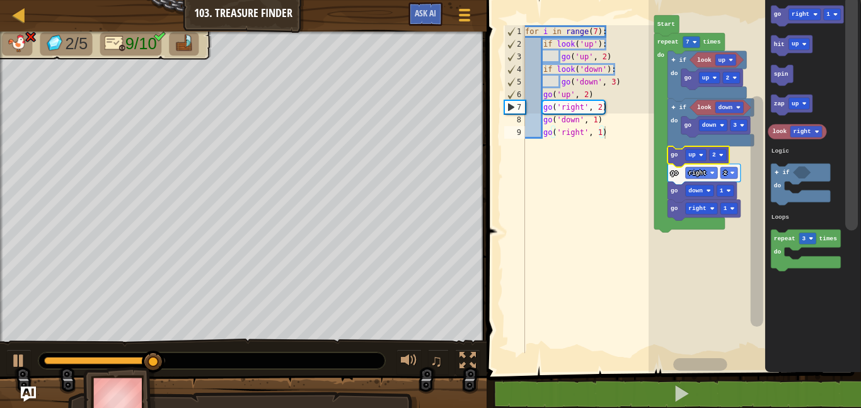
click at [715, 152] on text "2" at bounding box center [714, 154] width 4 height 7
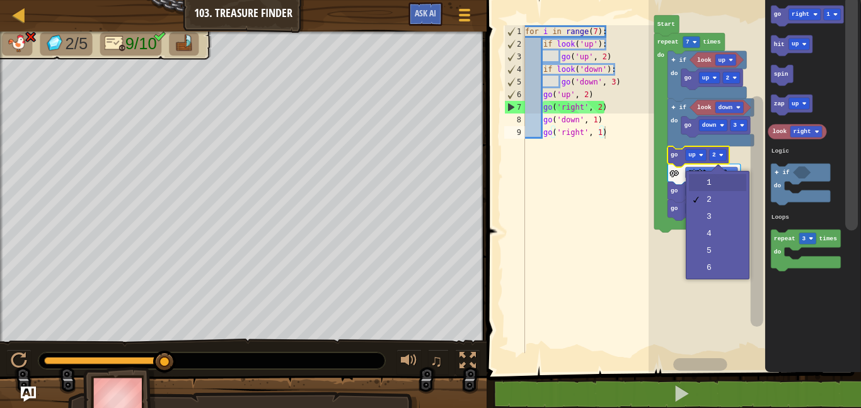
click at [725, 175] on text "2" at bounding box center [726, 173] width 4 height 7
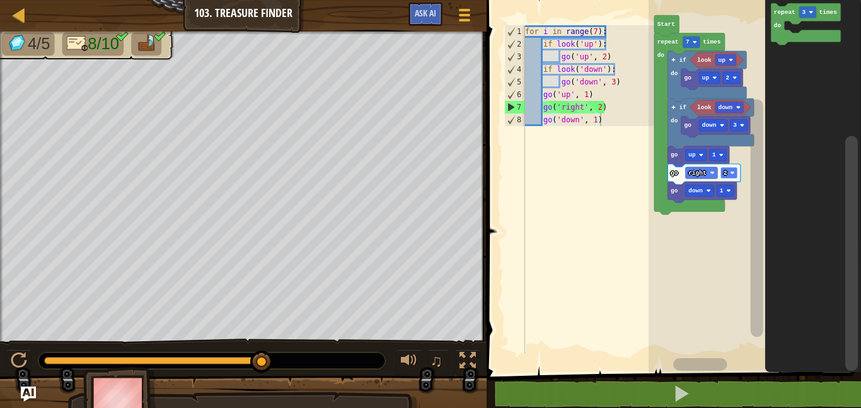
click at [687, 39] on text "7" at bounding box center [688, 41] width 4 height 7
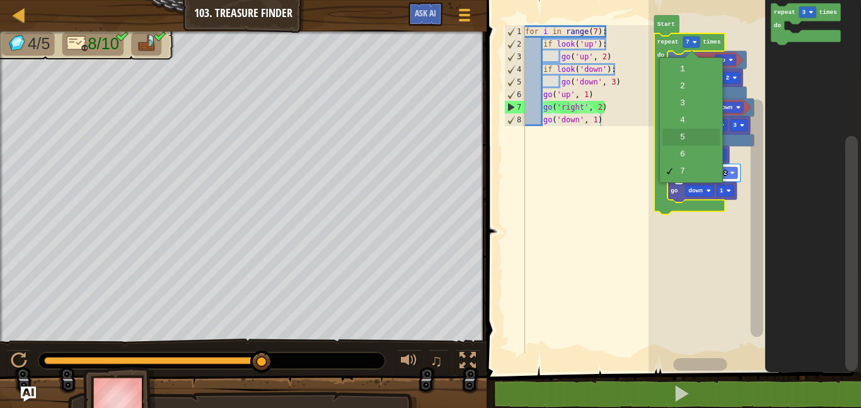
click at [695, 137] on icon "Blockly Workspace" at bounding box center [710, 123] width 86 height 50
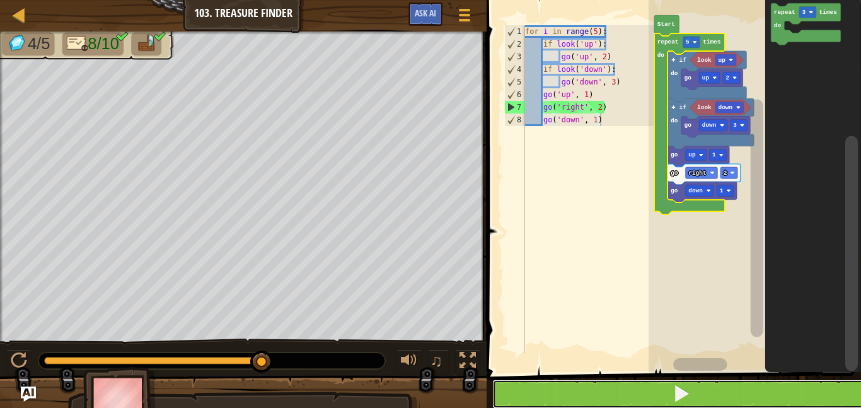
click at [538, 391] on button at bounding box center [681, 393] width 378 height 29
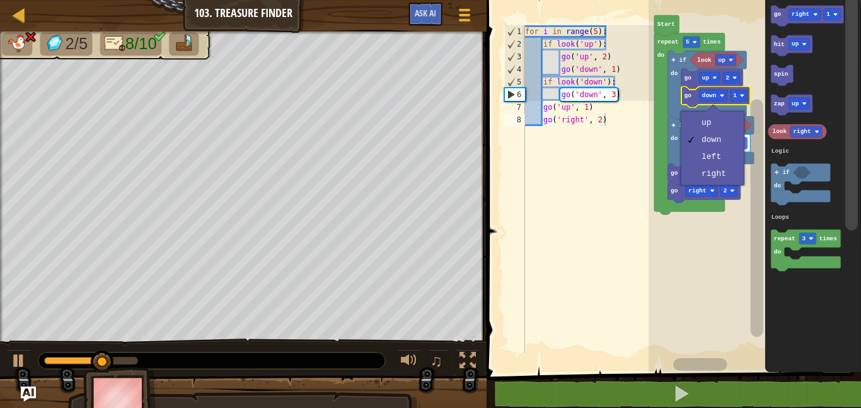
click at [555, 282] on div "for i in range ( 5 ) : if look ( 'up' ) : go ( 'up' , 2 ) go ( 'down' , 1 ) if …" at bounding box center [594, 201] width 145 height 353
click at [741, 99] on rect "Blockly Workspace" at bounding box center [738, 94] width 17 height 11
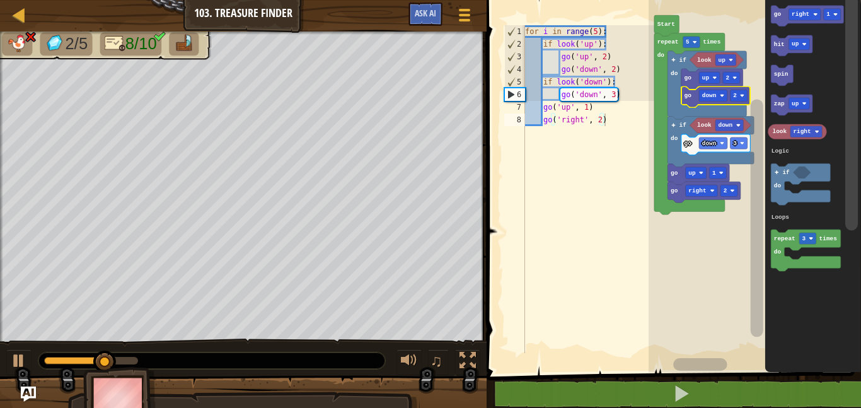
click at [808, 9] on rect "Blockly Workspace" at bounding box center [804, 14] width 32 height 11
click at [0, 0] on div at bounding box center [0, 0] width 0 height 0
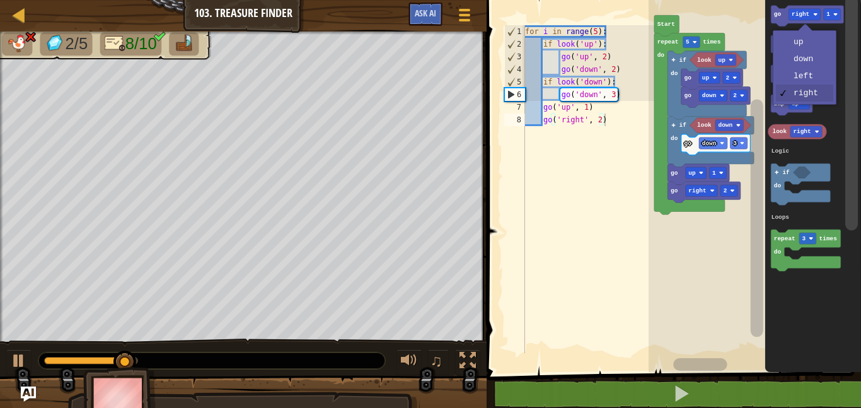
click at [805, 46] on image "Blockly Workspace" at bounding box center [804, 44] width 4 height 4
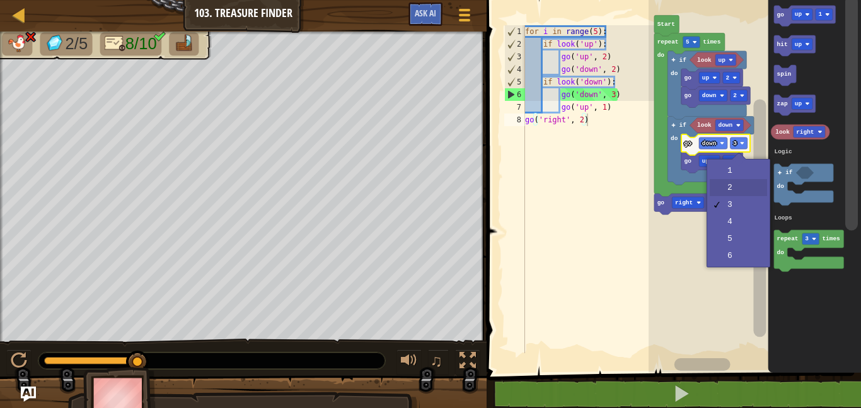
click at [736, 166] on rect "Blockly Workspace" at bounding box center [731, 160] width 17 height 11
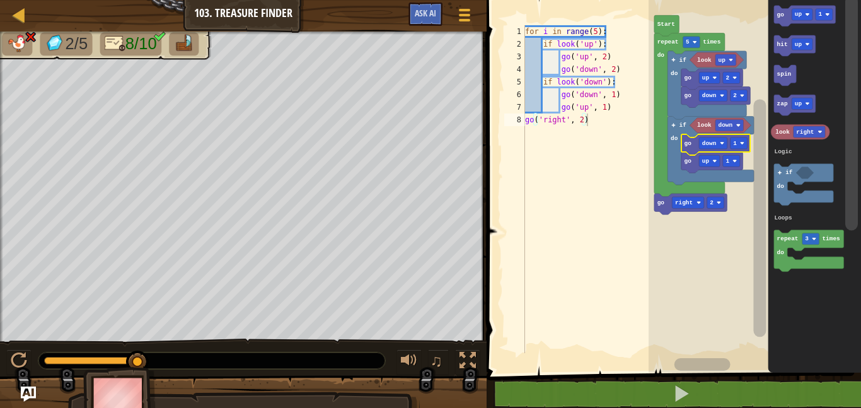
click at [730, 180] on icon "Blockly Workspace" at bounding box center [710, 151] width 86 height 68
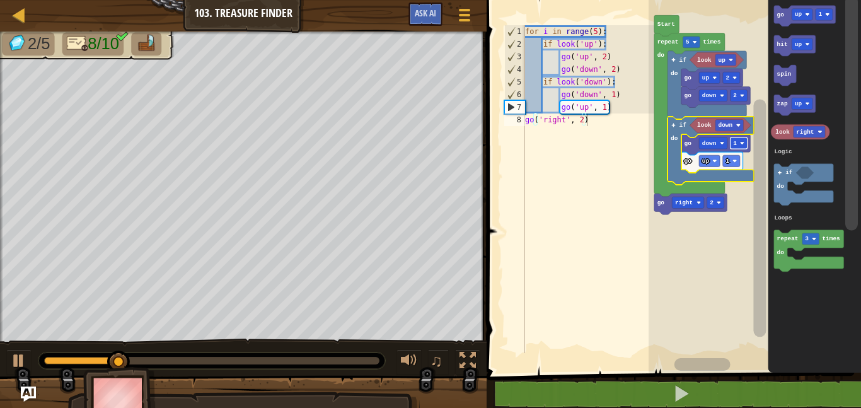
click at [733, 143] on text "1" at bounding box center [735, 143] width 4 height 7
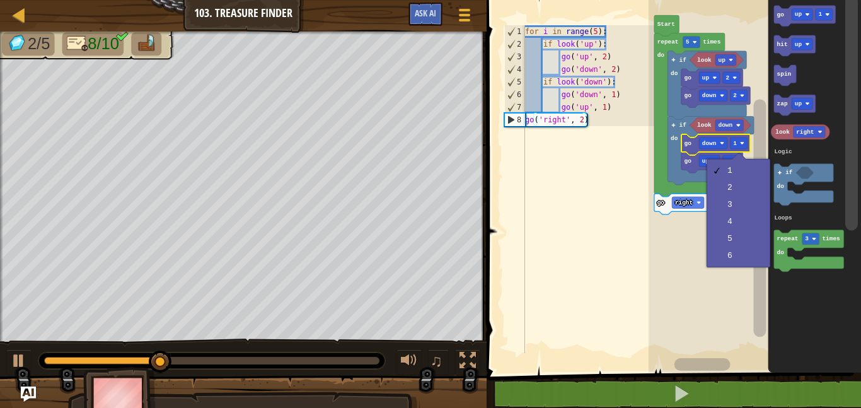
type textarea "go('right', 2)"
click at [645, 325] on div "for i in range ( 5 ) : if look ( 'up' ) : go ( 'up' , 2 ) go ( 'down' , 2 ) if …" at bounding box center [594, 201] width 145 height 353
click at [681, 330] on rect "Blockly Workspace" at bounding box center [755, 183] width 212 height 379
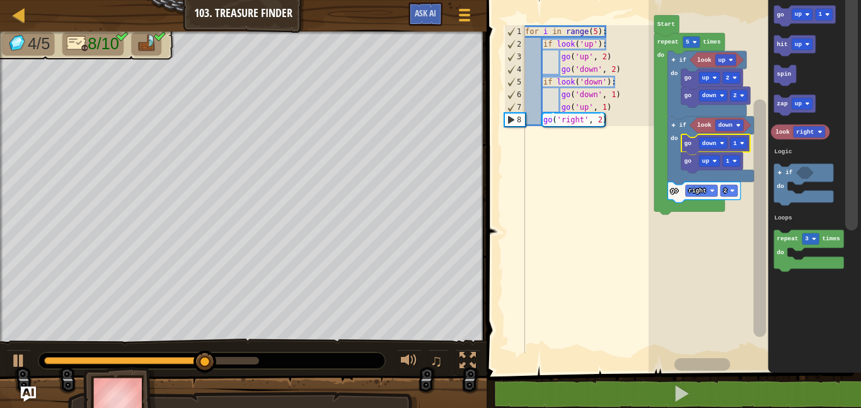
click at [686, 368] on rect "Blockly Workspace" at bounding box center [702, 364] width 56 height 13
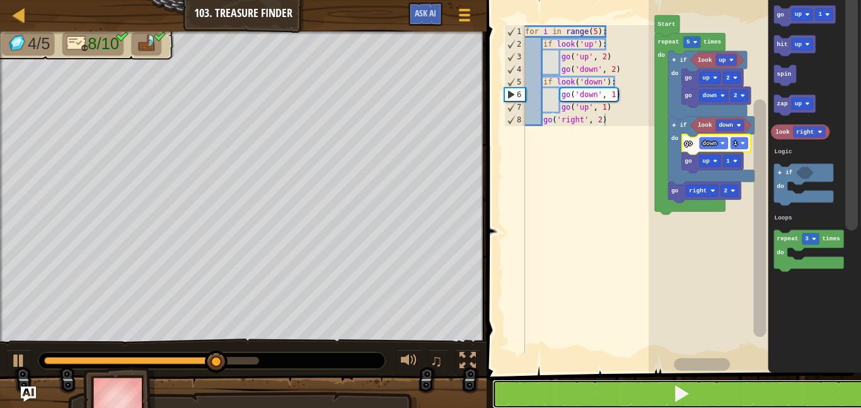
click at [688, 382] on button at bounding box center [681, 393] width 378 height 29
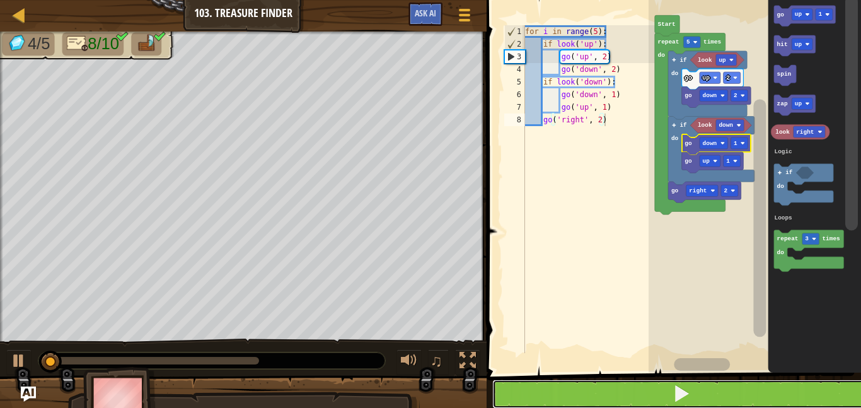
click at [690, 381] on button at bounding box center [681, 393] width 378 height 29
click at [691, 370] on rect "Blockly Workspace" at bounding box center [702, 364] width 56 height 13
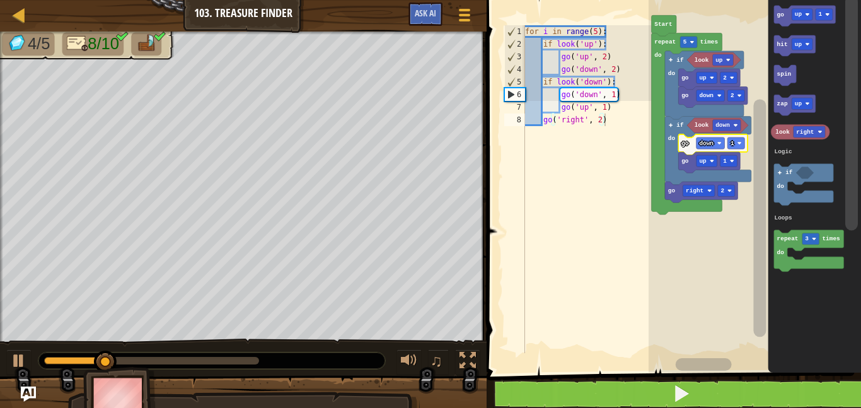
click at [721, 121] on rect "Blockly Workspace" at bounding box center [727, 125] width 28 height 11
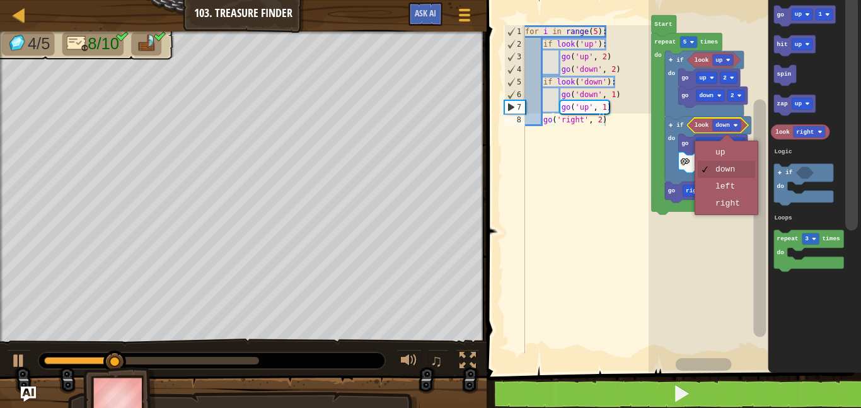
click at [732, 145] on text "1" at bounding box center [732, 143] width 4 height 7
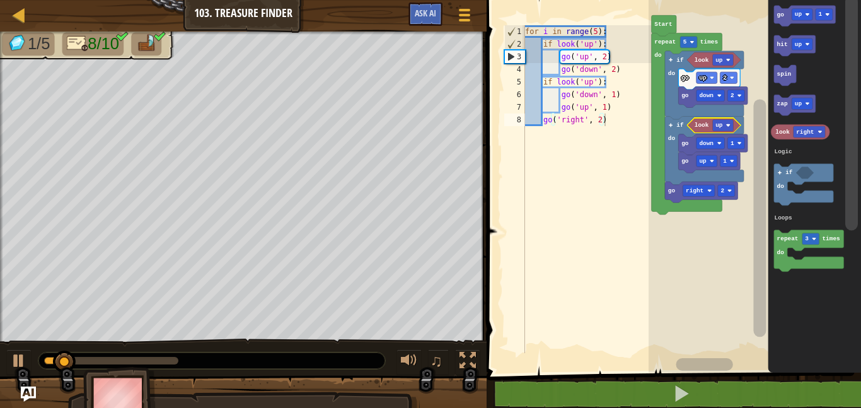
click at [717, 121] on rect "Blockly Workspace" at bounding box center [723, 125] width 21 height 11
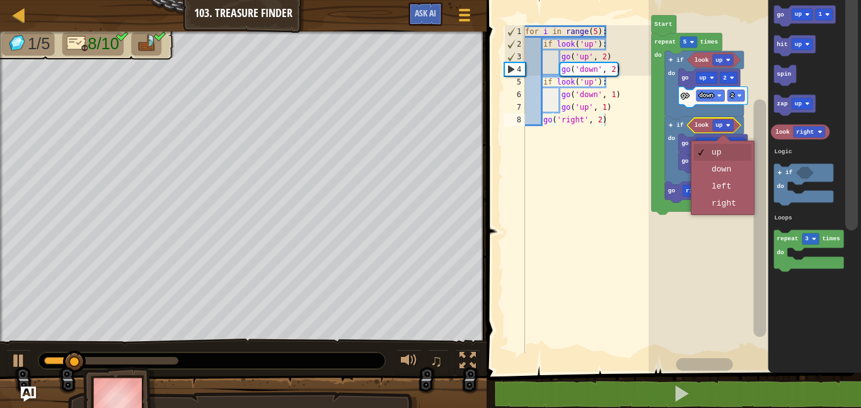
click at [725, 168] on icon "Blockly Workspace" at bounding box center [709, 162] width 62 height 21
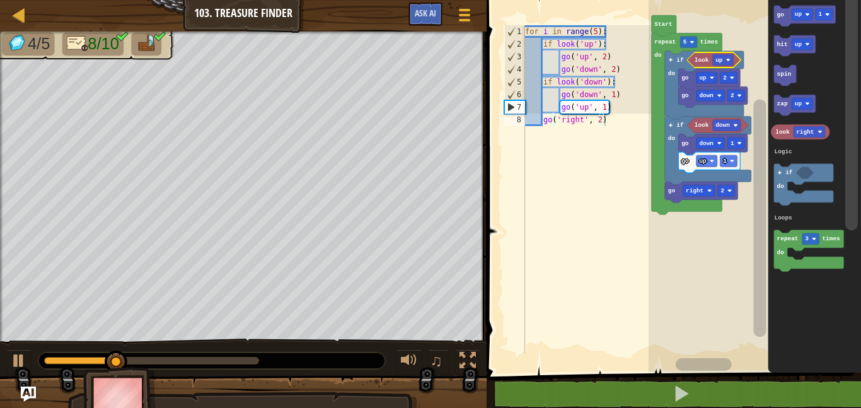
click at [723, 57] on text "up" at bounding box center [719, 60] width 8 height 7
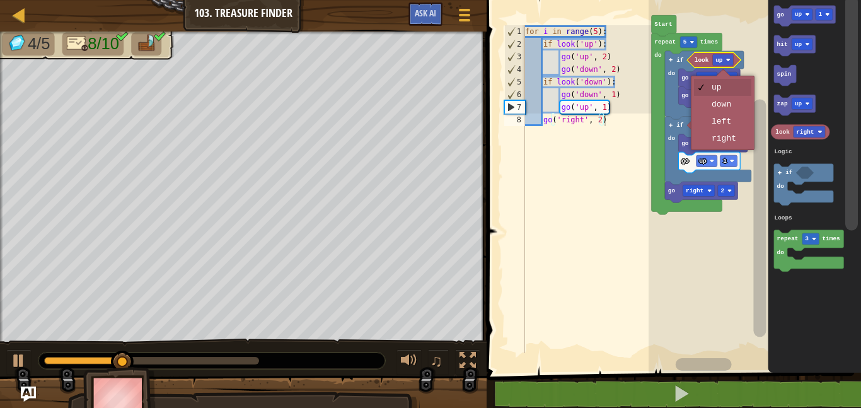
click at [729, 103] on icon "Blockly Workspace" at bounding box center [712, 96] width 69 height 21
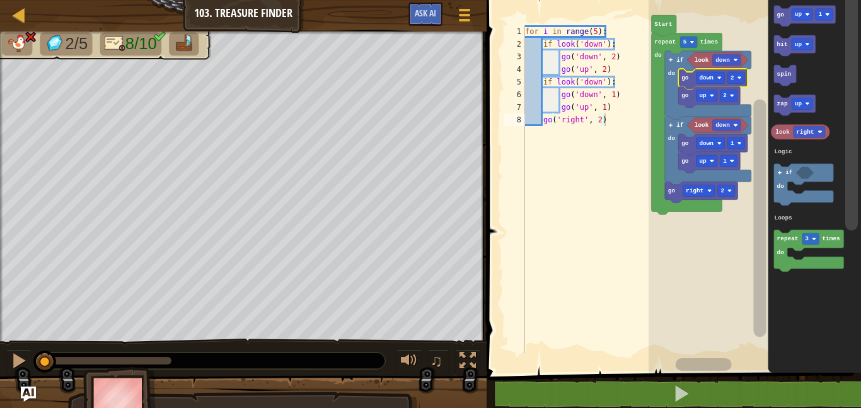
click at [730, 74] on text "2" at bounding box center [732, 77] width 4 height 7
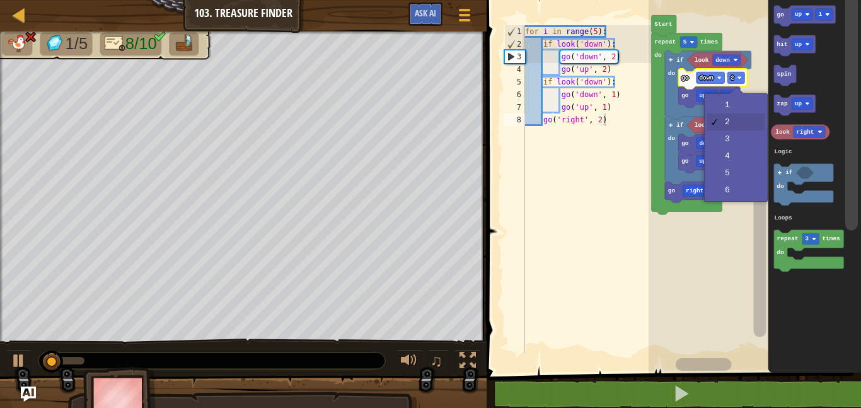
click at [741, 101] on rect "Blockly Workspace" at bounding box center [755, 183] width 212 height 379
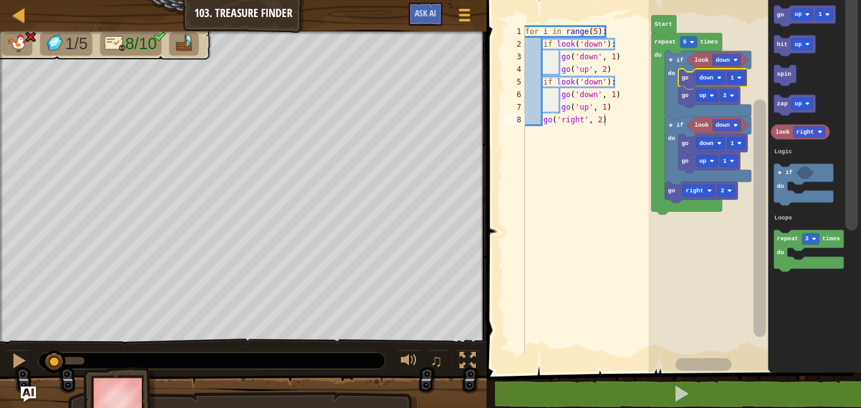
click at [732, 96] on image "Blockly Workspace" at bounding box center [732, 95] width 4 height 4
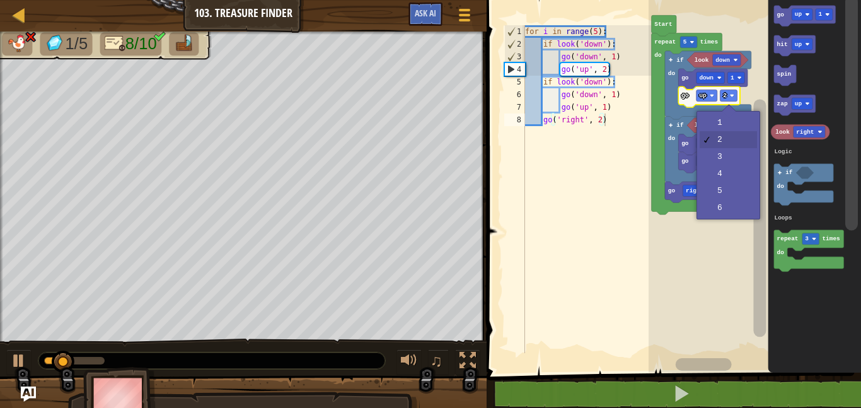
click at [731, 122] on rect "Blockly Workspace" at bounding box center [727, 125] width 28 height 11
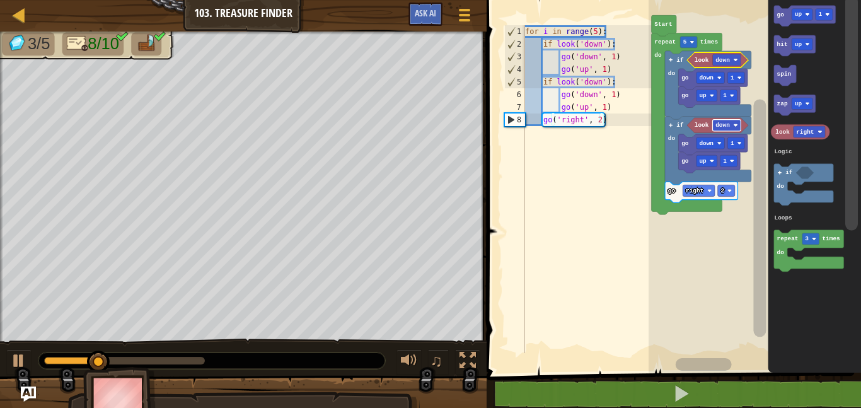
click at [725, 55] on rect "Blockly Workspace" at bounding box center [727, 59] width 28 height 11
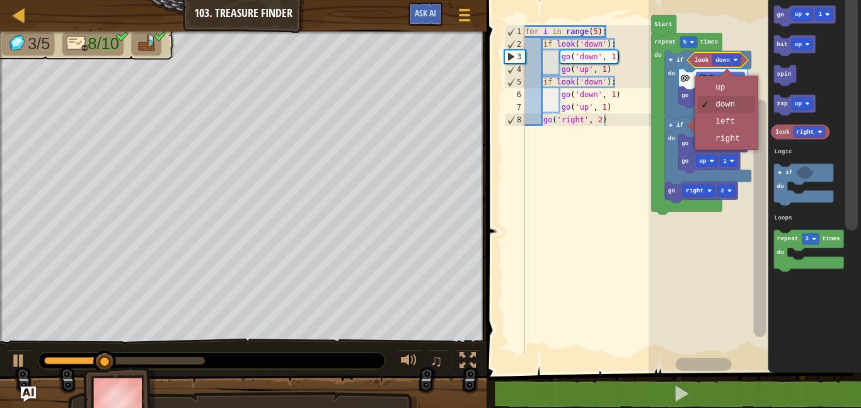
click at [732, 84] on icon "Blockly Workspace" at bounding box center [712, 79] width 69 height 21
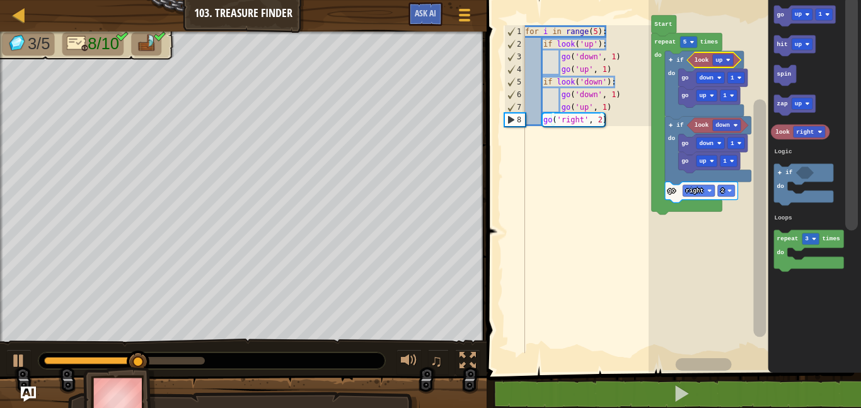
click at [734, 74] on text "1" at bounding box center [732, 77] width 4 height 7
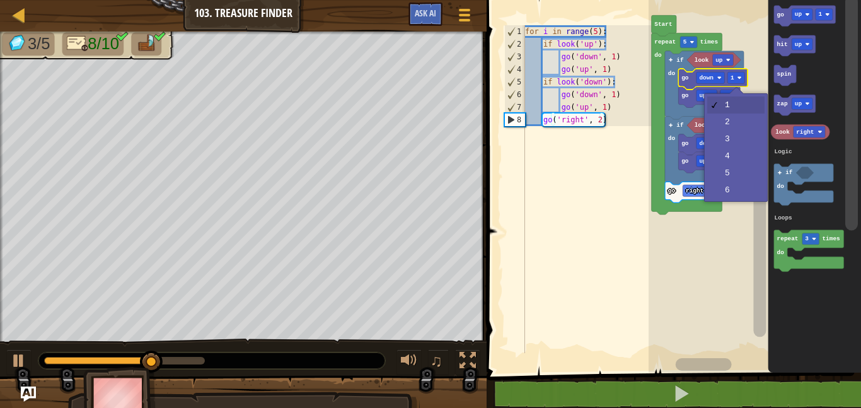
click at [740, 121] on rect "Blockly Workspace" at bounding box center [727, 125] width 28 height 11
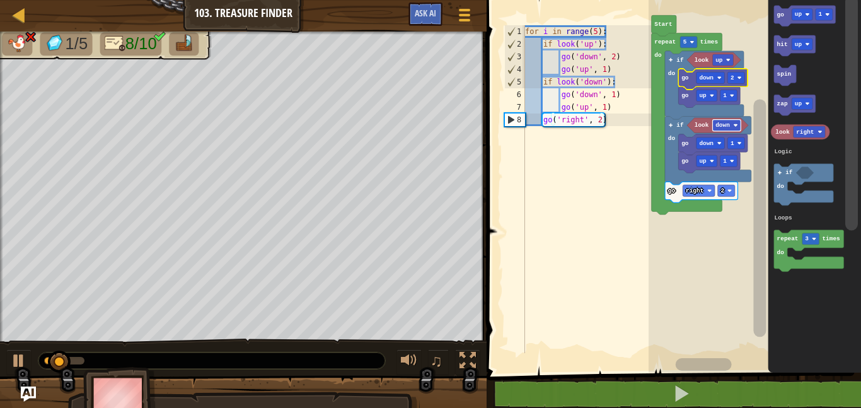
click at [732, 96] on image "Blockly Workspace" at bounding box center [732, 95] width 4 height 4
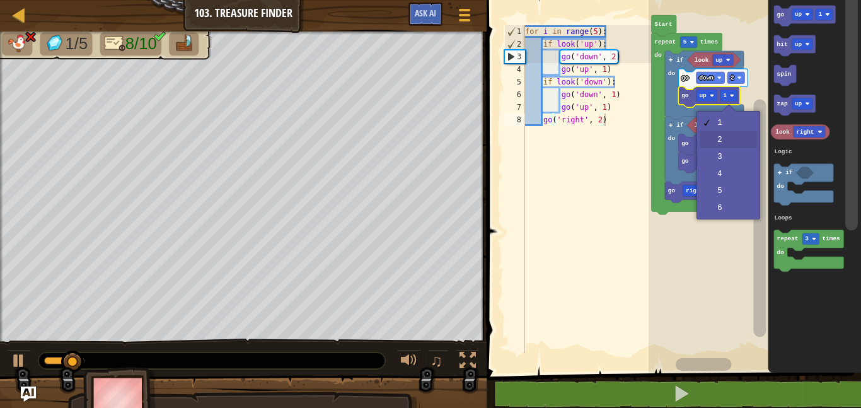
click at [732, 132] on icon "Blockly Workspace" at bounding box center [717, 125] width 61 height 15
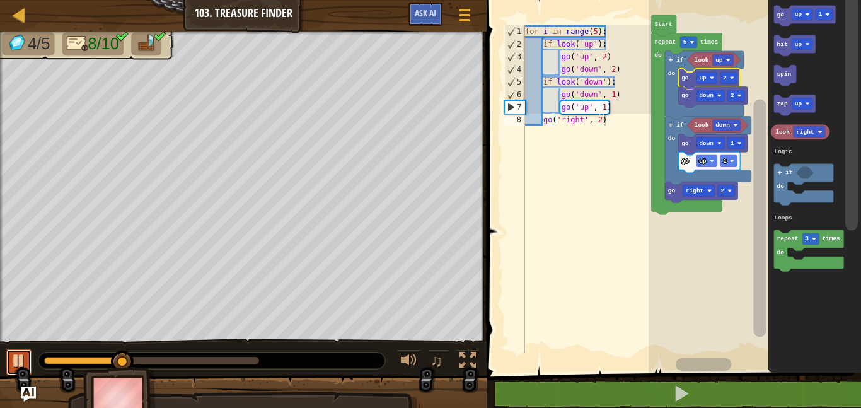
click at [26, 361] on div at bounding box center [19, 360] width 16 height 16
click at [723, 189] on text "2" at bounding box center [722, 190] width 4 height 7
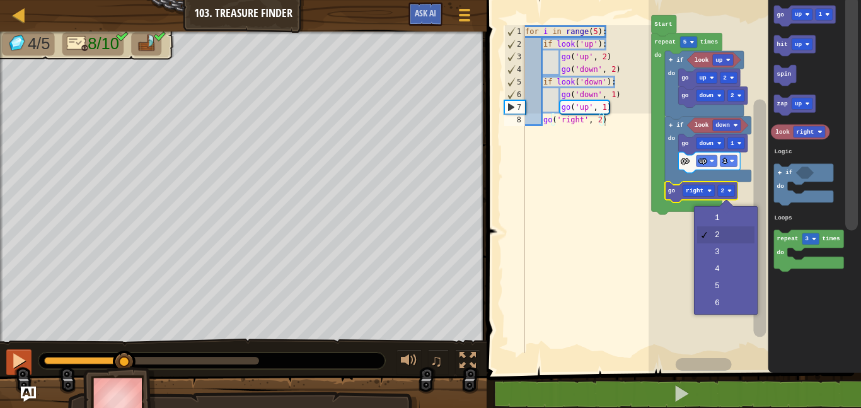
click at [731, 213] on rect "Blockly Workspace" at bounding box center [755, 183] width 212 height 379
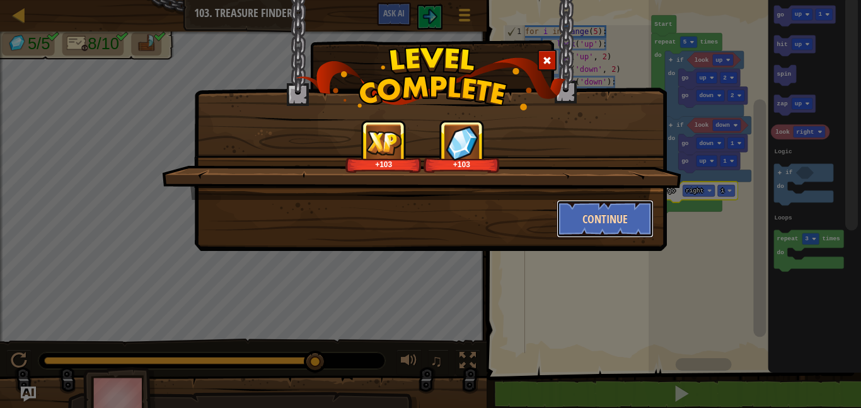
click at [559, 214] on button "Continue" at bounding box center [606, 219] width 98 height 38
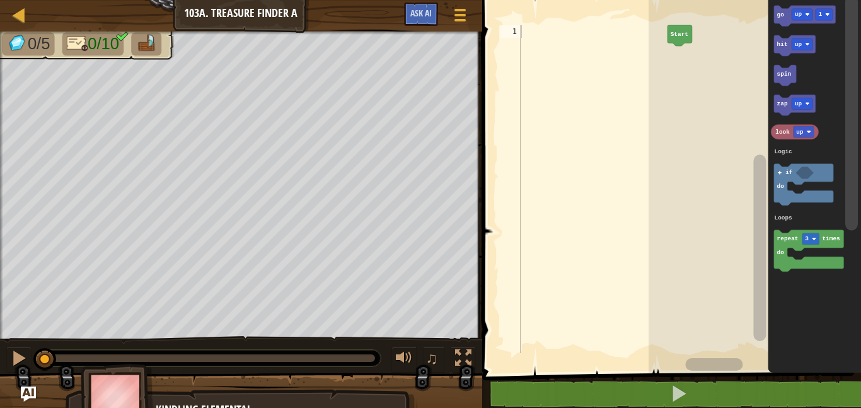
click at [529, 30] on div at bounding box center [592, 201] width 149 height 353
click at [716, 359] on rect "Blockly Workspace" at bounding box center [714, 364] width 57 height 13
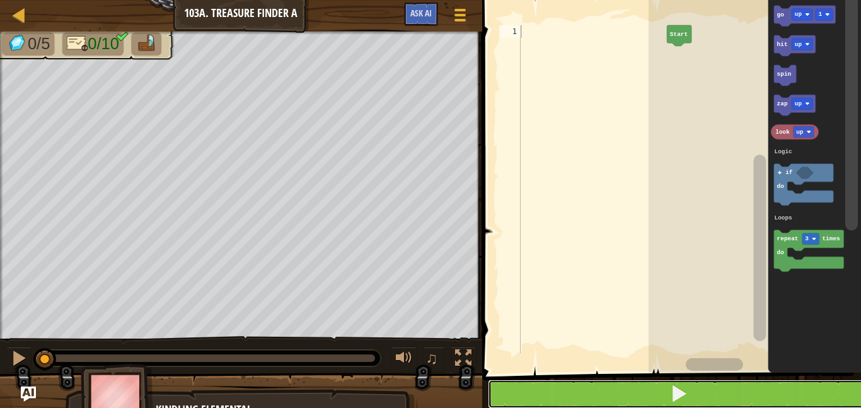
click at [653, 387] on button at bounding box center [679, 393] width 383 height 29
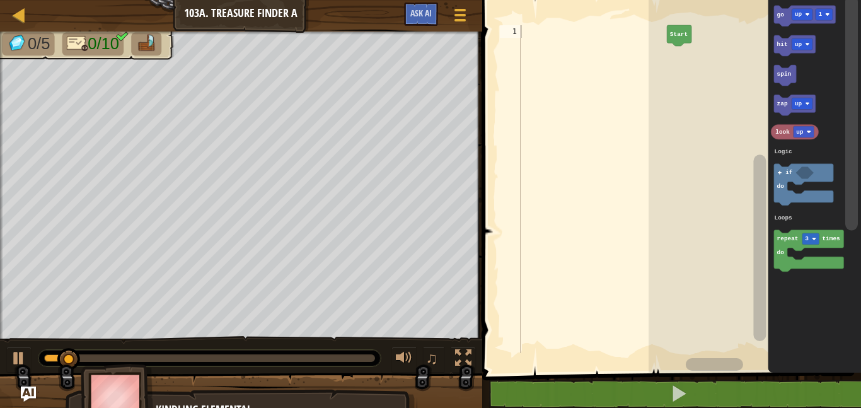
click at [0, 364] on div "♫" at bounding box center [241, 355] width 482 height 38
click at [22, 355] on div at bounding box center [19, 358] width 16 height 16
click at [572, 40] on div at bounding box center [592, 201] width 149 height 353
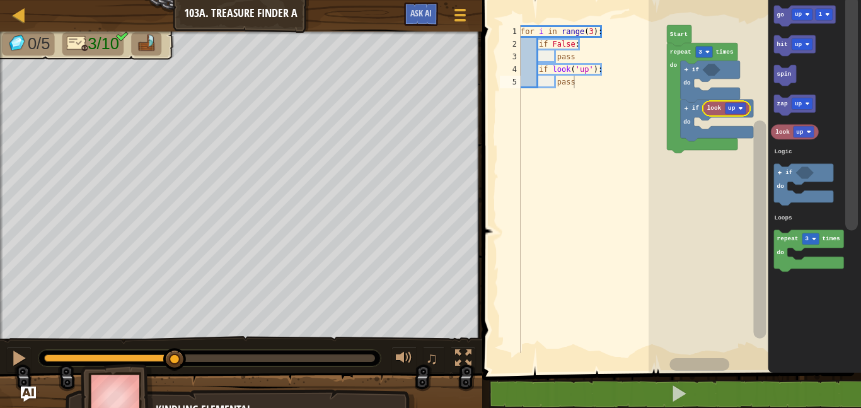
click at [735, 105] on text "up" at bounding box center [732, 108] width 8 height 7
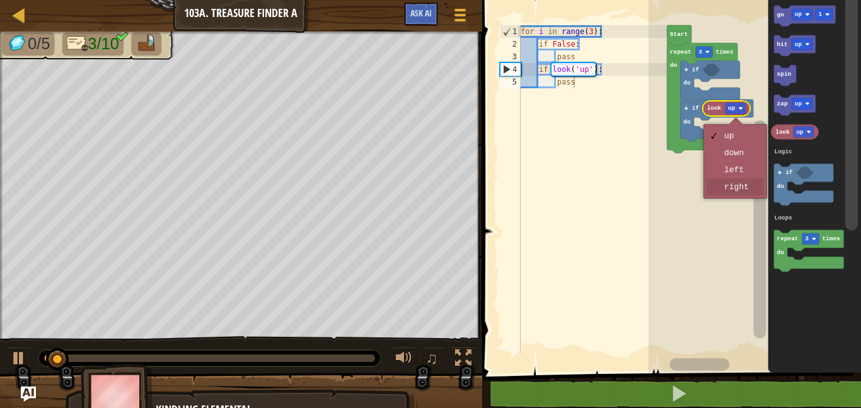
click at [744, 185] on rect "Blockly Workspace" at bounding box center [755, 183] width 212 height 379
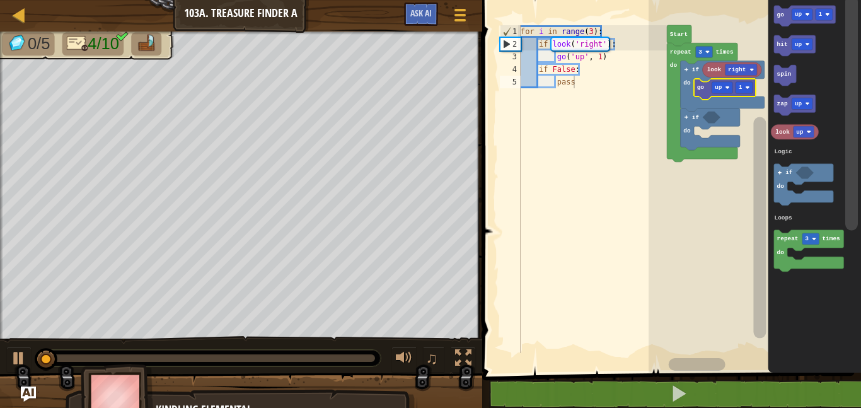
click at [741, 86] on text "1" at bounding box center [741, 87] width 4 height 7
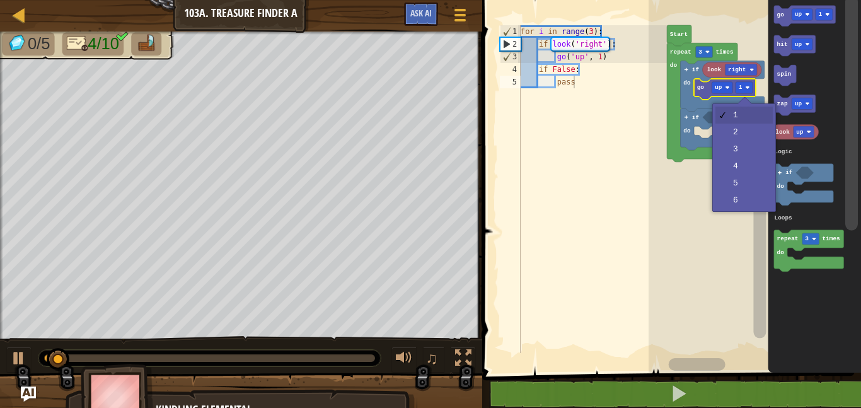
click at [754, 129] on rect "Blockly Workspace" at bounding box center [760, 227] width 13 height 221
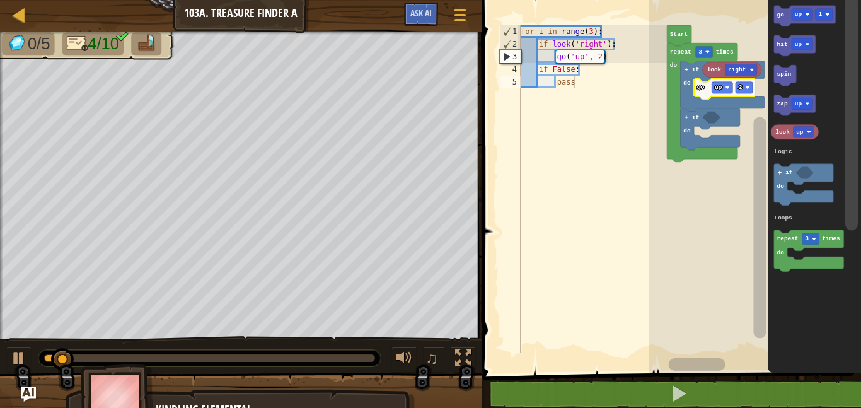
click at [722, 83] on rect "Blockly Workspace" at bounding box center [722, 87] width 21 height 11
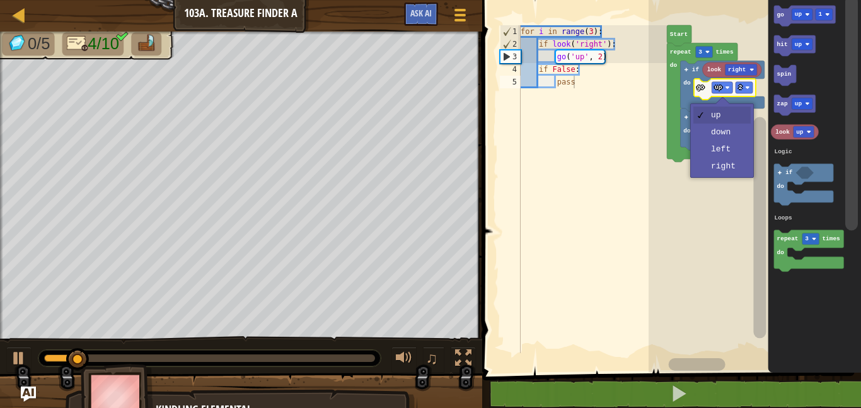
click at [735, 165] on rect "Blockly Workspace" at bounding box center [755, 183] width 212 height 379
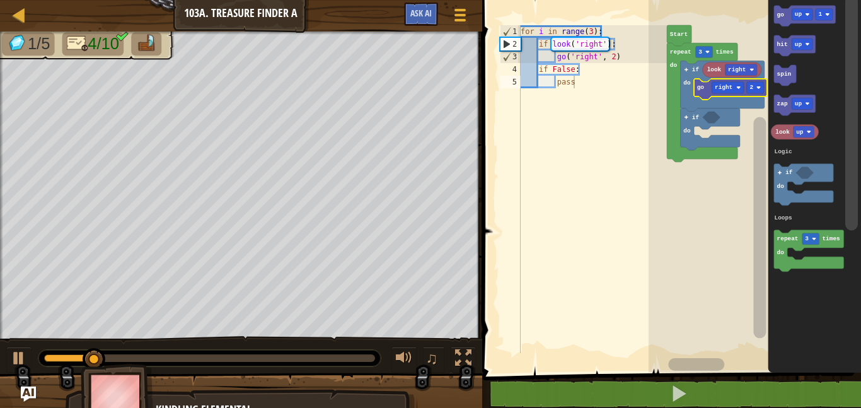
click at [797, 13] on text "up" at bounding box center [799, 14] width 8 height 7
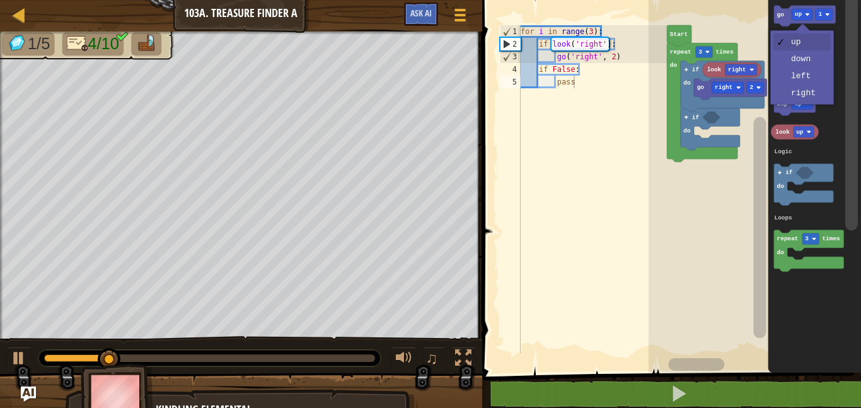
click at [806, 76] on icon "Blockly Workspace" at bounding box center [814, 183] width 93 height 379
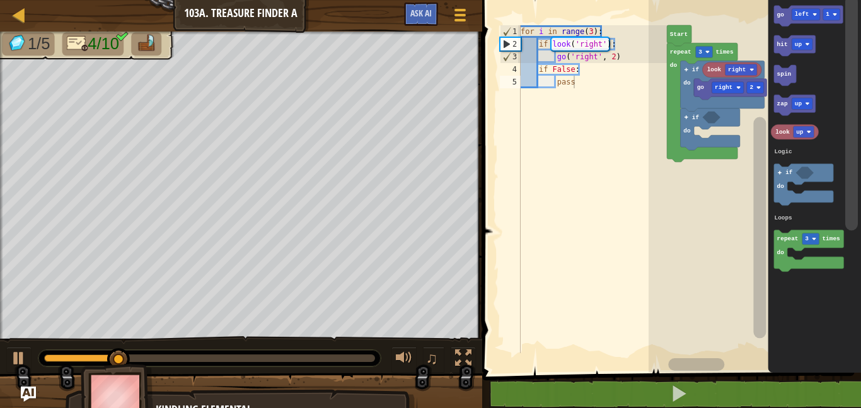
click at [828, 14] on text "1" at bounding box center [828, 14] width 4 height 7
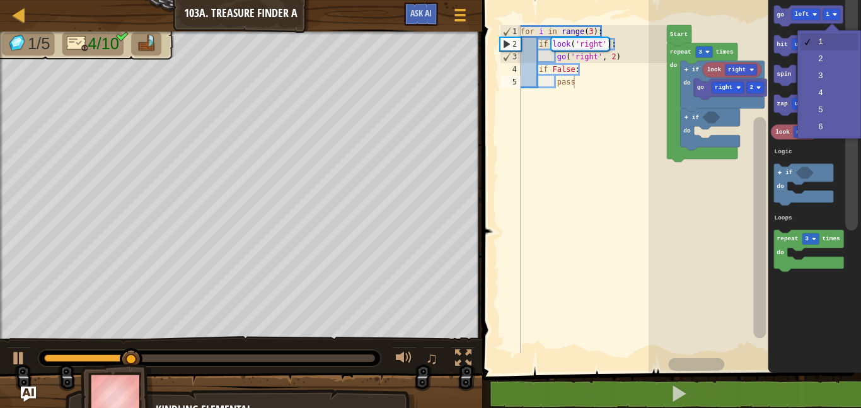
click at [825, 50] on icon "Blockly Workspace" at bounding box center [814, 183] width 93 height 379
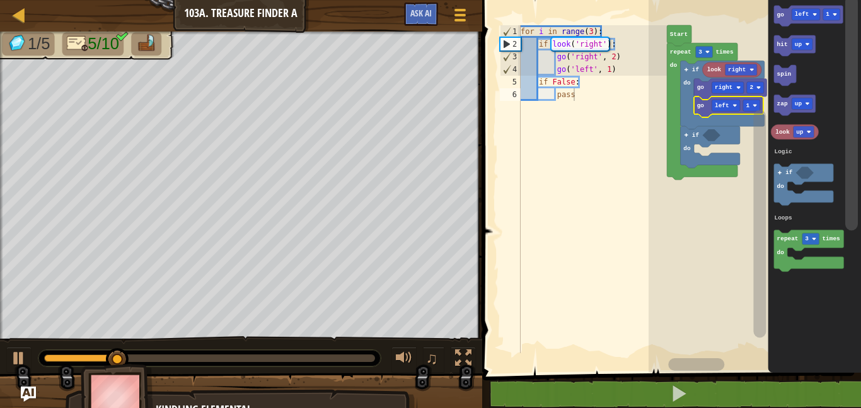
click at [749, 105] on text "1" at bounding box center [748, 105] width 4 height 7
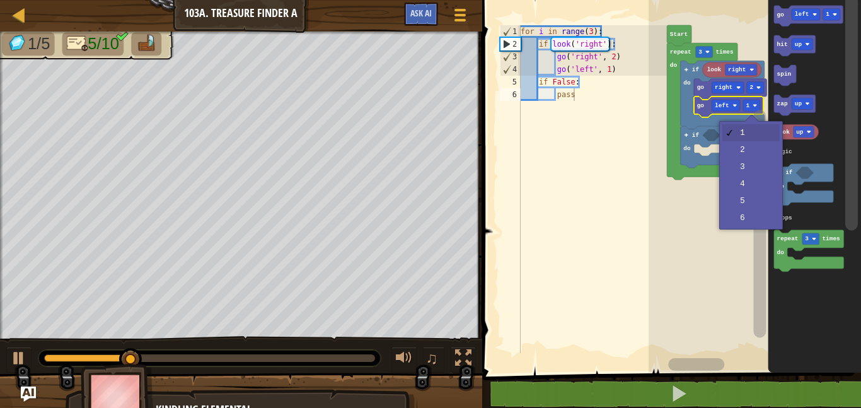
click at [760, 149] on rect "Blockly Workspace" at bounding box center [760, 224] width 13 height 228
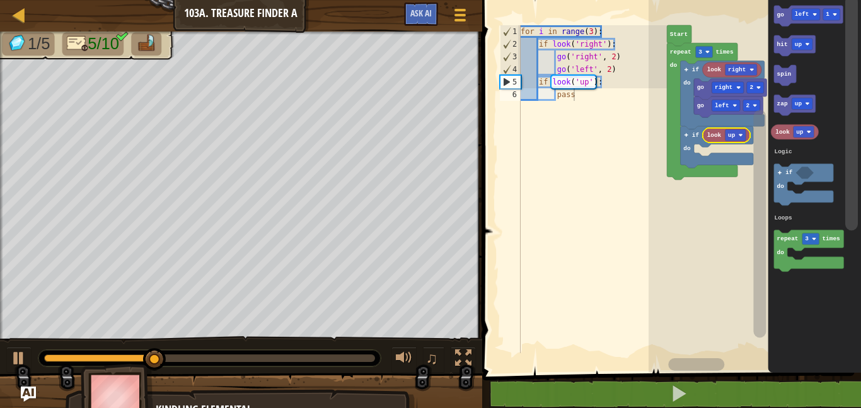
click at [803, 11] on text "left" at bounding box center [802, 14] width 14 height 7
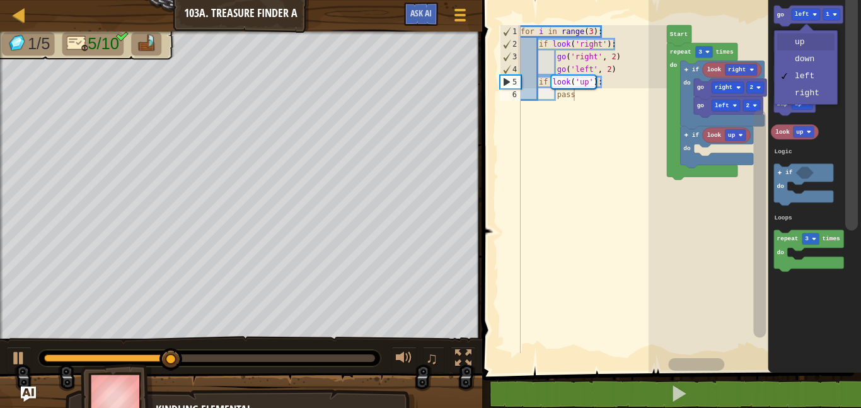
click at [811, 38] on icon "Blockly Workspace" at bounding box center [795, 45] width 42 height 21
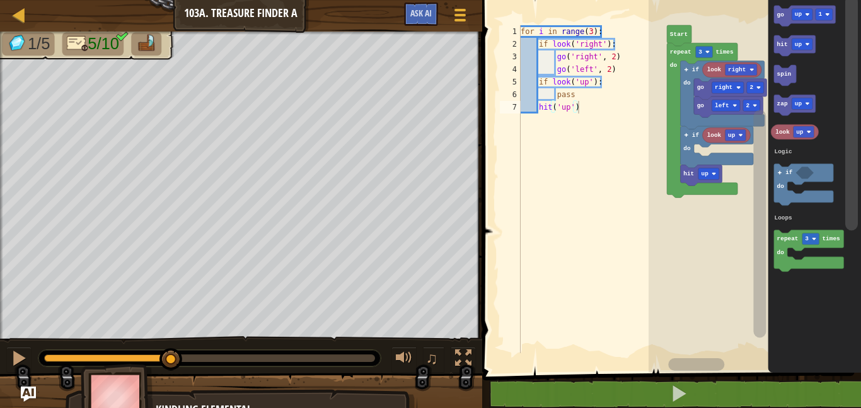
click at [828, 14] on image "Blockly Workspace" at bounding box center [827, 14] width 4 height 4
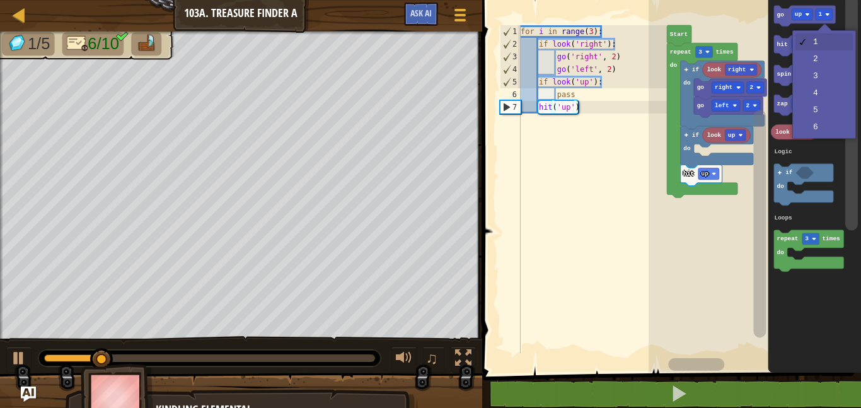
click at [822, 56] on icon "Blockly Workspace" at bounding box center [814, 183] width 93 height 379
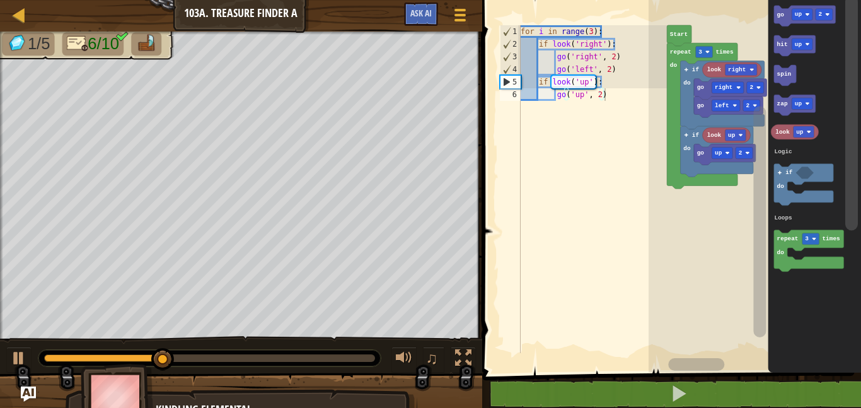
click at [0, 0] on div at bounding box center [0, 0] width 0 height 0
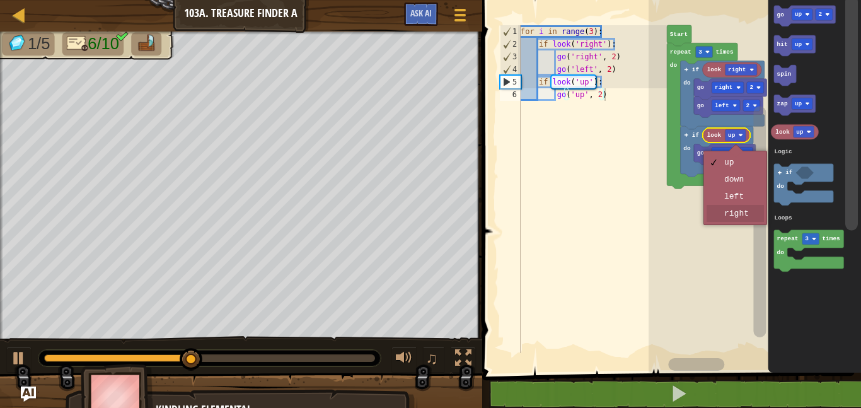
click at [746, 214] on rect "Blockly Workspace" at bounding box center [755, 183] width 212 height 379
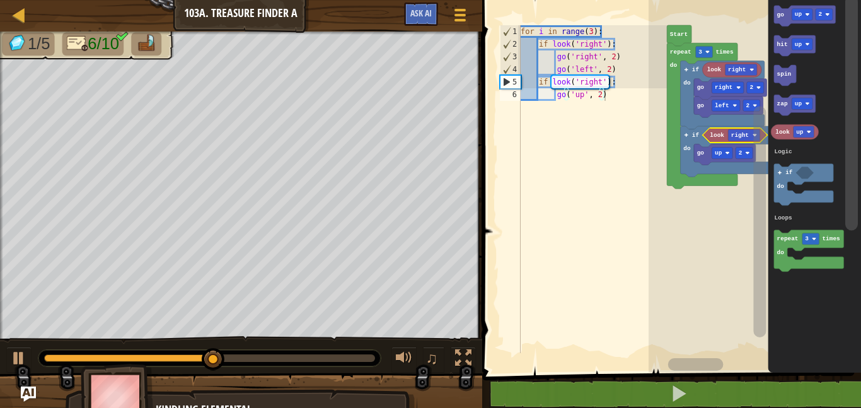
click at [744, 129] on rect "Blockly Workspace" at bounding box center [744, 134] width 32 height 11
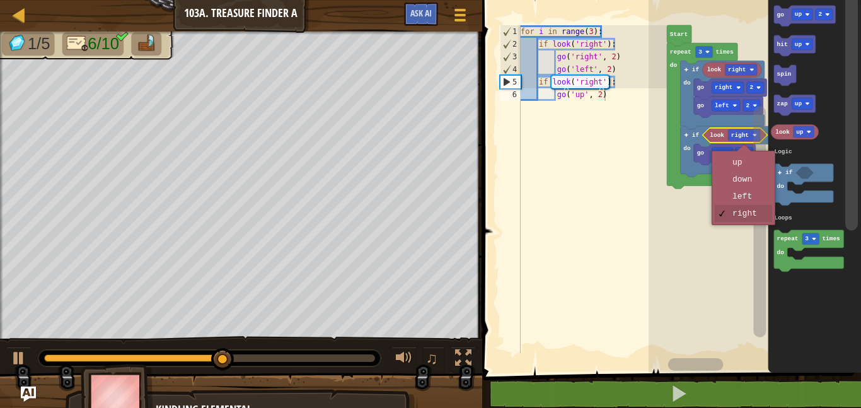
click at [750, 198] on rect "Blockly Workspace" at bounding box center [755, 183] width 212 height 379
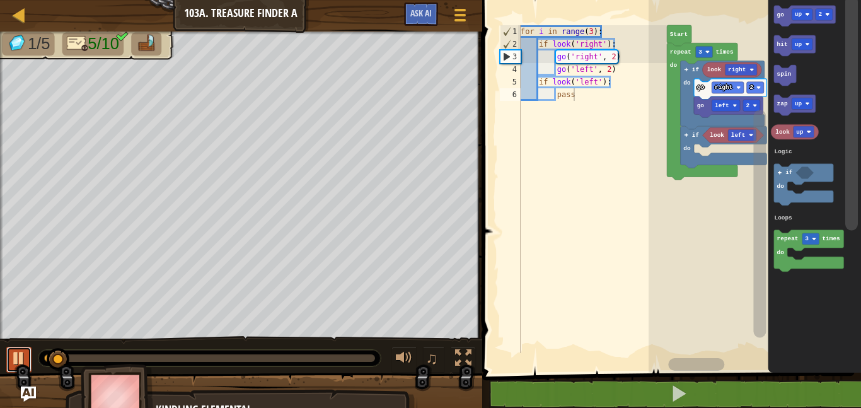
click at [10, 352] on button at bounding box center [18, 360] width 25 height 26
click at [738, 135] on text "left" at bounding box center [738, 135] width 14 height 7
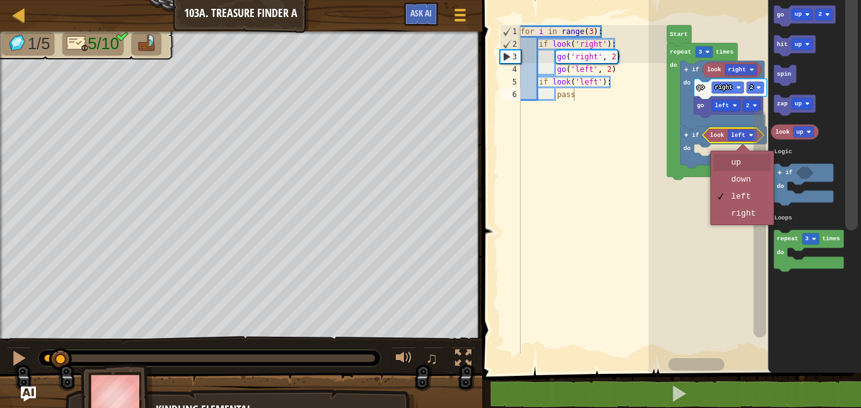
click at [749, 155] on icon "Blockly Workspace" at bounding box center [724, 147] width 86 height 42
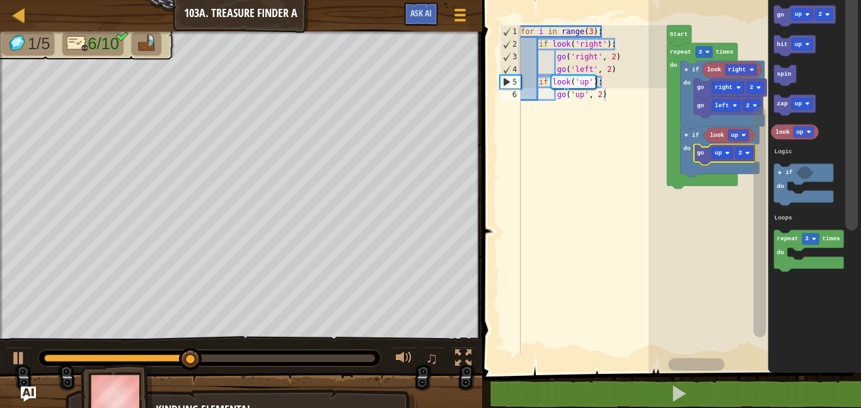
click at [0, 0] on div at bounding box center [0, 0] width 0 height 0
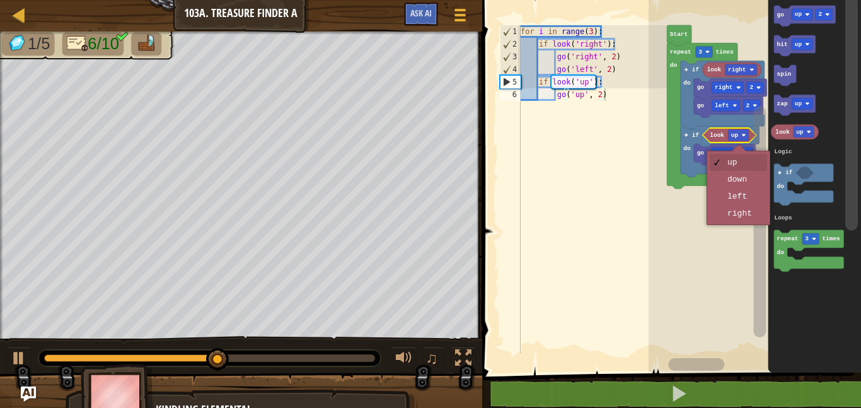
click at [748, 216] on rect "Blockly Workspace" at bounding box center [755, 183] width 212 height 379
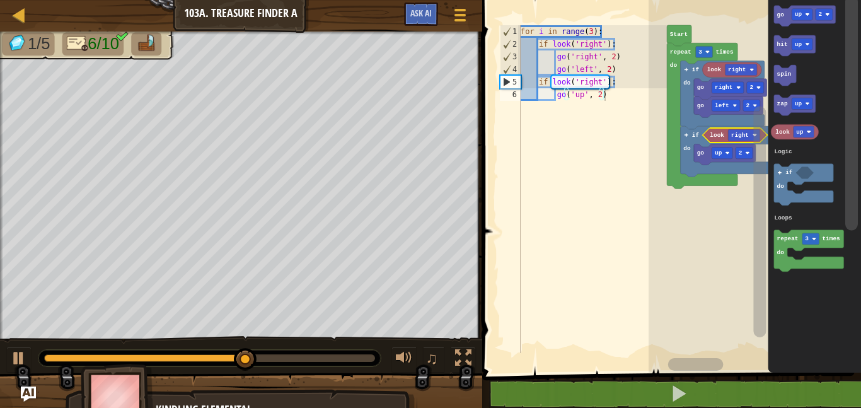
click at [744, 129] on rect "Blockly Workspace" at bounding box center [744, 134] width 32 height 11
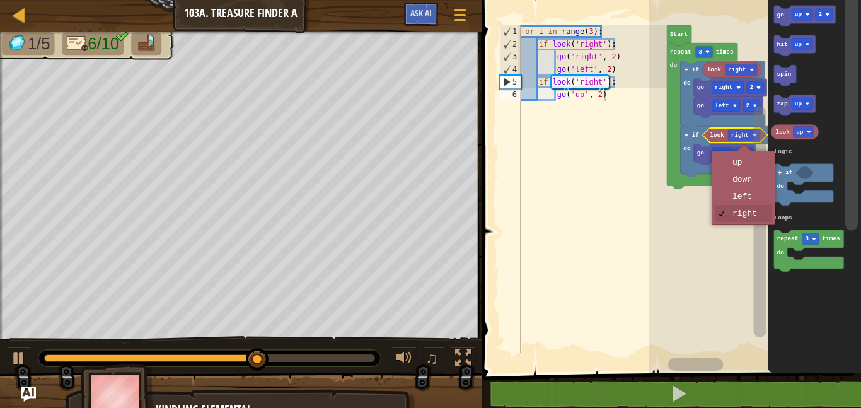
click at [754, 197] on rect "Blockly Workspace" at bounding box center [760, 221] width 13 height 231
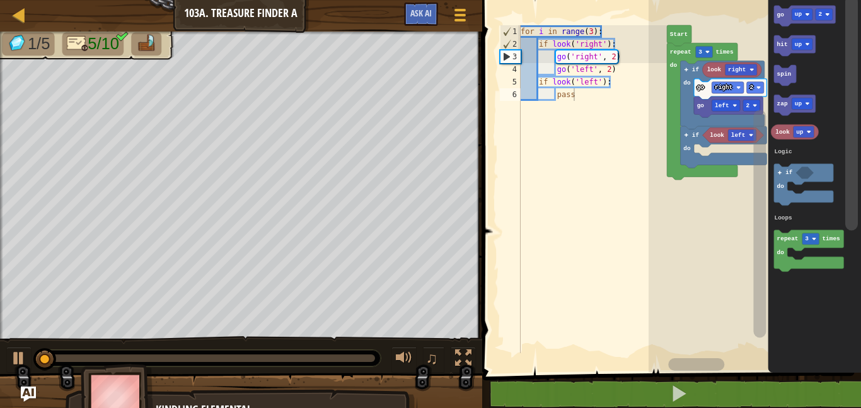
click at [794, 10] on rect "Blockly Workspace" at bounding box center [802, 14] width 21 height 11
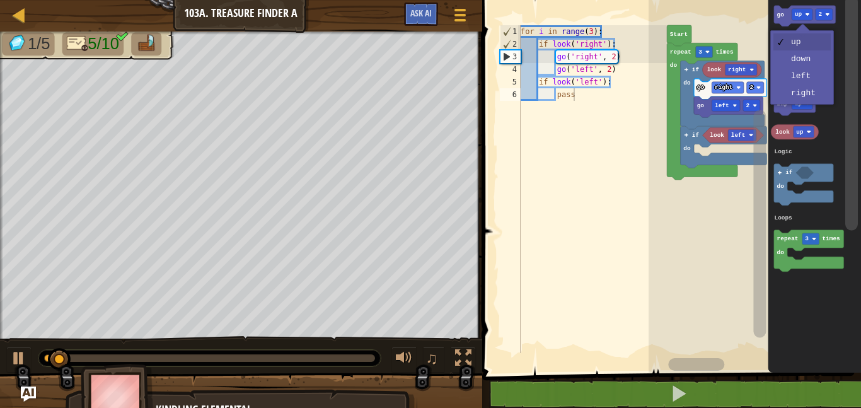
click at [809, 77] on icon "Blockly Workspace" at bounding box center [814, 183] width 93 height 379
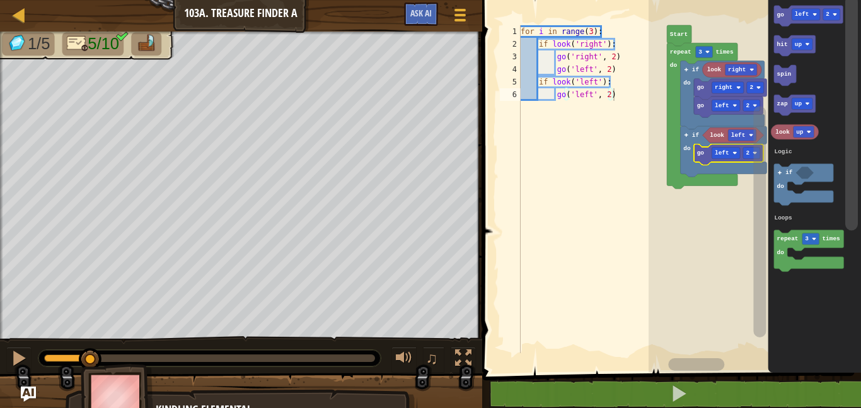
click at [748, 153] on text "2" at bounding box center [748, 152] width 4 height 7
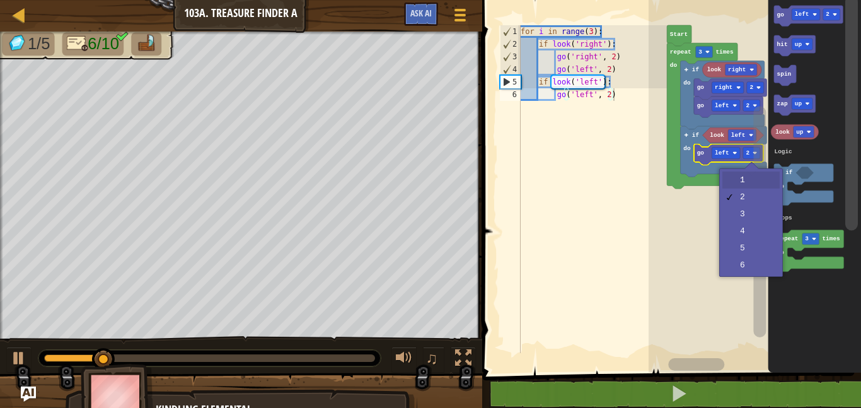
click at [757, 178] on rect "Blockly Workspace" at bounding box center [760, 221] width 13 height 231
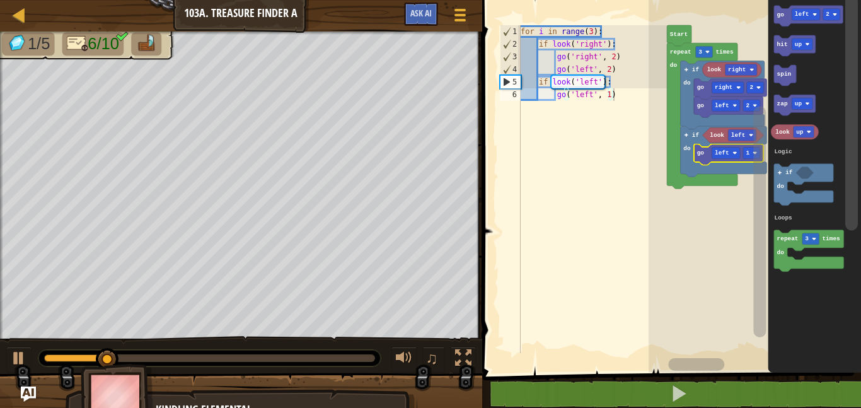
click at [749, 148] on rect "Blockly Workspace" at bounding box center [751, 152] width 17 height 11
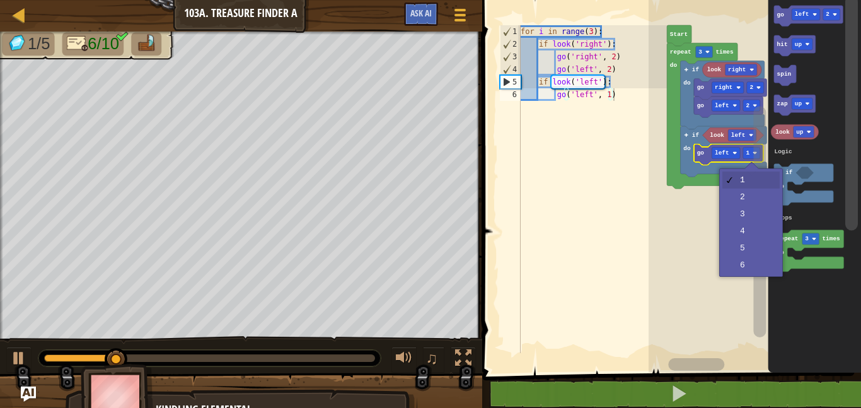
click at [763, 192] on rect "Blockly Workspace" at bounding box center [760, 221] width 13 height 231
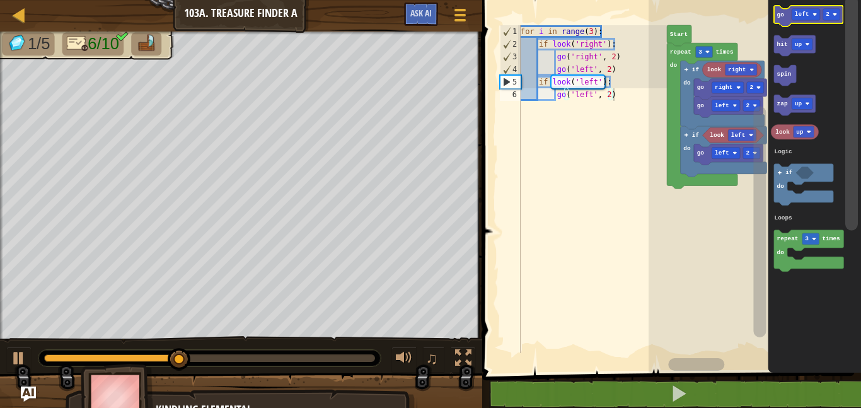
click at [802, 14] on text "left" at bounding box center [802, 14] width 14 height 7
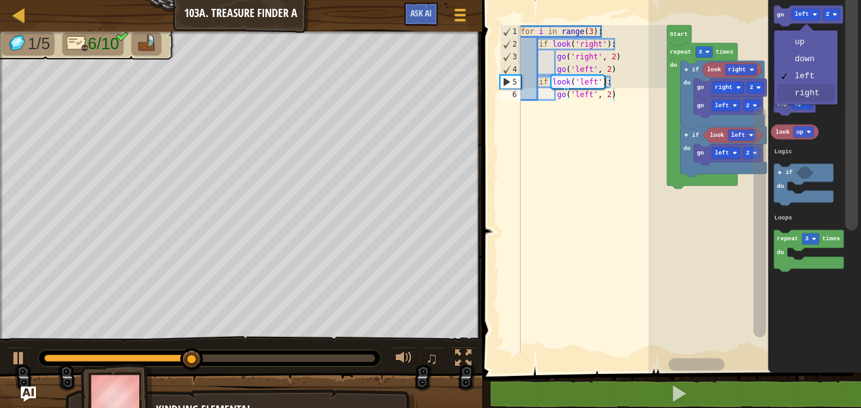
click at [812, 93] on icon "Blockly Workspace" at bounding box center [814, 183] width 93 height 379
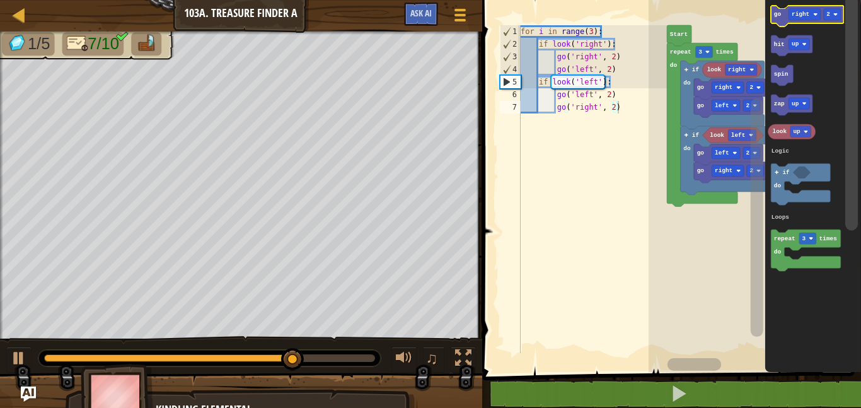
click at [799, 13] on text "right" at bounding box center [801, 14] width 18 height 7
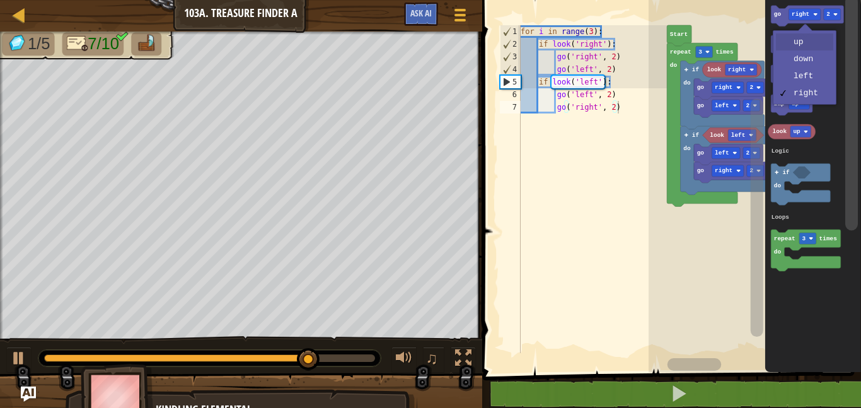
click at [806, 39] on rect "Blockly Workspace" at bounding box center [799, 43] width 21 height 11
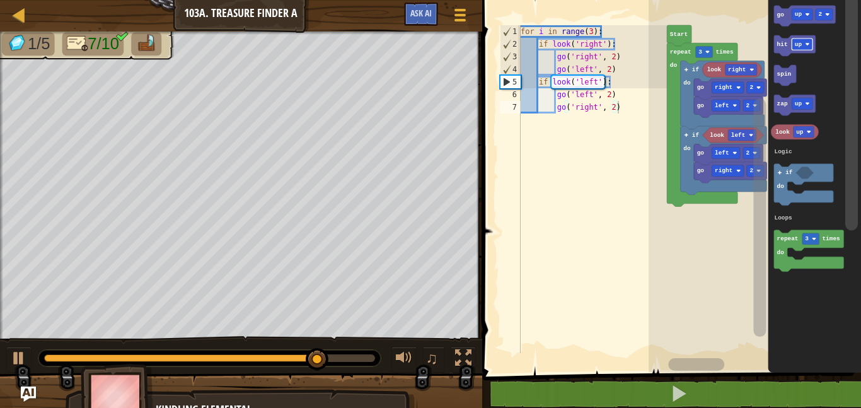
click at [820, 13] on text "2" at bounding box center [821, 14] width 4 height 7
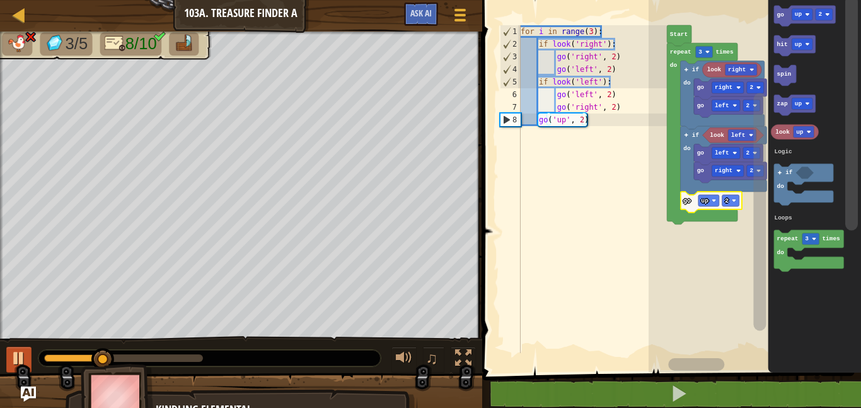
click at [9, 364] on button at bounding box center [18, 360] width 25 height 26
click at [750, 171] on text "2" at bounding box center [751, 170] width 4 height 7
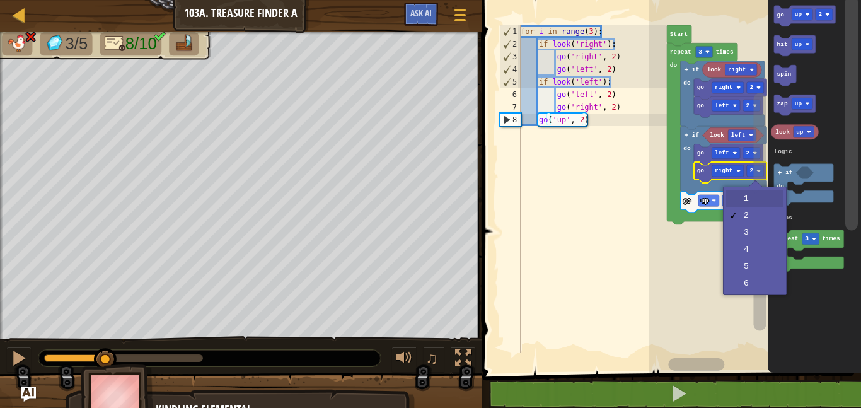
click at [754, 195] on rect "Blockly Workspace" at bounding box center [760, 212] width 13 height 238
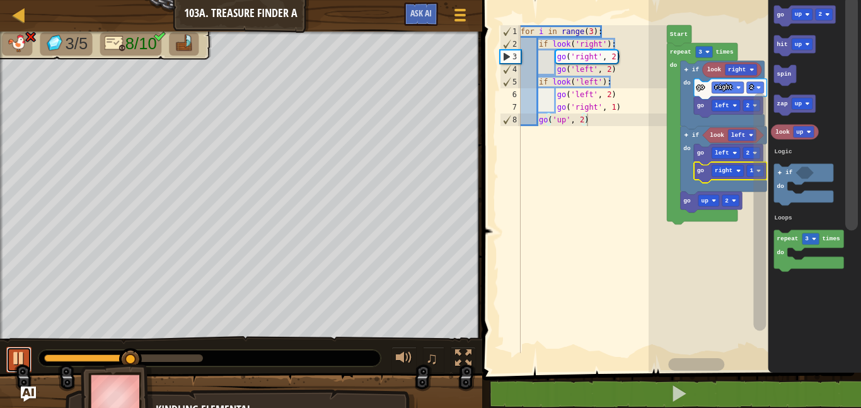
click at [28, 354] on button at bounding box center [18, 360] width 25 height 26
click at [700, 49] on text "3" at bounding box center [700, 52] width 4 height 7
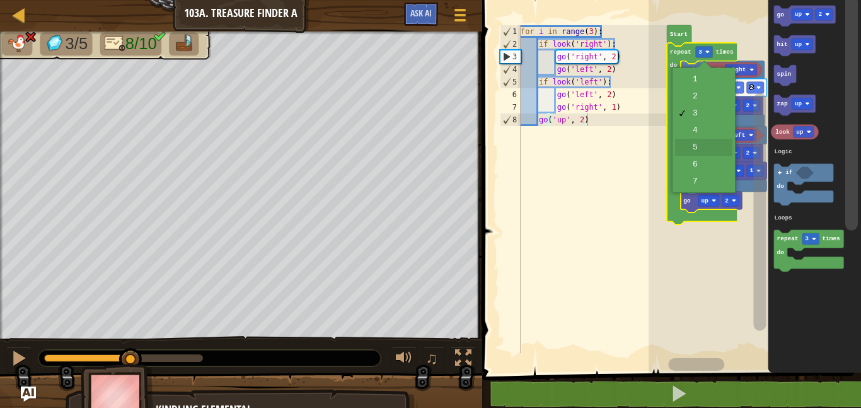
click at [710, 148] on icon "Blockly Workspace" at bounding box center [728, 154] width 69 height 21
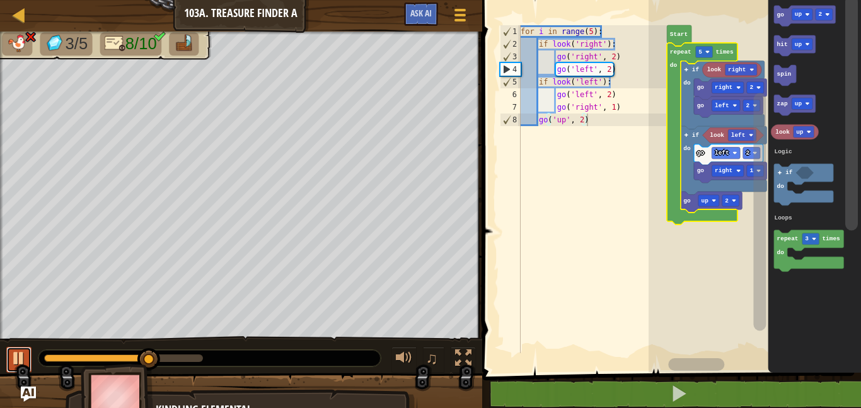
click at [25, 357] on div at bounding box center [19, 358] width 16 height 16
click at [749, 171] on text "1" at bounding box center [751, 170] width 4 height 7
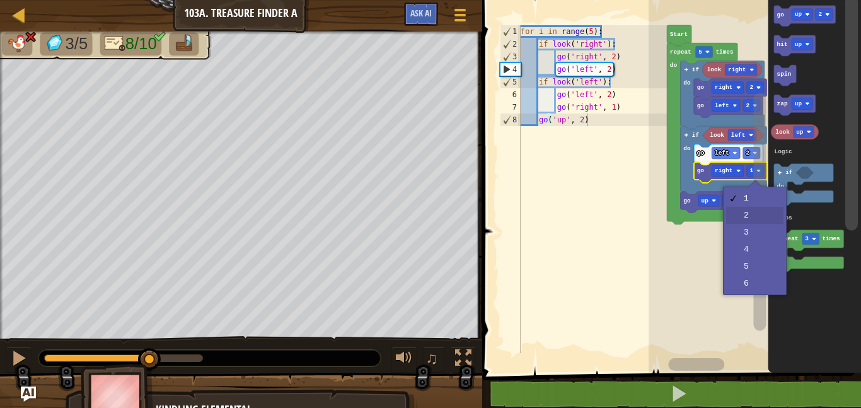
click at [759, 214] on rect "Blockly Workspace" at bounding box center [760, 212] width 13 height 238
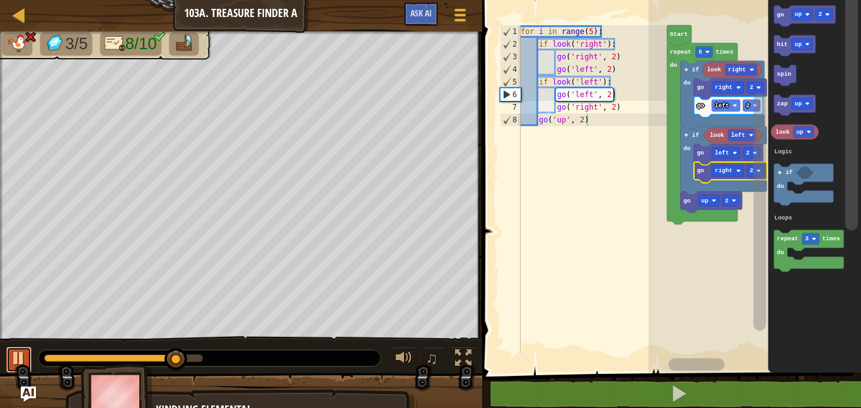
click at [22, 358] on div at bounding box center [19, 358] width 16 height 16
click at [800, 12] on text "up" at bounding box center [799, 14] width 8 height 7
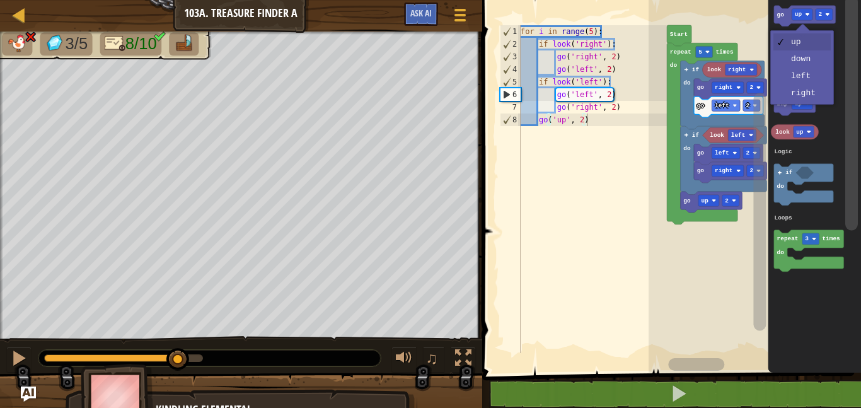
click at [812, 93] on icon "Blockly Workspace" at bounding box center [814, 183] width 93 height 379
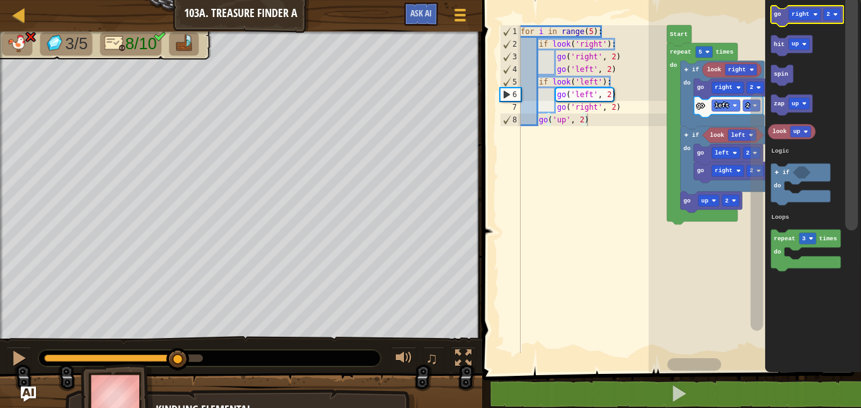
click at [828, 11] on text "2" at bounding box center [829, 14] width 4 height 7
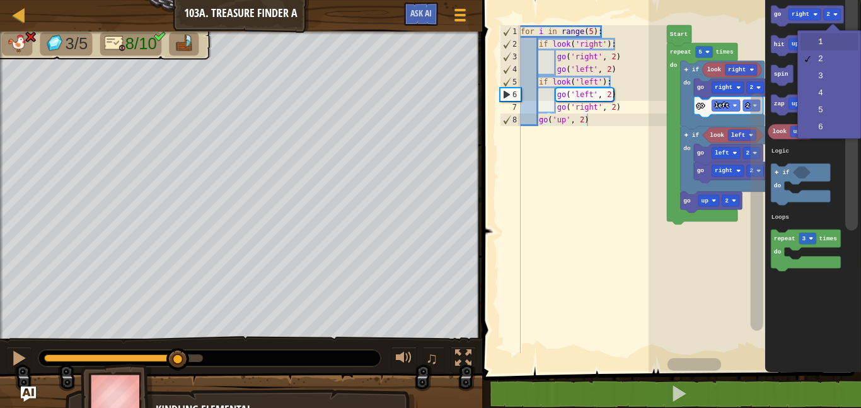
click at [827, 42] on icon "Blockly Workspace" at bounding box center [813, 183] width 96 height 379
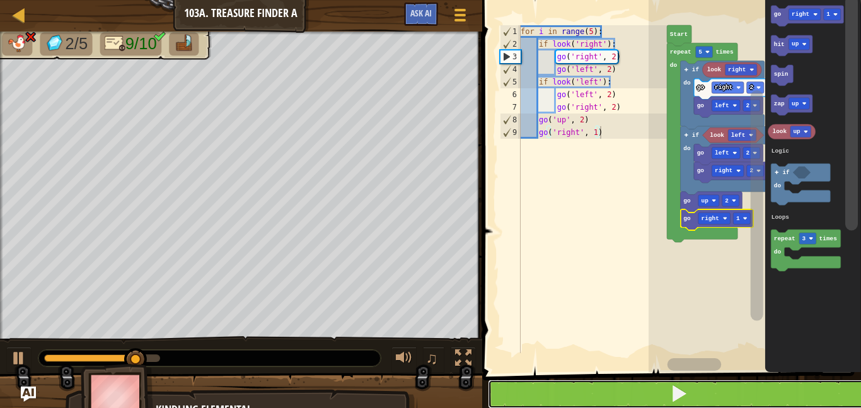
click at [725, 390] on button at bounding box center [679, 393] width 383 height 29
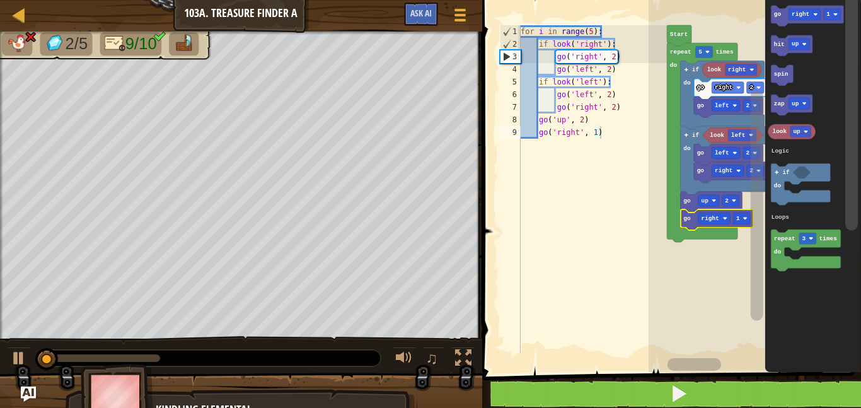
click at [739, 215] on text "1" at bounding box center [738, 218] width 4 height 7
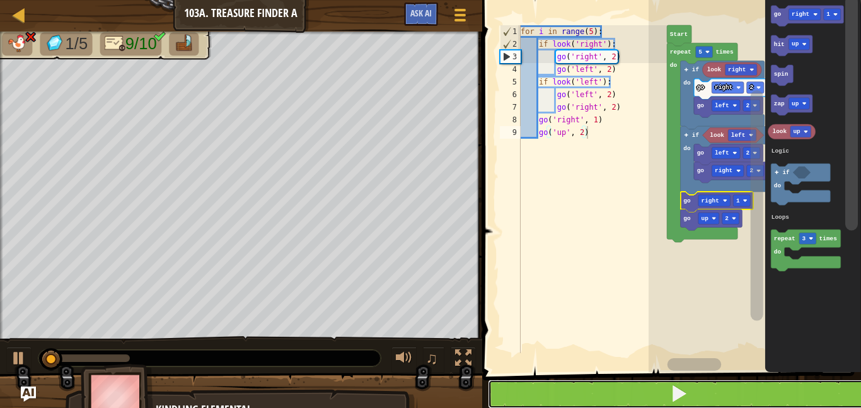
click at [724, 383] on button at bounding box center [679, 393] width 383 height 29
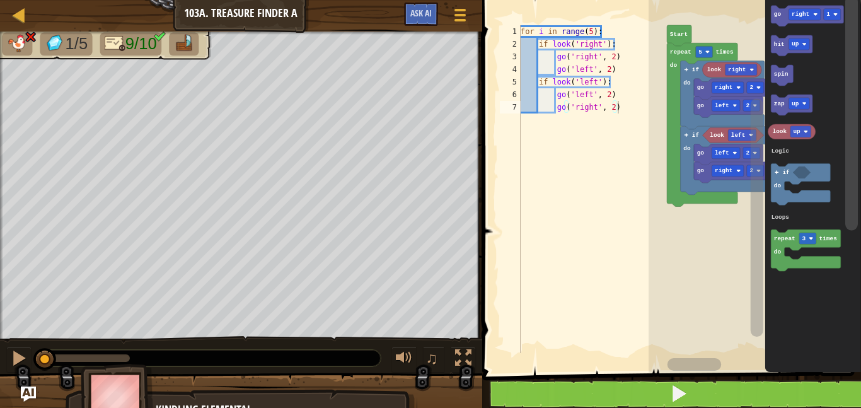
click at [798, 11] on text "right" at bounding box center [801, 14] width 18 height 7
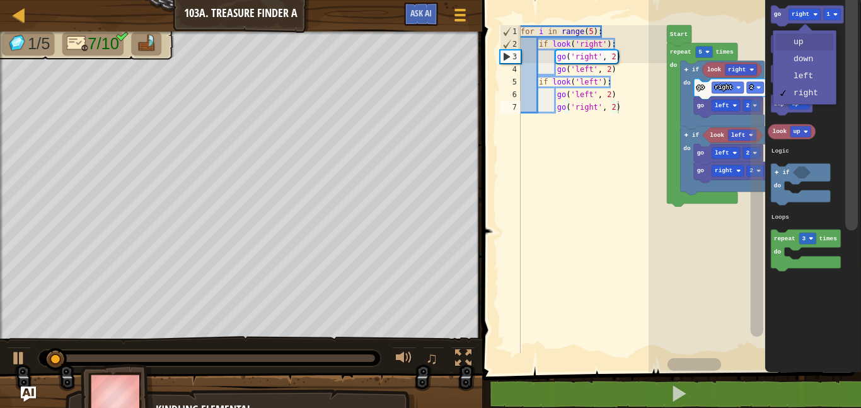
click at [807, 38] on icon "Blockly Workspace" at bounding box center [792, 45] width 42 height 21
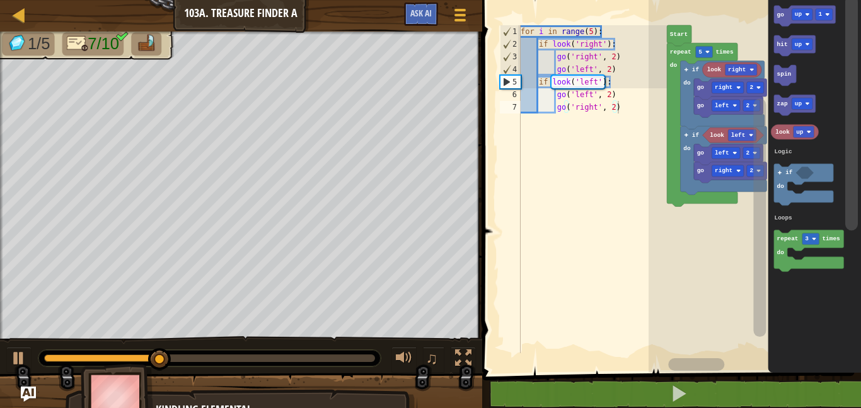
click at [784, 15] on text "go" at bounding box center [781, 14] width 8 height 7
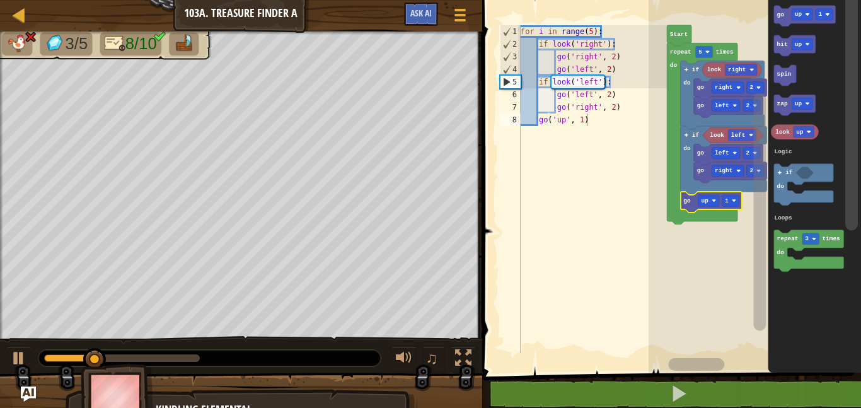
click at [0, 0] on div at bounding box center [0, 0] width 0 height 0
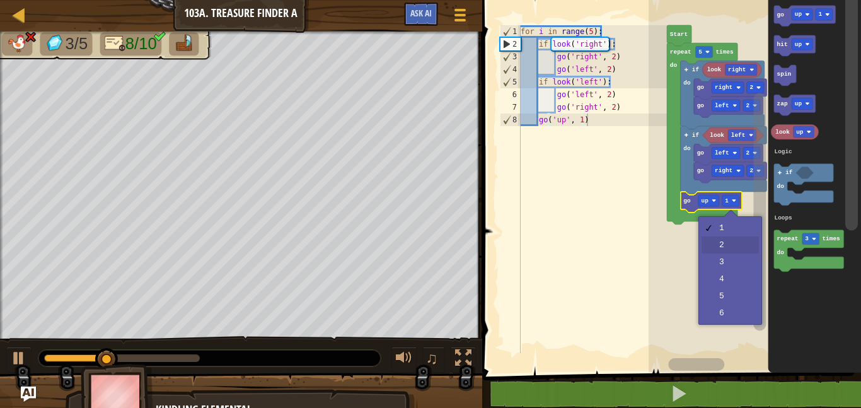
click at [740, 240] on rect "Blockly Workspace" at bounding box center [755, 183] width 212 height 379
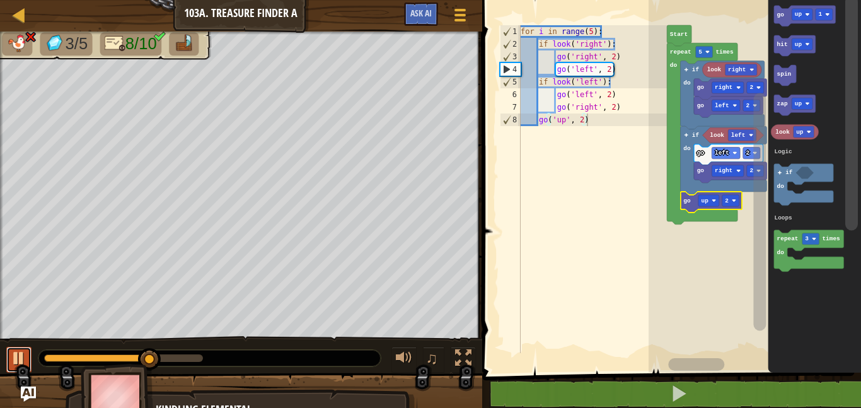
click at [15, 355] on div at bounding box center [19, 358] width 16 height 16
click at [800, 9] on rect "Blockly Workspace" at bounding box center [802, 14] width 21 height 11
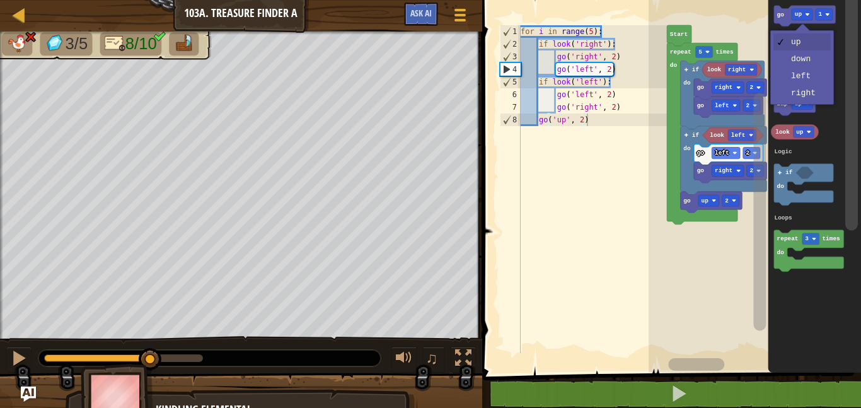
click at [811, 96] on icon "Blockly Workspace" at bounding box center [795, 105] width 42 height 21
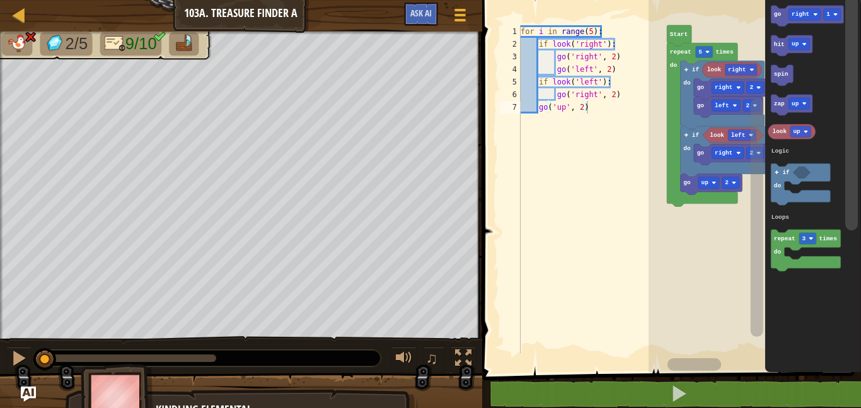
click at [795, 5] on icon "Blockly Workspace" at bounding box center [813, 183] width 96 height 379
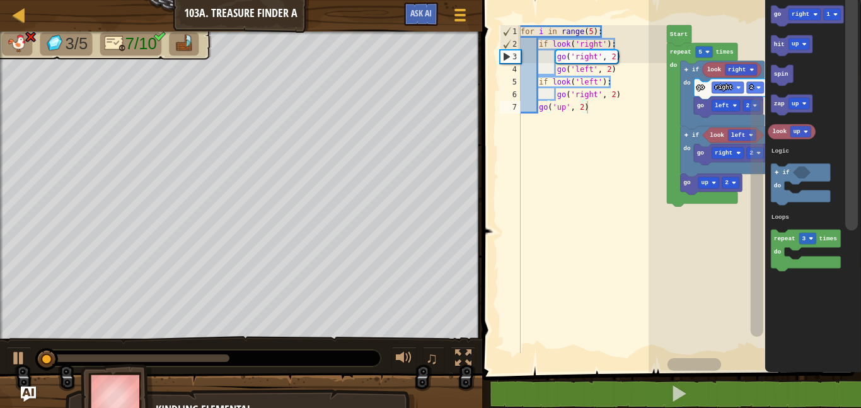
click at [800, 8] on icon "Blockly Workspace" at bounding box center [807, 16] width 72 height 21
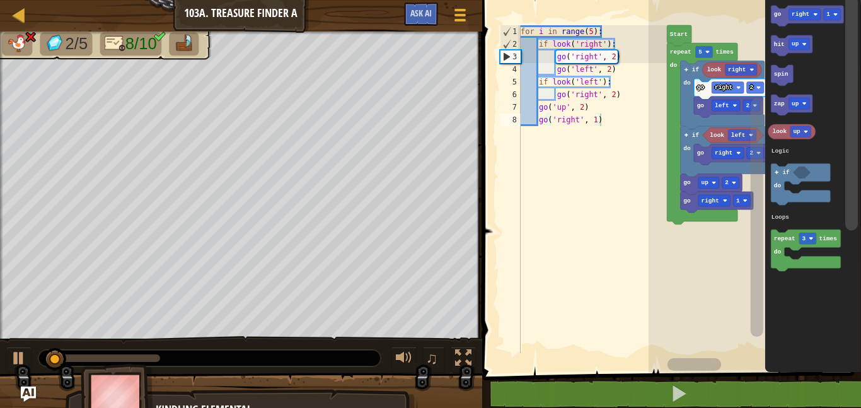
click at [798, 18] on text "right" at bounding box center [801, 14] width 18 height 7
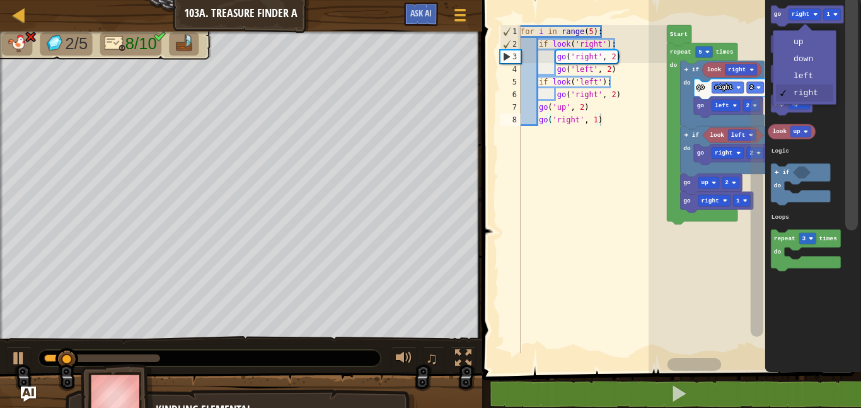
click at [812, 78] on icon "Blockly Workspace" at bounding box center [813, 183] width 96 height 379
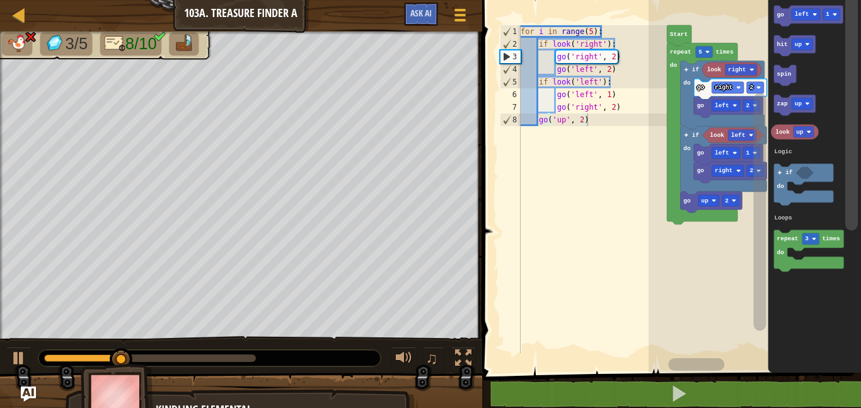
click at [753, 167] on rect "Blockly Workspace" at bounding box center [760, 175] width 16 height 362
click at [751, 166] on rect "Blockly Workspace" at bounding box center [755, 170] width 17 height 11
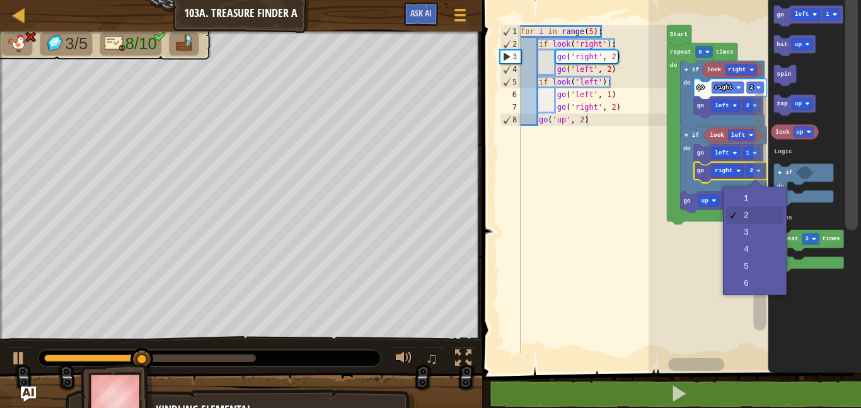
click at [758, 195] on rect "Blockly Workspace" at bounding box center [760, 212] width 13 height 238
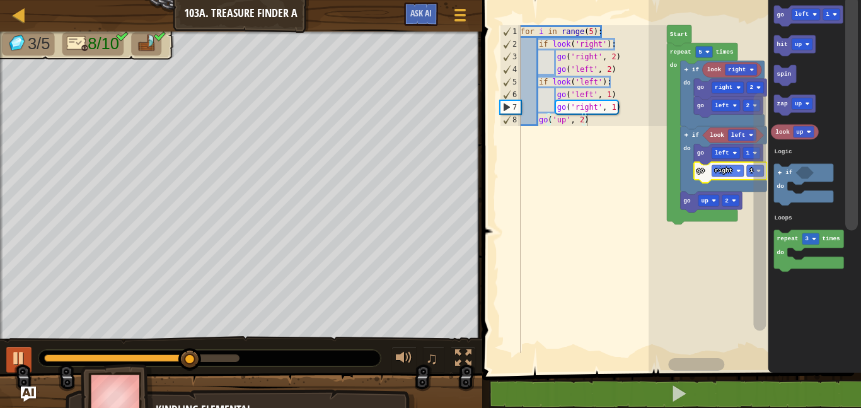
click at [14, 355] on div at bounding box center [19, 358] width 16 height 16
click at [701, 49] on text "5" at bounding box center [700, 52] width 4 height 7
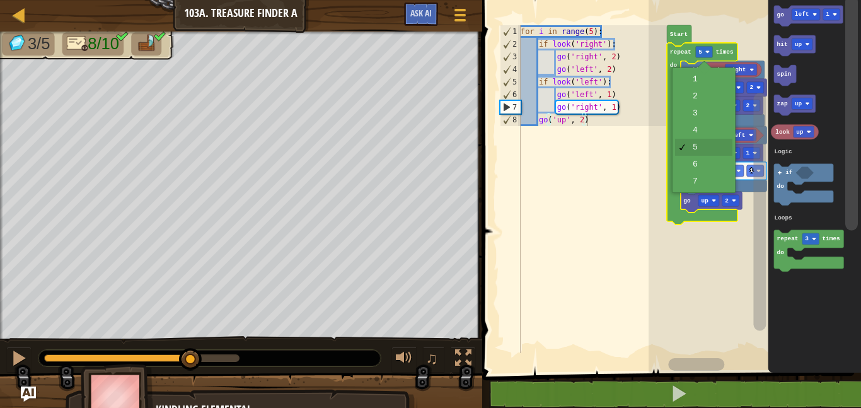
click at [707, 184] on icon "Blockly Workspace" at bounding box center [724, 160] width 86 height 68
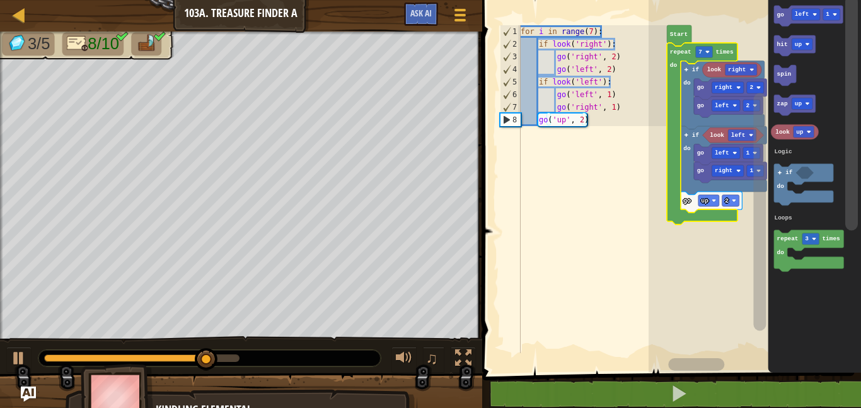
click at [0, 0] on div at bounding box center [0, 0] width 0 height 0
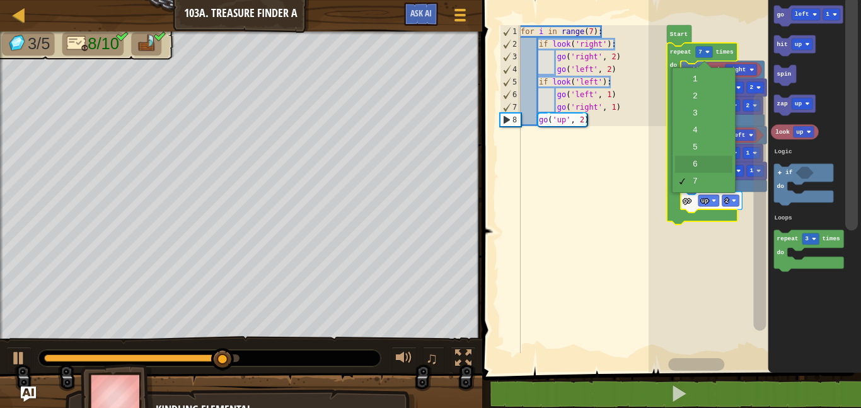
click at [708, 164] on icon "Blockly Workspace" at bounding box center [728, 154] width 69 height 21
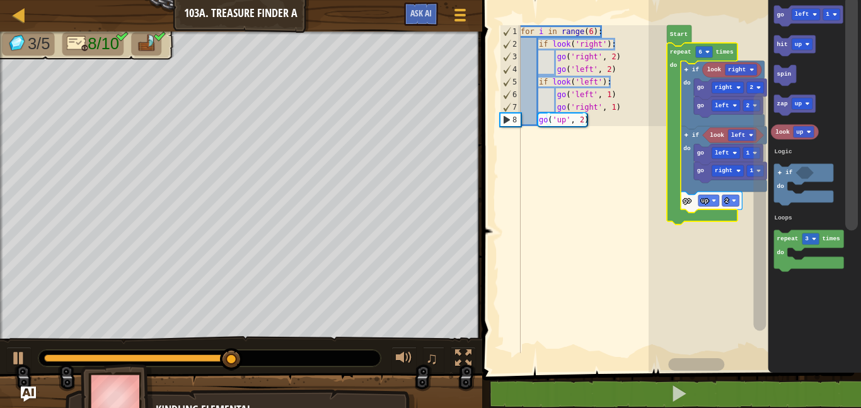
click at [700, 49] on text "6" at bounding box center [700, 52] width 4 height 7
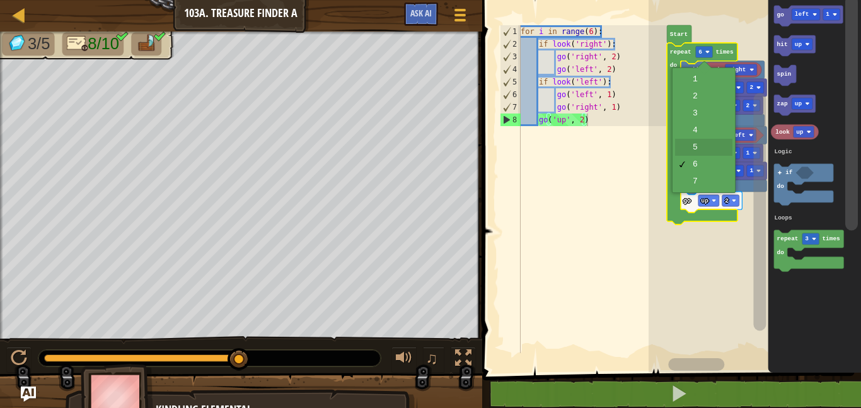
click at [704, 145] on icon "Blockly Workspace" at bounding box center [724, 160] width 86 height 68
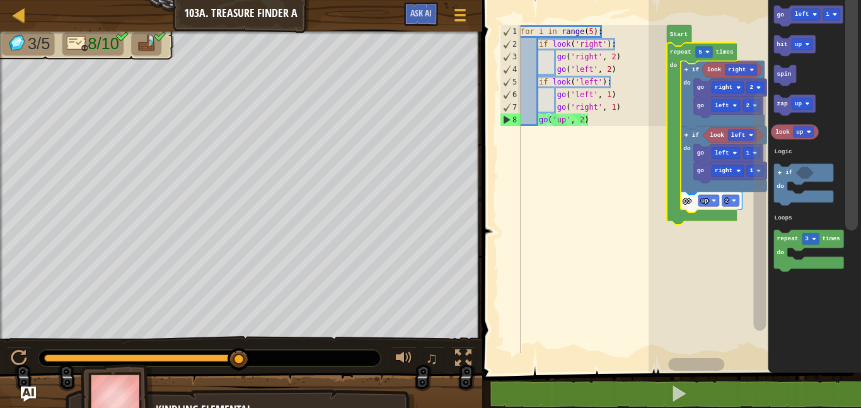
click at [0, 0] on div at bounding box center [0, 0] width 0 height 0
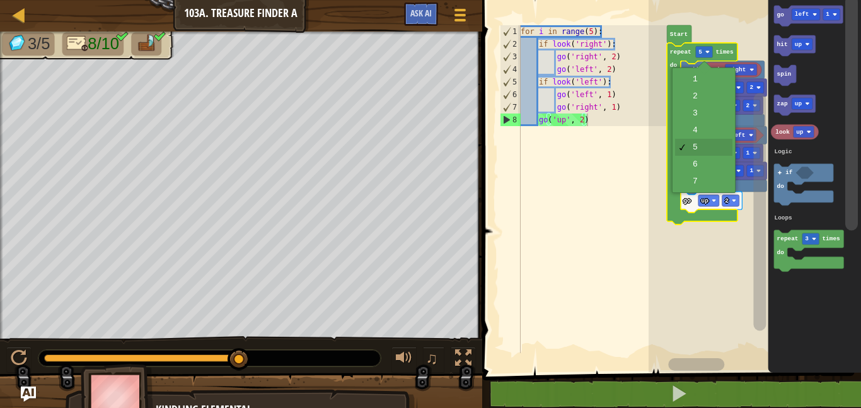
click at [705, 156] on icon "Blockly Workspace" at bounding box center [728, 154] width 69 height 21
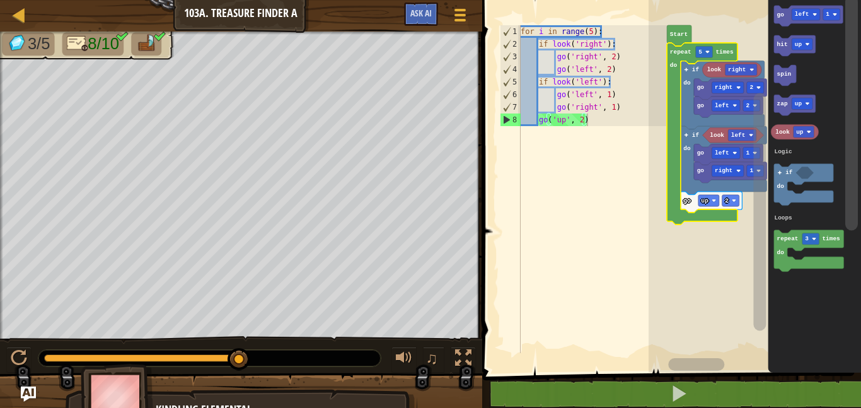
click at [707, 52] on image "Blockly Workspace" at bounding box center [707, 52] width 4 height 4
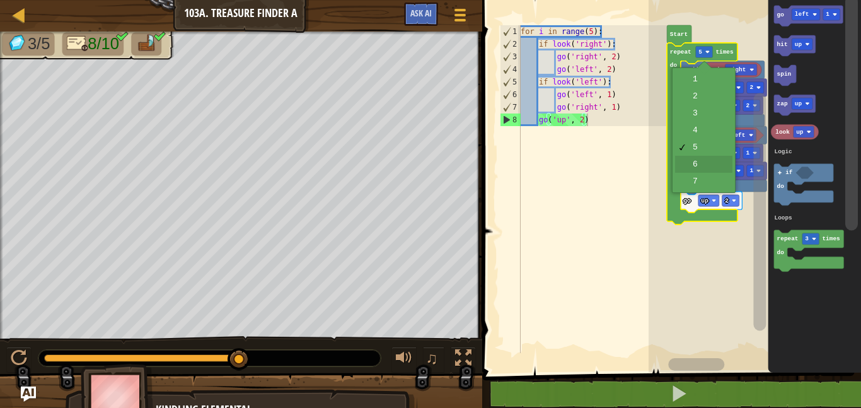
click at [717, 164] on icon "Blockly Workspace" at bounding box center [730, 172] width 72 height 21
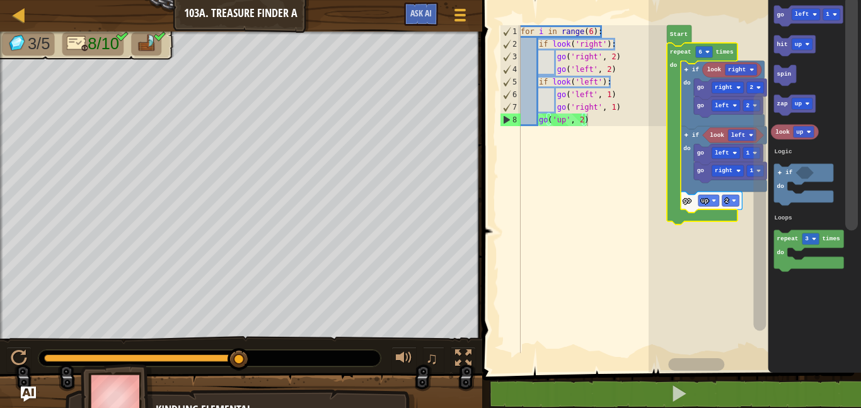
click at [731, 195] on rect "Blockly Workspace" at bounding box center [730, 200] width 17 height 11
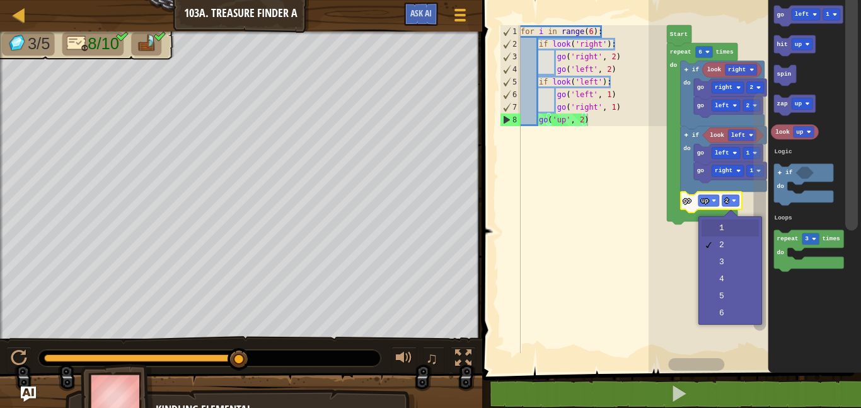
click at [734, 223] on rect "Blockly Workspace" at bounding box center [755, 183] width 212 height 379
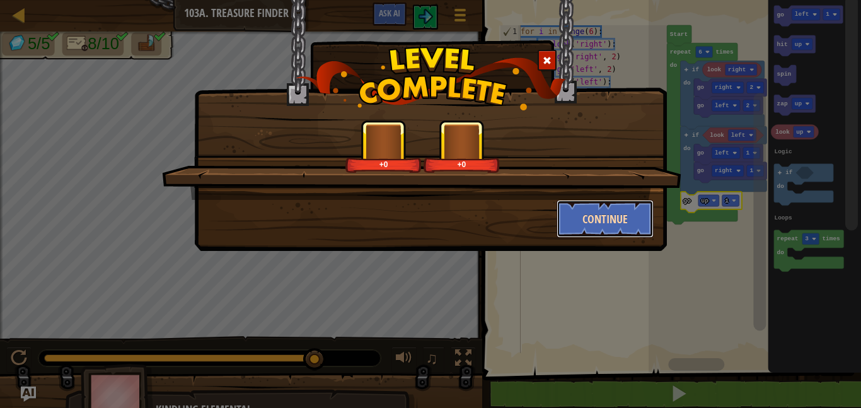
click at [601, 218] on button "Continue" at bounding box center [606, 219] width 98 height 38
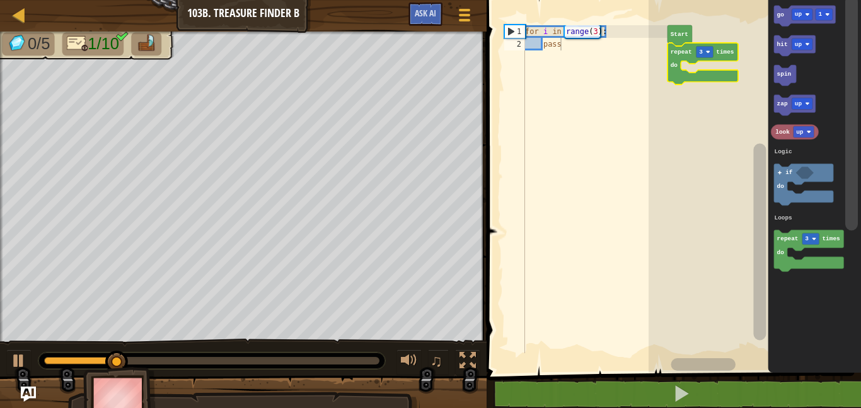
click at [694, 57] on icon "Blockly Workspace" at bounding box center [702, 64] width 71 height 42
click at [701, 52] on text "3" at bounding box center [701, 52] width 4 height 7
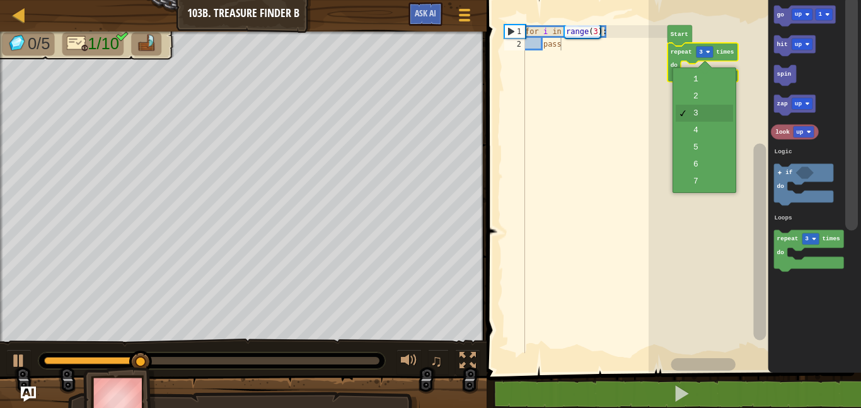
click at [708, 149] on rect "Blockly Workspace" at bounding box center [755, 183] width 212 height 379
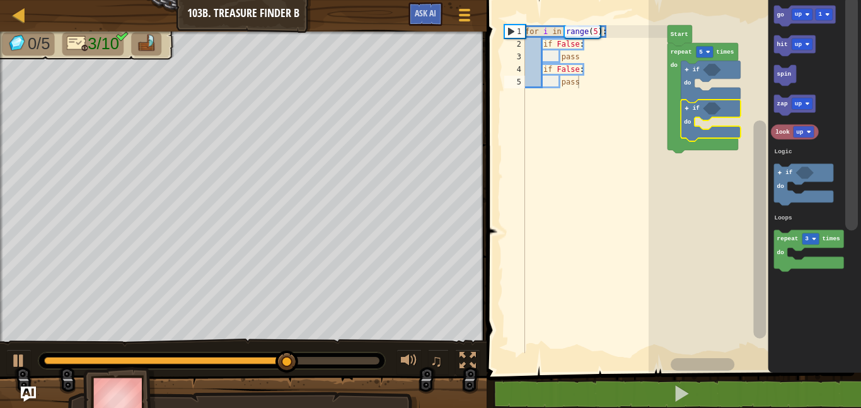
click at [800, 126] on rect "Blockly Workspace" at bounding box center [804, 131] width 21 height 11
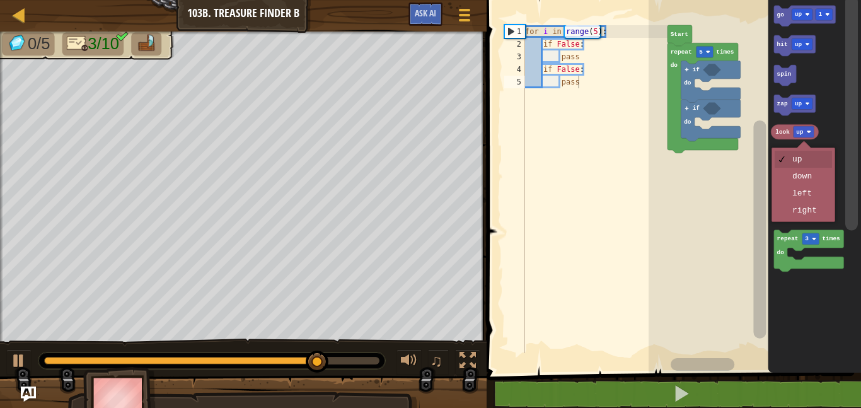
click at [809, 175] on icon "Blockly Workspace" at bounding box center [805, 173] width 18 height 12
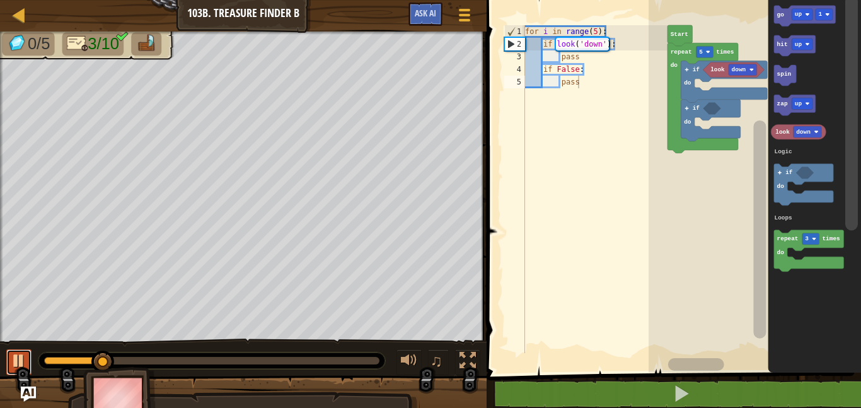
click at [17, 352] on div at bounding box center [19, 360] width 16 height 16
click at [0, 0] on div at bounding box center [0, 0] width 0 height 0
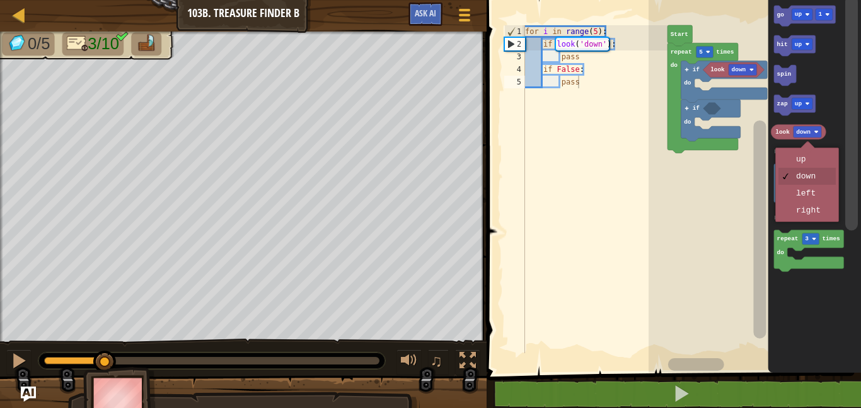
click at [805, 159] on icon "Blockly Workspace" at bounding box center [814, 183] width 93 height 379
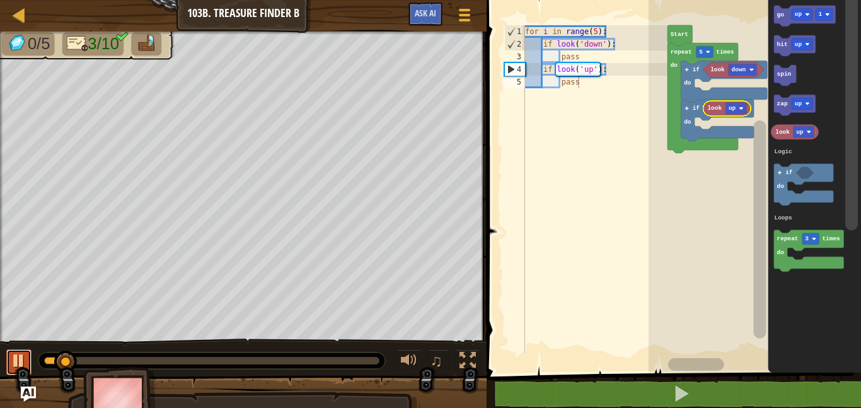
click at [21, 359] on div at bounding box center [19, 360] width 16 height 16
click at [0, 0] on div at bounding box center [0, 0] width 0 height 0
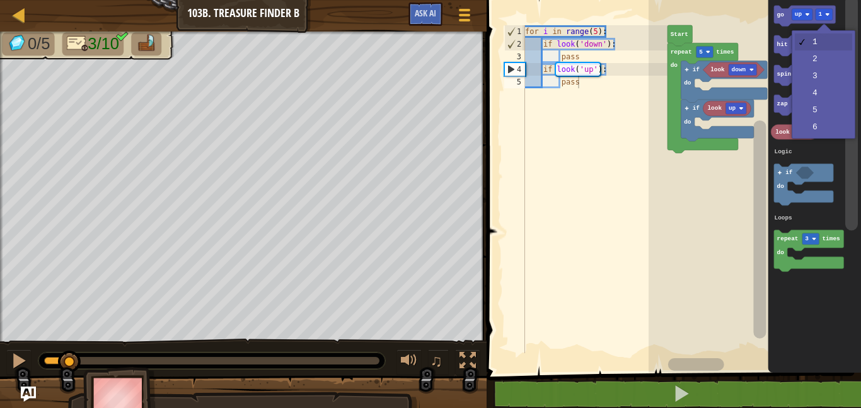
click at [821, 55] on icon "Blockly Workspace" at bounding box center [814, 183] width 93 height 379
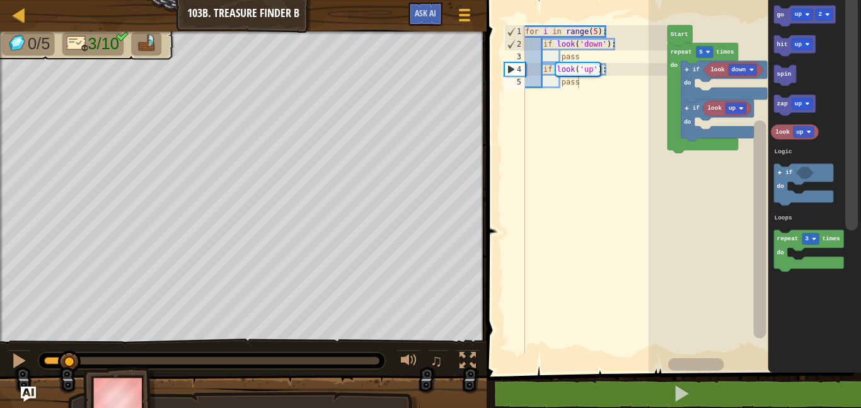
click at [0, 0] on div at bounding box center [0, 0] width 0 height 0
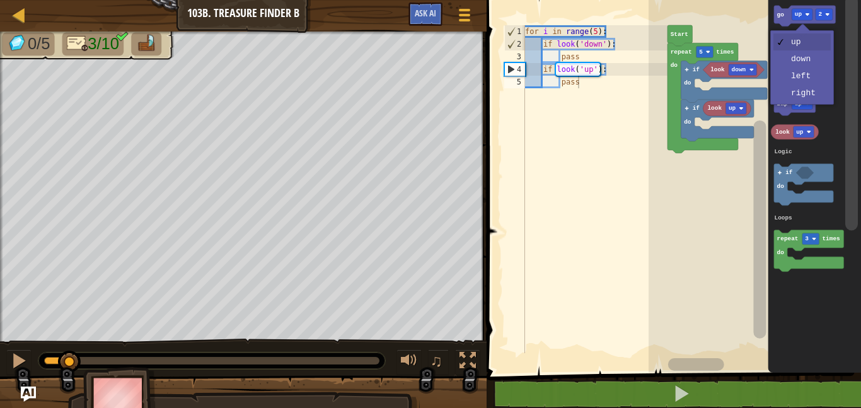
click at [811, 57] on icon "Blockly Workspace" at bounding box center [814, 183] width 93 height 379
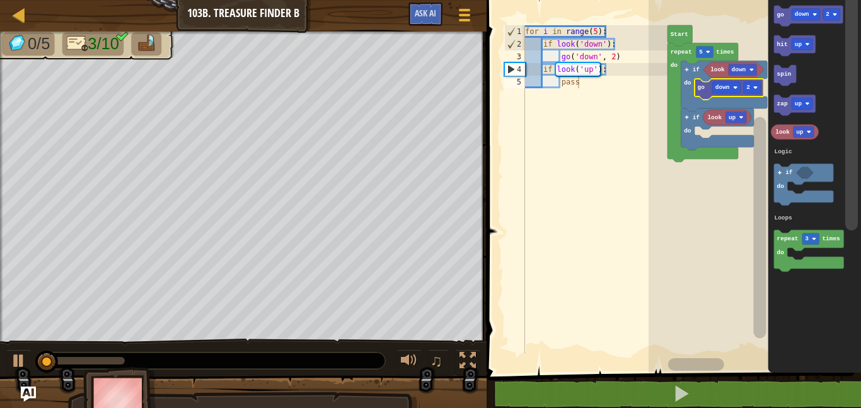
click at [0, 0] on div at bounding box center [0, 0] width 0 height 0
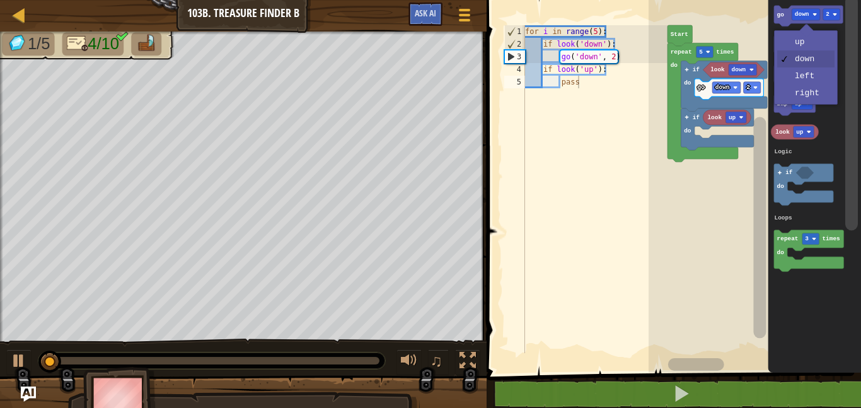
click at [812, 46] on rect "Blockly Workspace" at bounding box center [802, 43] width 21 height 11
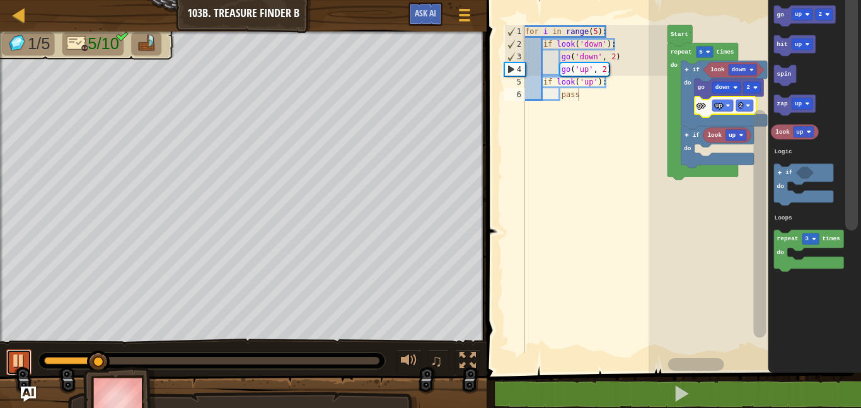
click at [11, 355] on div at bounding box center [19, 360] width 16 height 16
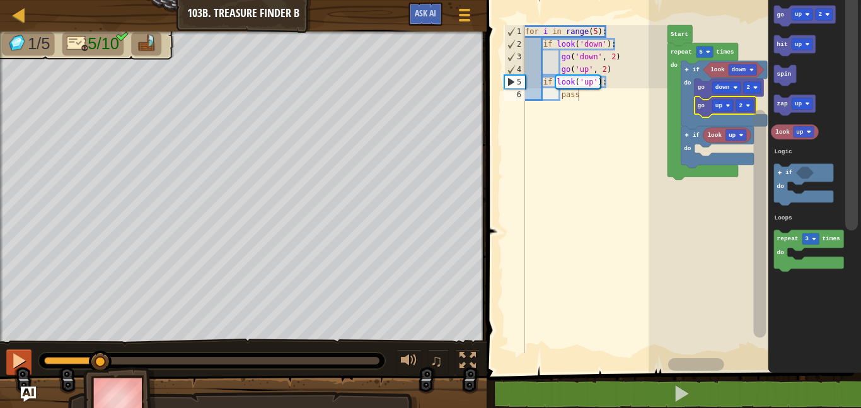
click at [0, 0] on div at bounding box center [0, 0] width 0 height 0
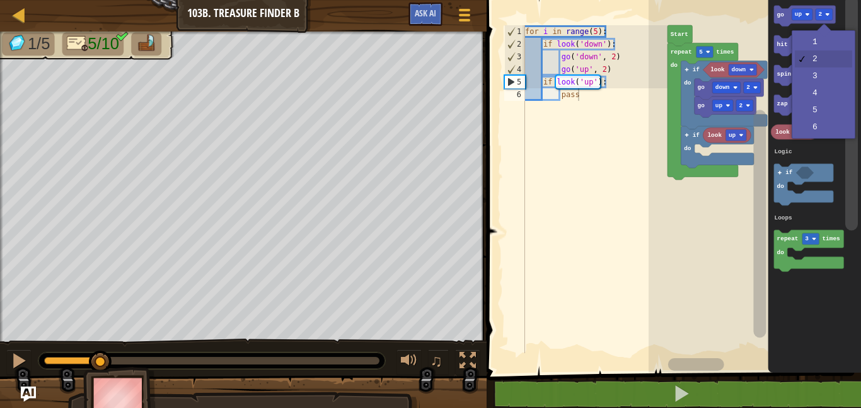
click at [822, 46] on icon "Blockly Workspace" at bounding box center [814, 183] width 93 height 379
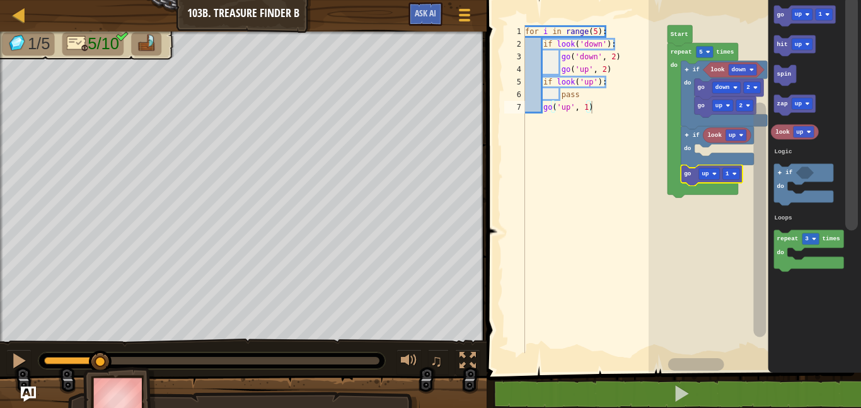
click at [709, 170] on rect "Blockly Workspace" at bounding box center [709, 173] width 21 height 11
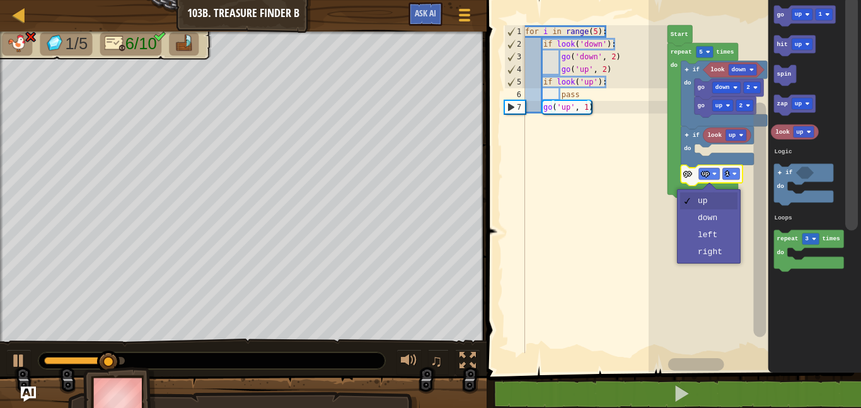
click at [717, 254] on rect "Blockly Workspace" at bounding box center [755, 183] width 212 height 379
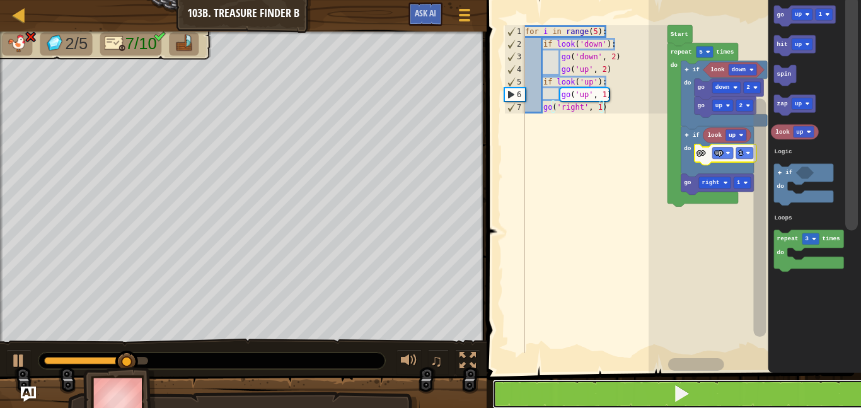
click at [620, 386] on button at bounding box center [681, 393] width 378 height 29
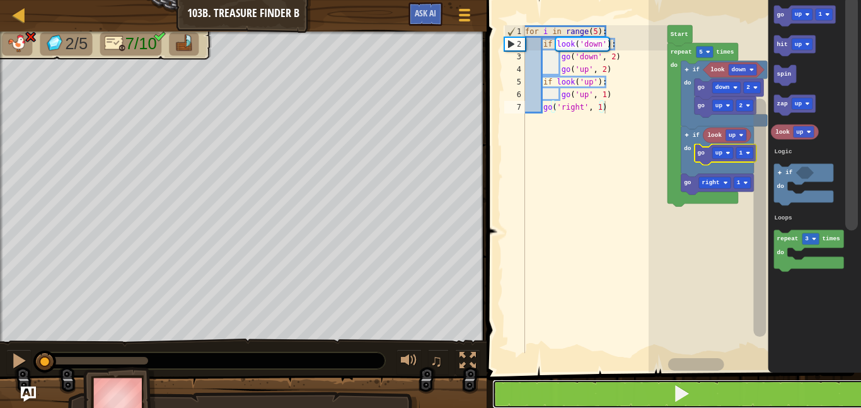
click at [620, 393] on button at bounding box center [681, 393] width 378 height 29
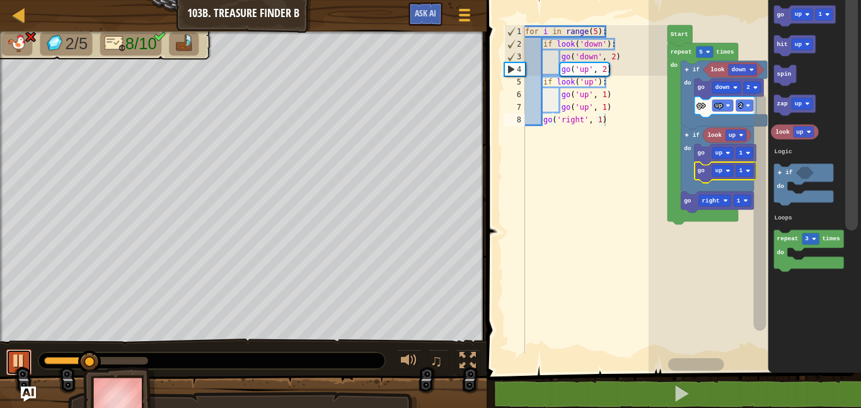
click at [25, 355] on div at bounding box center [19, 360] width 16 height 16
click at [741, 104] on text "2" at bounding box center [741, 105] width 4 height 7
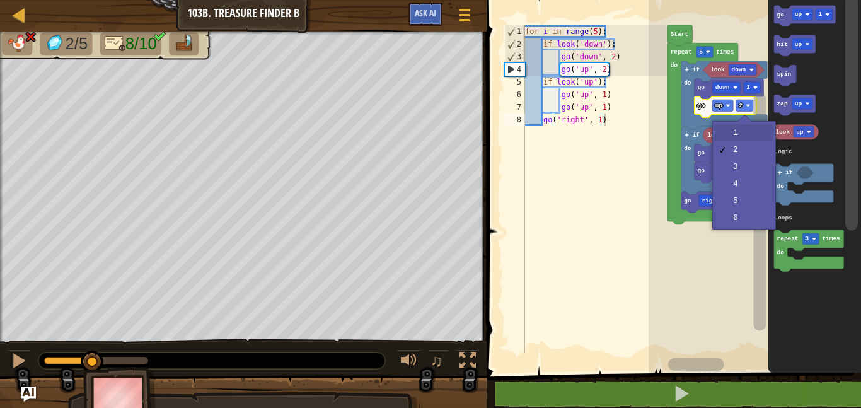
click at [751, 129] on icon "Blockly Workspace" at bounding box center [717, 160] width 73 height 68
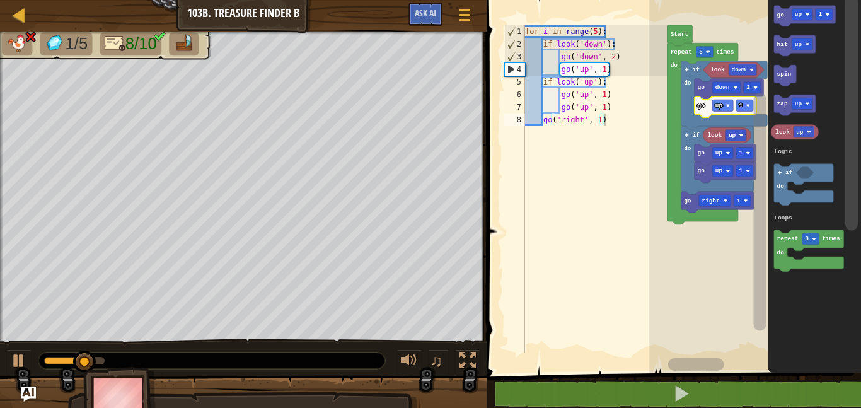
click at [727, 105] on image "Blockly Workspace" at bounding box center [727, 105] width 4 height 4
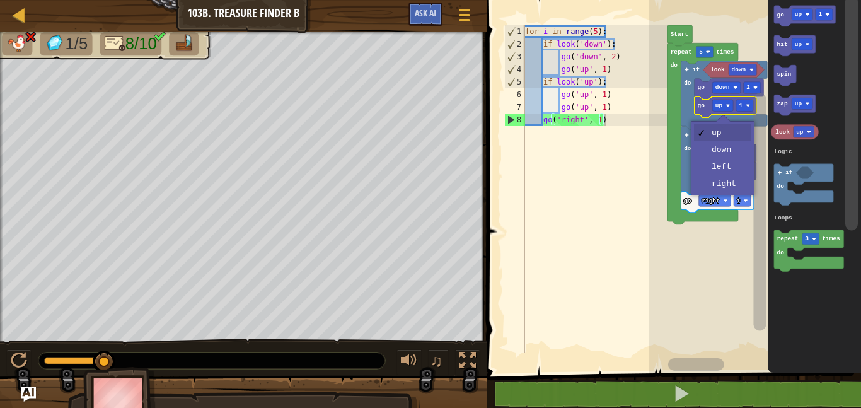
click at [603, 301] on div "for i in range ( 5 ) : if look ( 'down' ) : go ( 'down' , 2 ) go ( 'up' , 1 ) i…" at bounding box center [594, 201] width 145 height 353
type textarea "go('right', 1)"
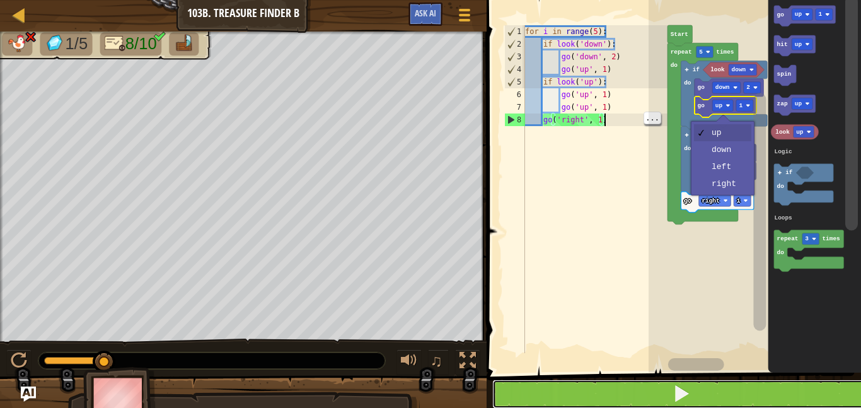
click at [567, 393] on button at bounding box center [681, 393] width 378 height 29
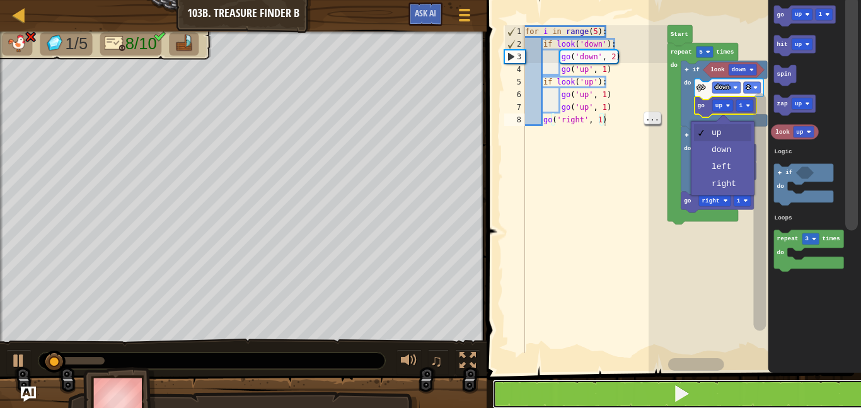
click at [569, 393] on button at bounding box center [681, 393] width 378 height 29
click at [750, 107] on image "Blockly Workspace" at bounding box center [748, 105] width 4 height 4
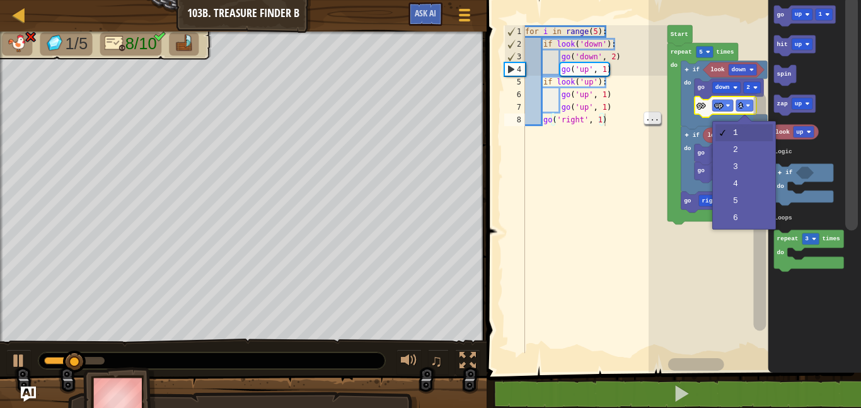
click at [744, 152] on rect "Blockly Workspace" at bounding box center [744, 152] width 17 height 11
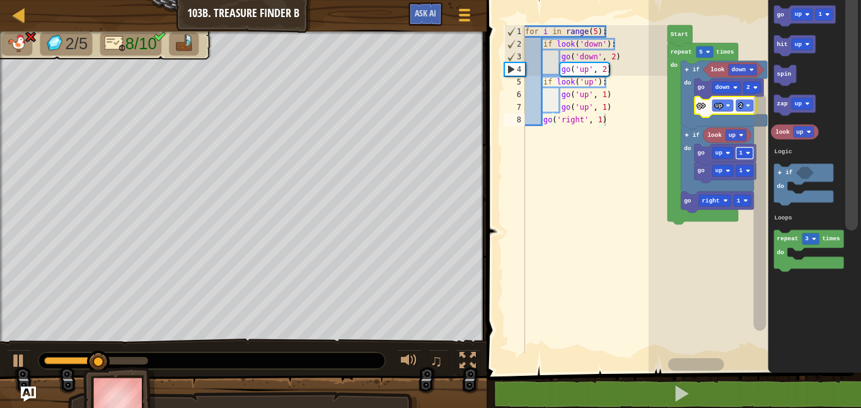
click at [0, 0] on div at bounding box center [0, 0] width 0 height 0
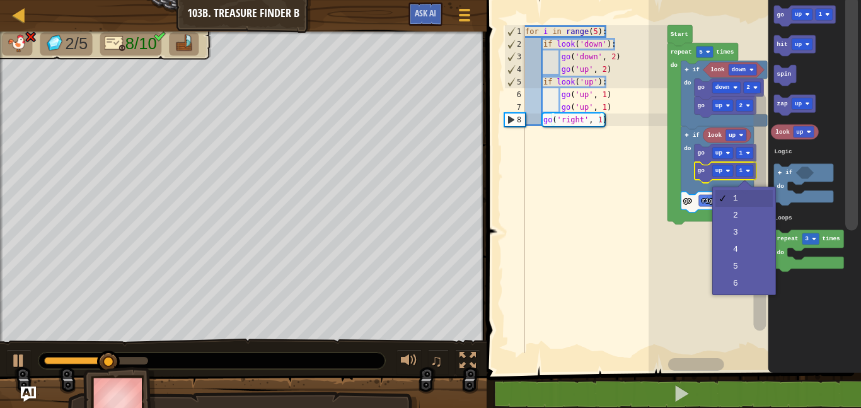
click at [728, 171] on image "Blockly Workspace" at bounding box center [727, 170] width 4 height 4
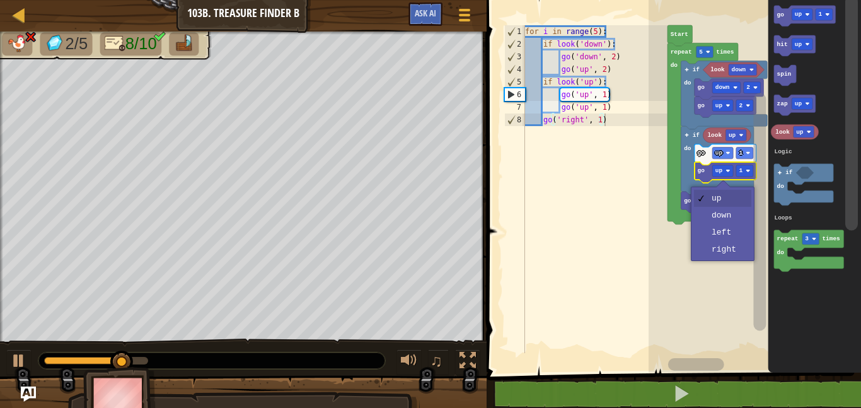
click at [729, 211] on icon "Blockly Workspace" at bounding box center [702, 134] width 71 height 182
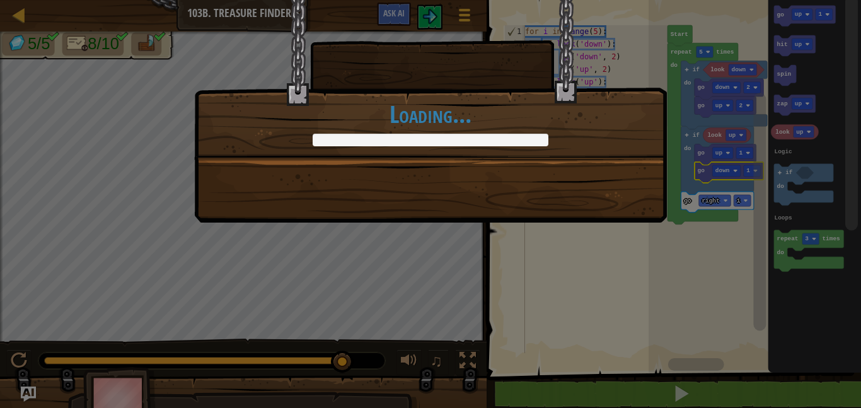
click at [597, 205] on div "+48 +0 Continue Loading..." at bounding box center [430, 111] width 473 height 222
click at [596, 204] on div "+71 +0 Continue Loading..." at bounding box center [430, 111] width 473 height 222
click at [590, 211] on div "+88 +0 Continue Loading..." at bounding box center [430, 111] width 473 height 222
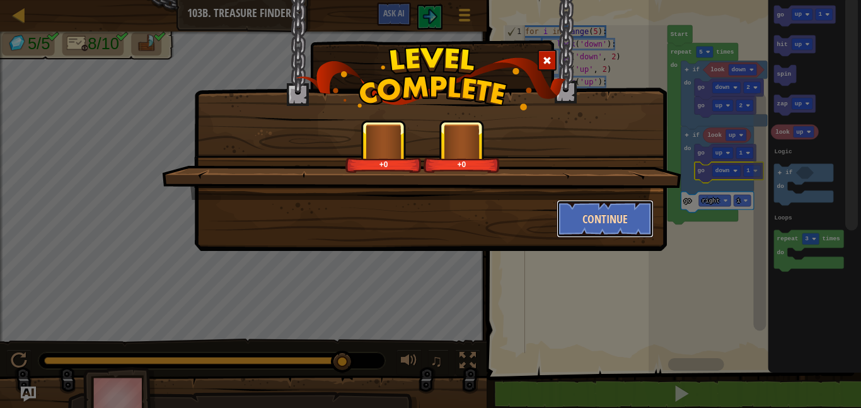
click at [597, 218] on button "Continue" at bounding box center [606, 219] width 98 height 38
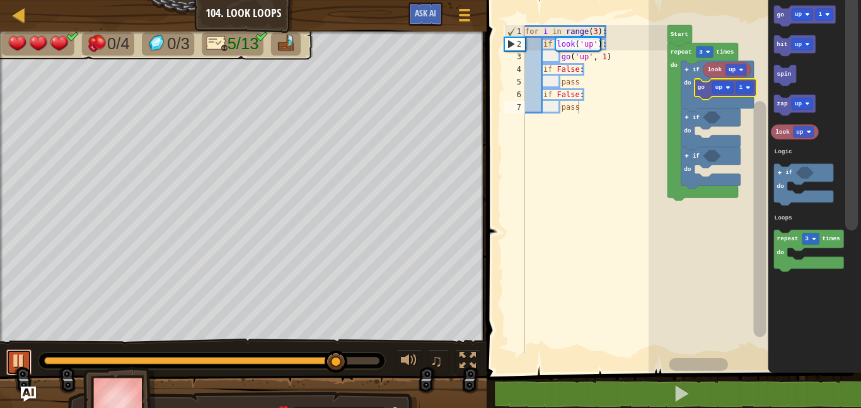
click at [25, 352] on div at bounding box center [19, 360] width 16 height 16
click at [796, 101] on text "up" at bounding box center [799, 103] width 8 height 7
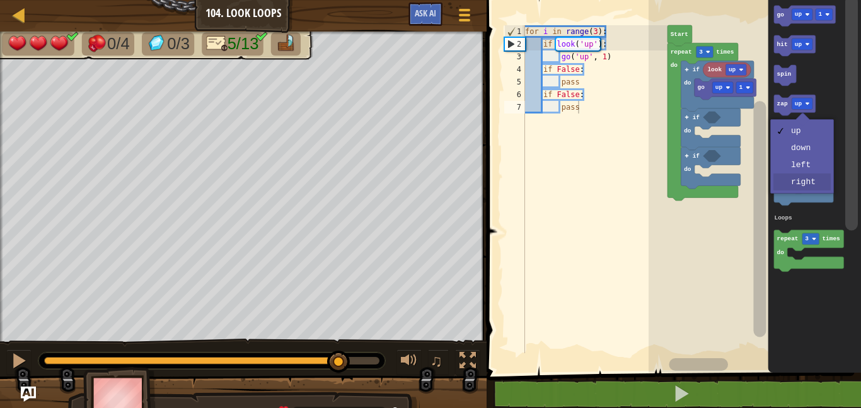
click at [806, 182] on rect "Blockly Workspace" at bounding box center [803, 185] width 59 height 42
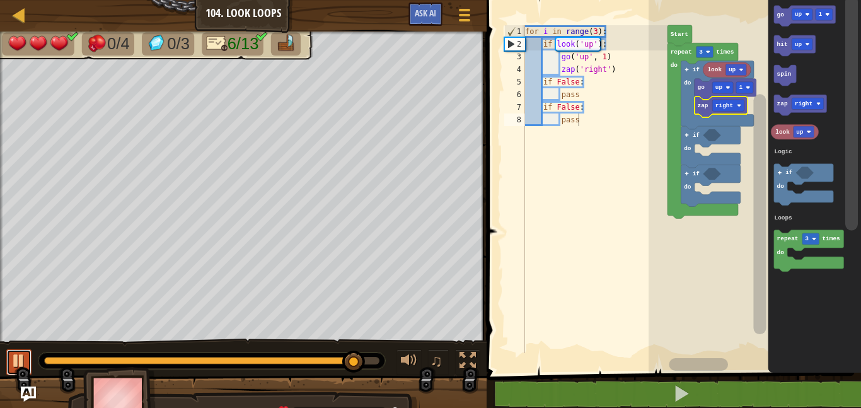
click at [19, 352] on div at bounding box center [19, 360] width 16 height 16
click at [31, 29] on div "Map" at bounding box center [28, 16] width 6 height 32
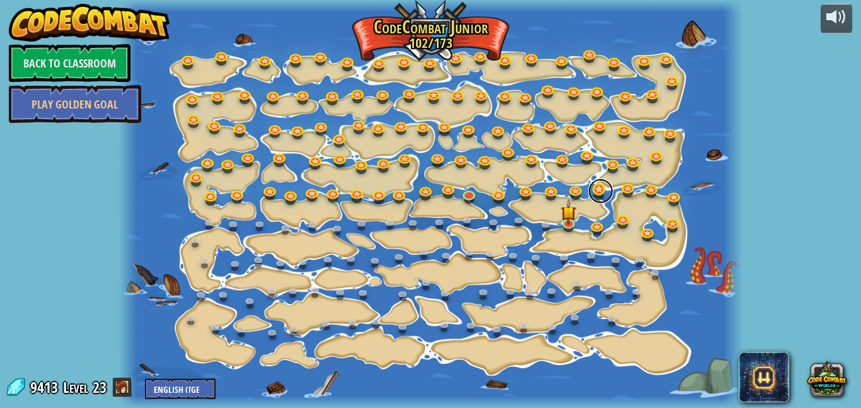
click at [605, 185] on link at bounding box center [600, 190] width 25 height 25
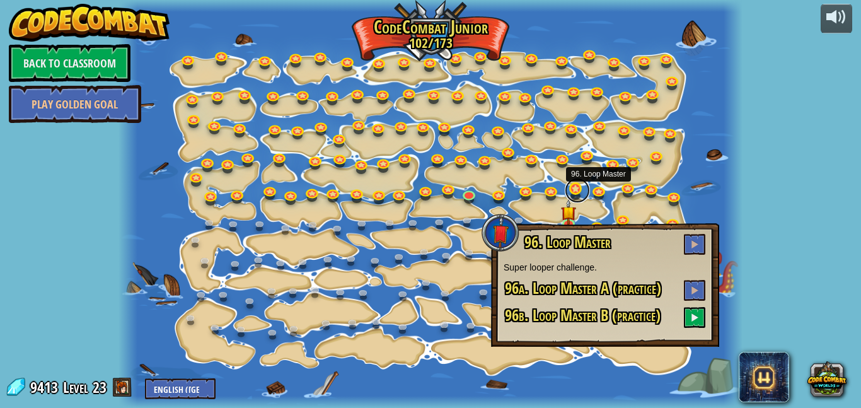
click at [575, 188] on link at bounding box center [577, 190] width 25 height 25
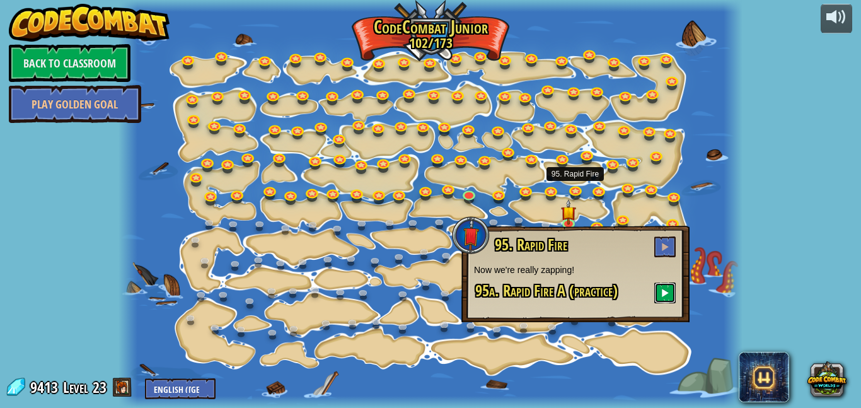
click at [663, 290] on span at bounding box center [665, 292] width 9 height 9
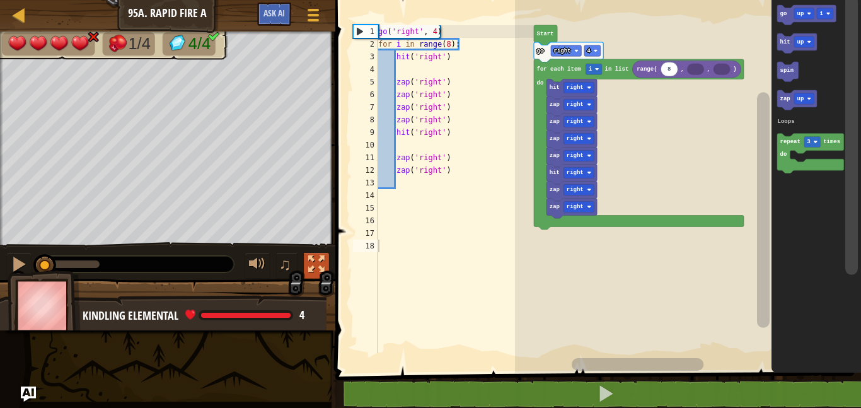
click at [317, 262] on div at bounding box center [316, 264] width 16 height 16
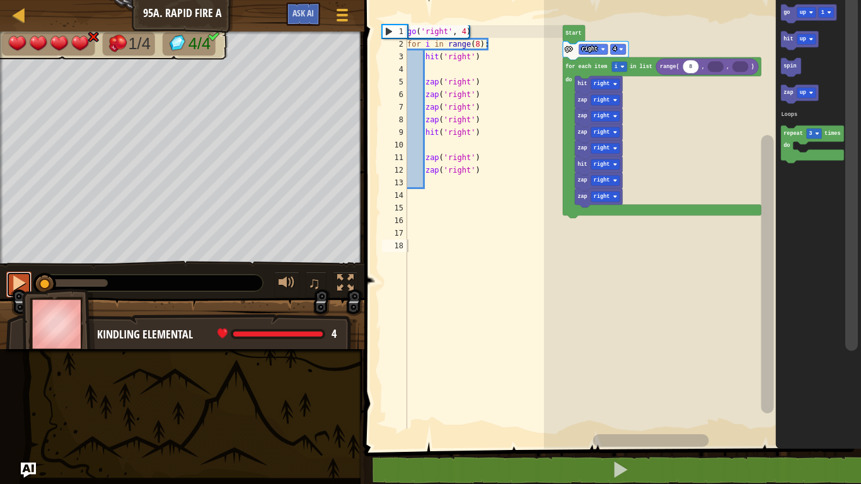
click at [8, 278] on button at bounding box center [18, 285] width 25 height 26
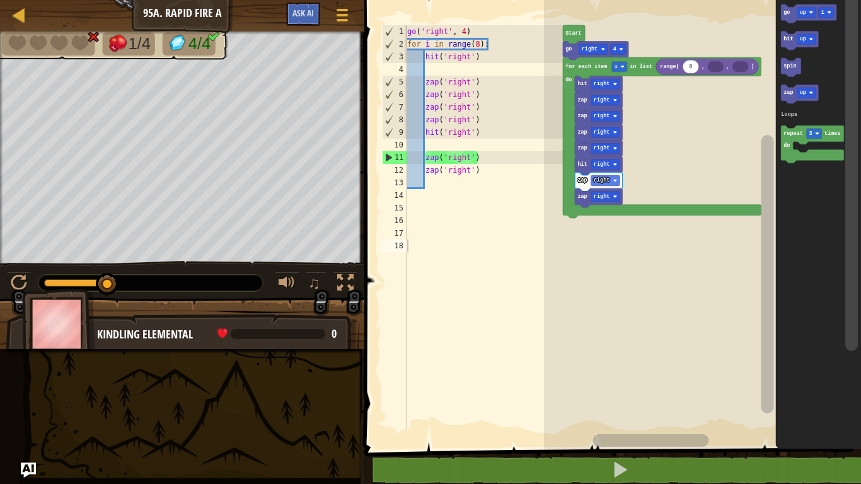
click at [23, 30] on div "Map Junior 95a. Rapid Fire A Game Menu Ask AI" at bounding box center [182, 16] width 364 height 32
click at [16, 15] on div at bounding box center [19, 15] width 16 height 16
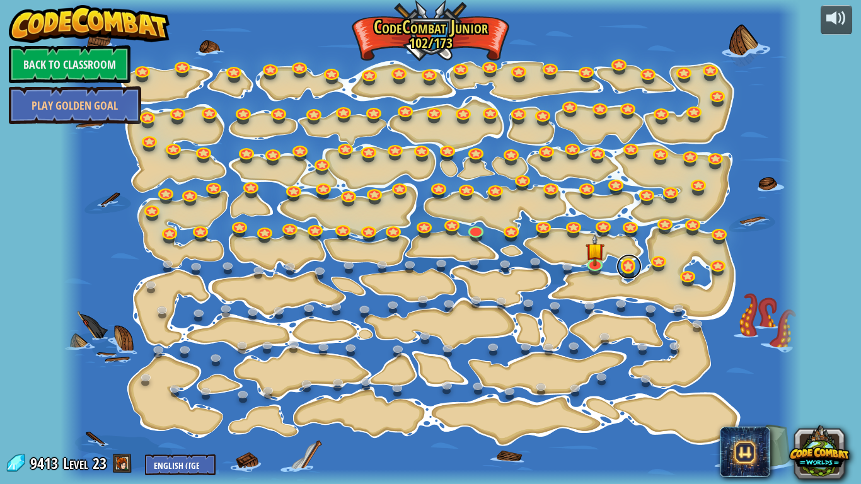
click at [633, 271] on link at bounding box center [628, 266] width 25 height 25
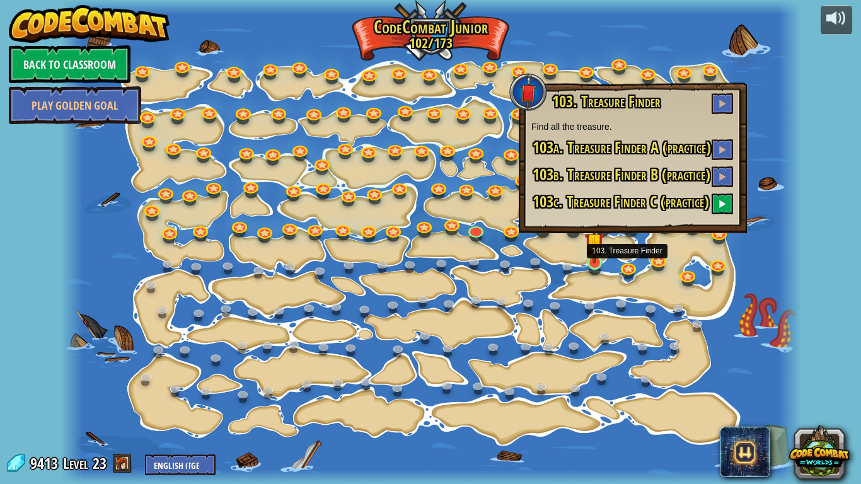
click at [600, 261] on img at bounding box center [594, 242] width 19 height 43
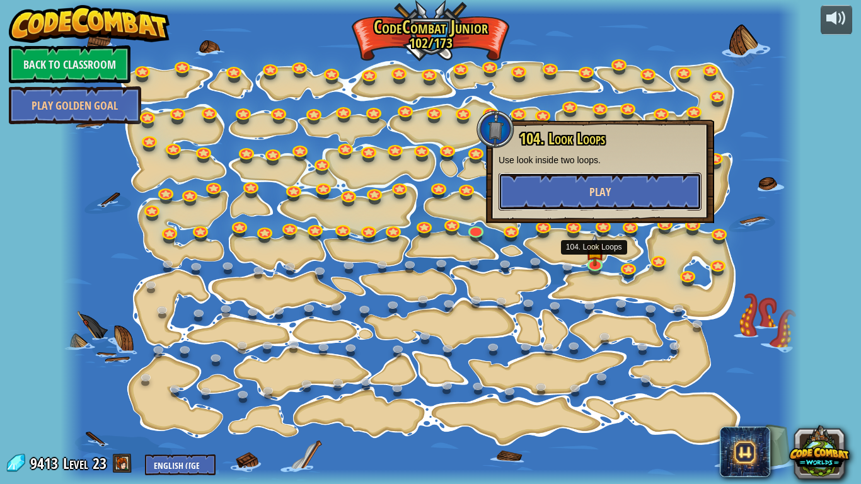
click at [664, 199] on button "Play" at bounding box center [600, 192] width 203 height 38
